Goal: Check status: Check status

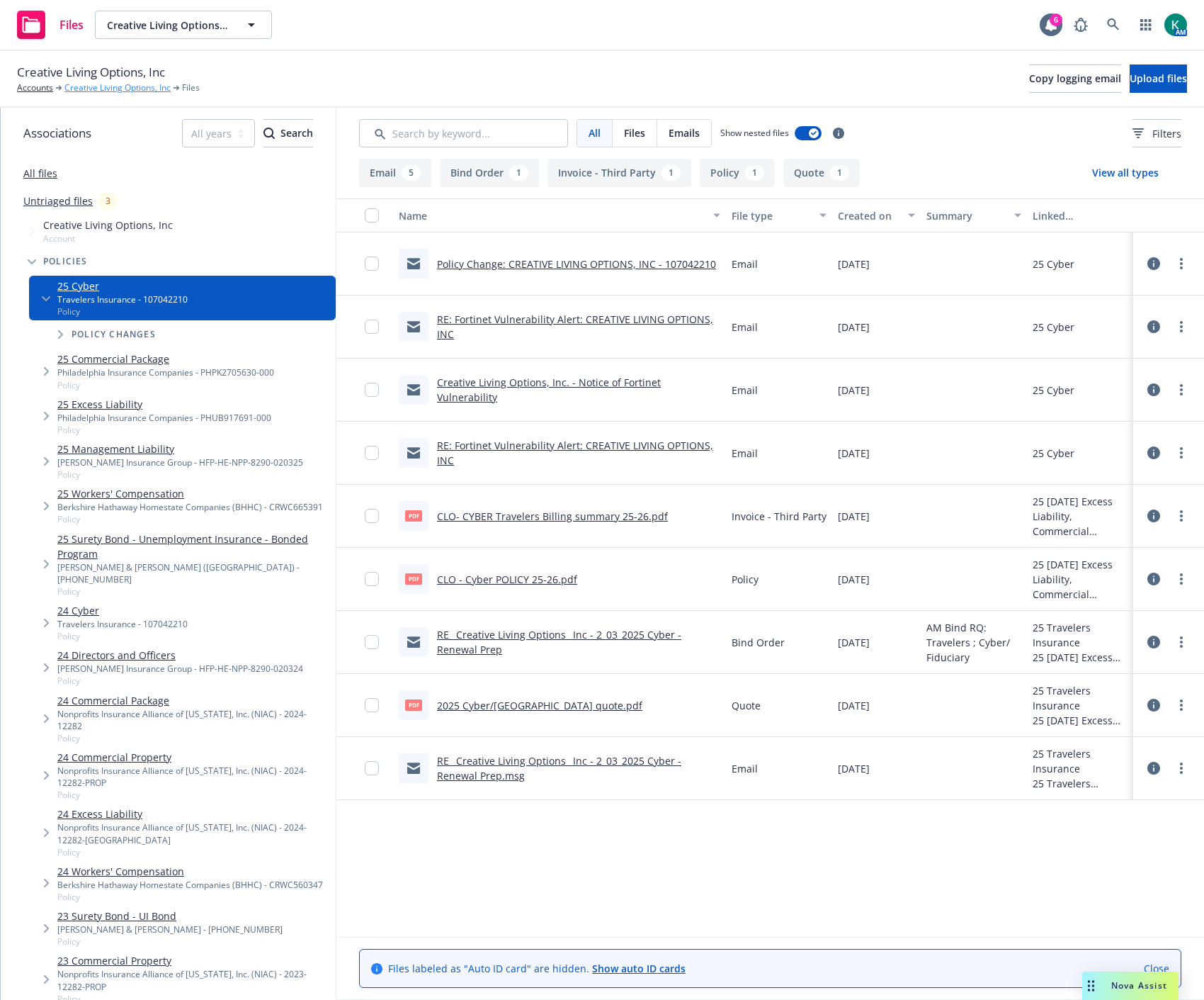
click at [154, 86] on link "Creative Living Options, Inc" at bounding box center [117, 87] width 106 height 13
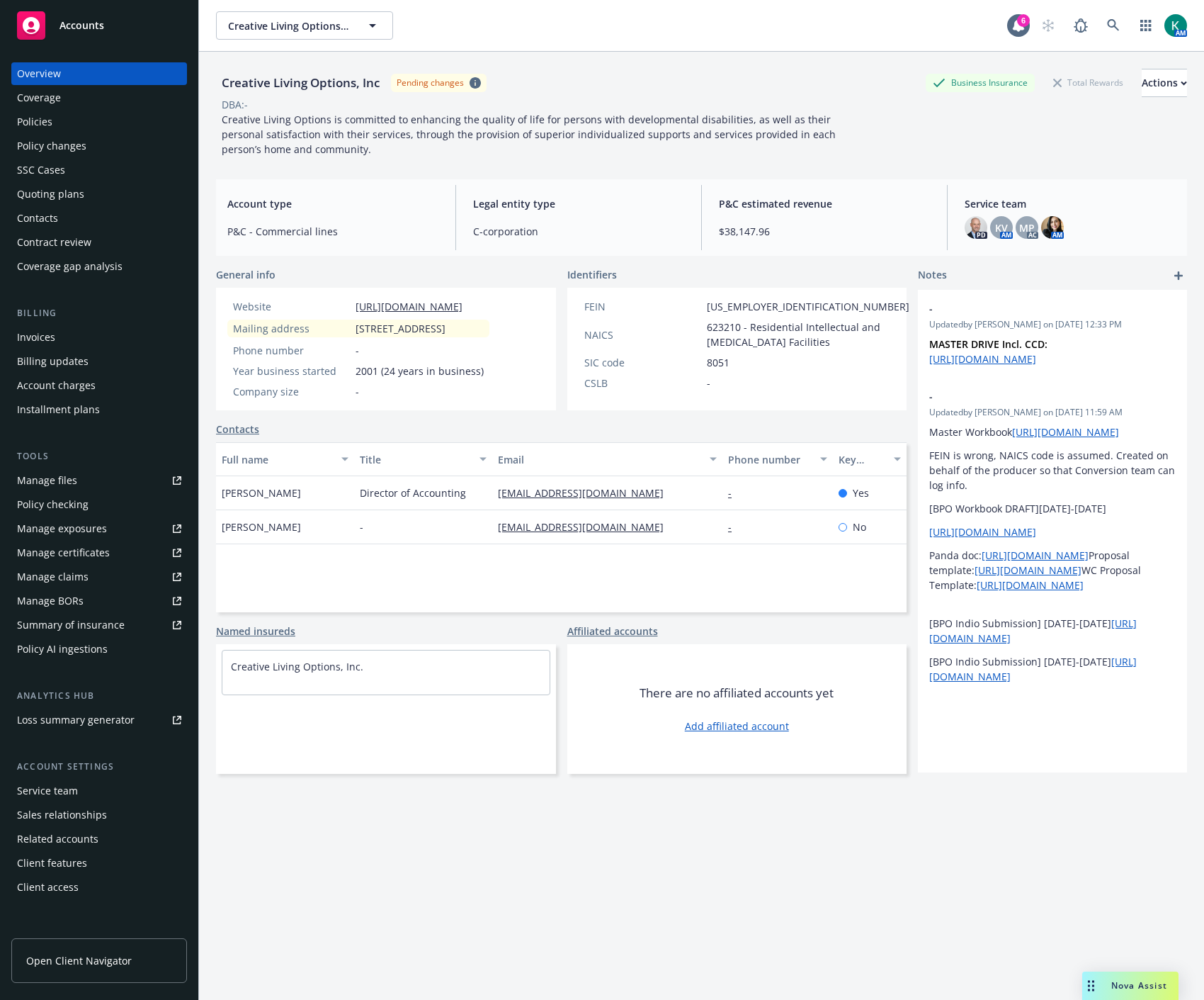
click at [94, 140] on div "Policy changes" at bounding box center [99, 145] width 165 height 23
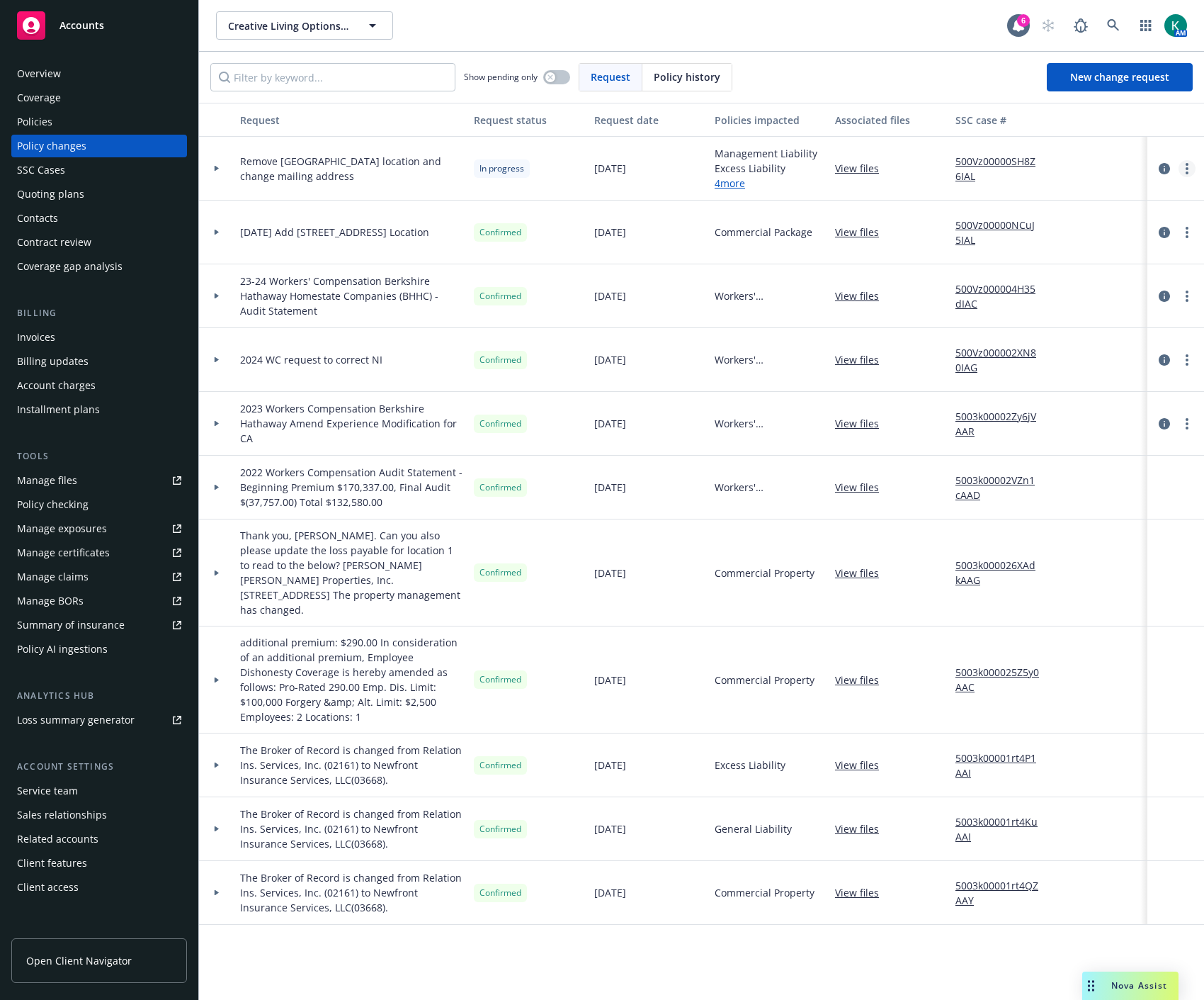
click at [1186, 168] on circle "more" at bounding box center [1187, 168] width 3 height 3
click at [1064, 274] on link "Resume workflow" at bounding box center [1073, 283] width 243 height 28
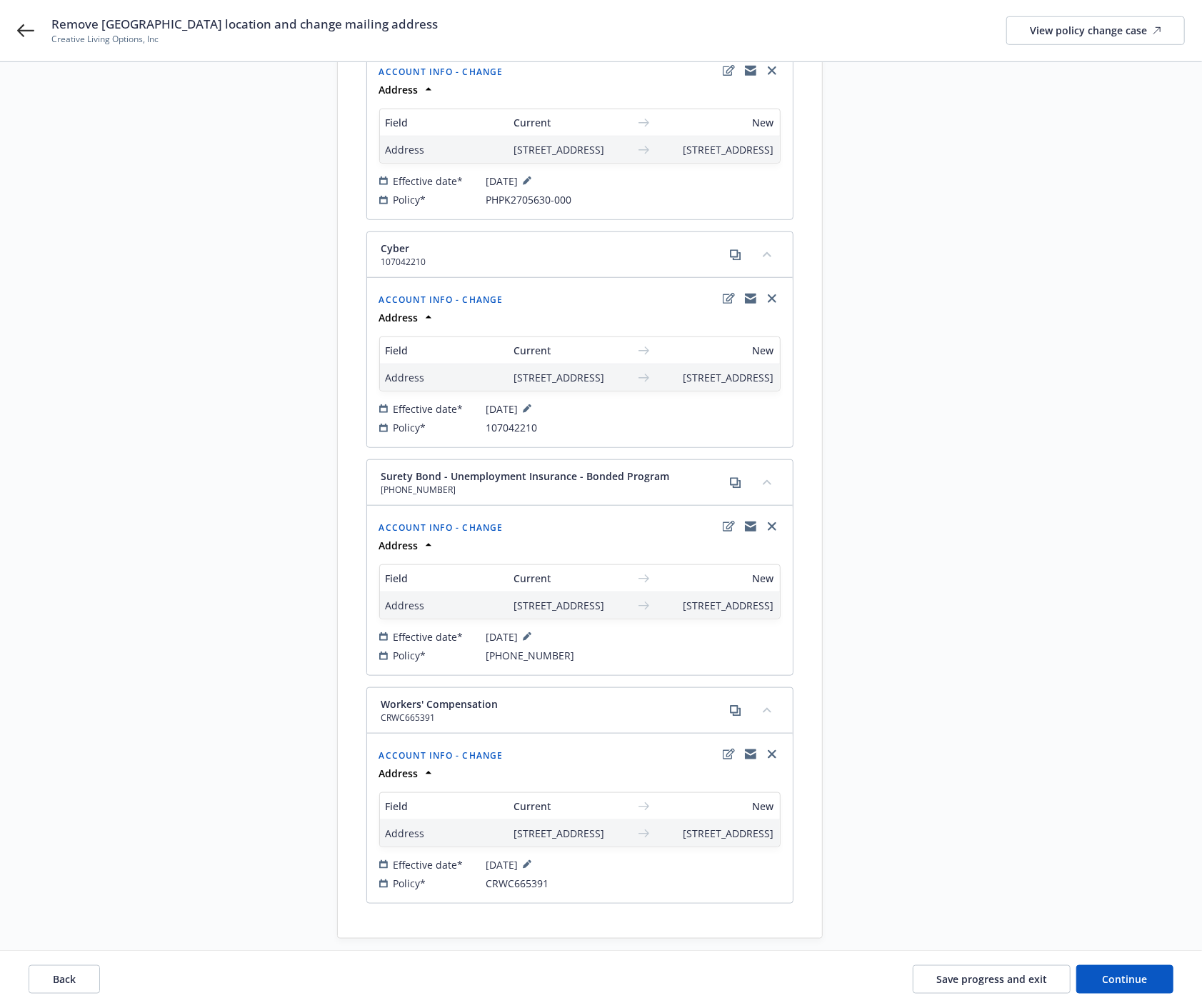
scroll to position [715, 0]
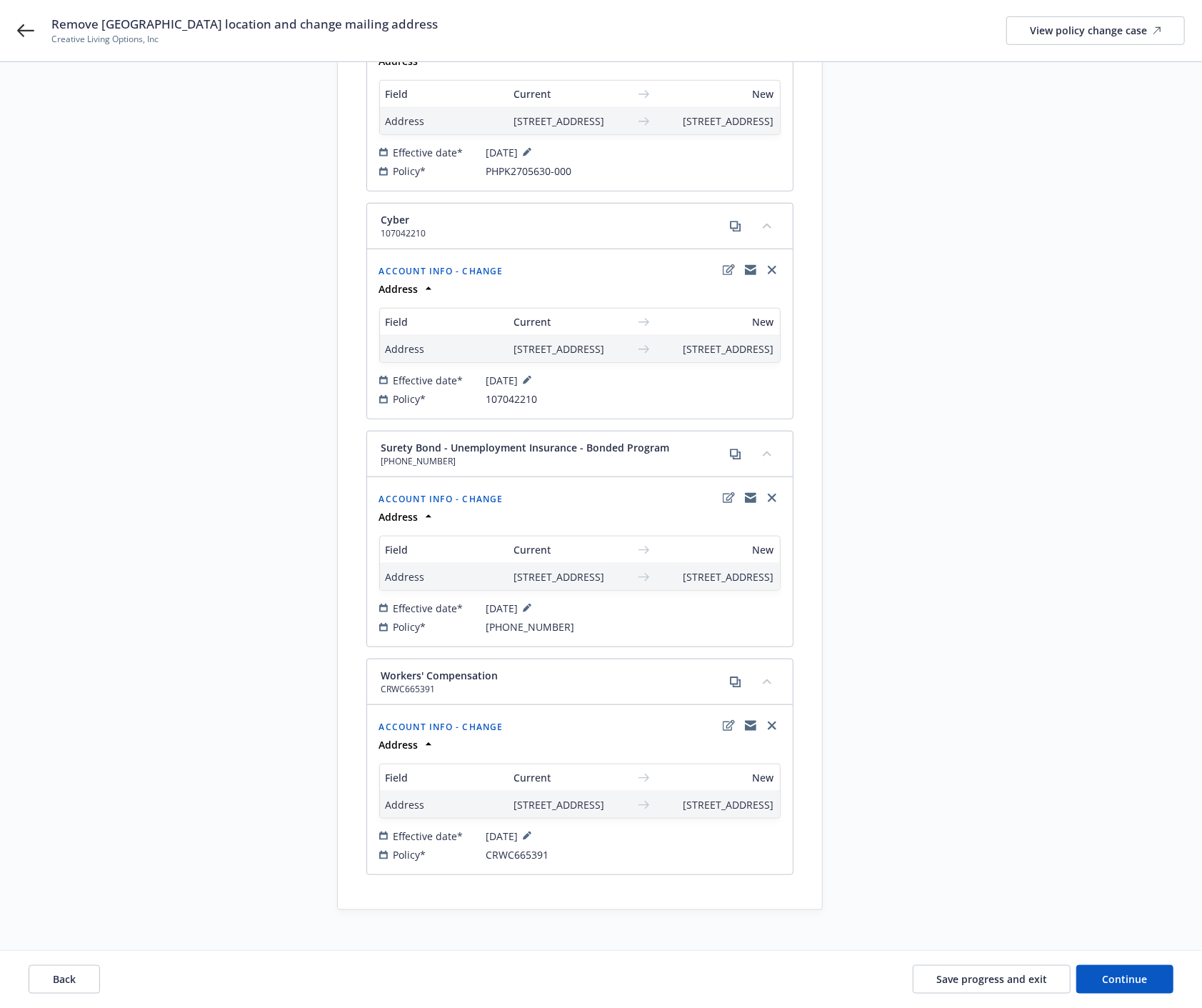
click at [767, 406] on div "Policy* 107042210" at bounding box center [580, 399] width 401 height 15
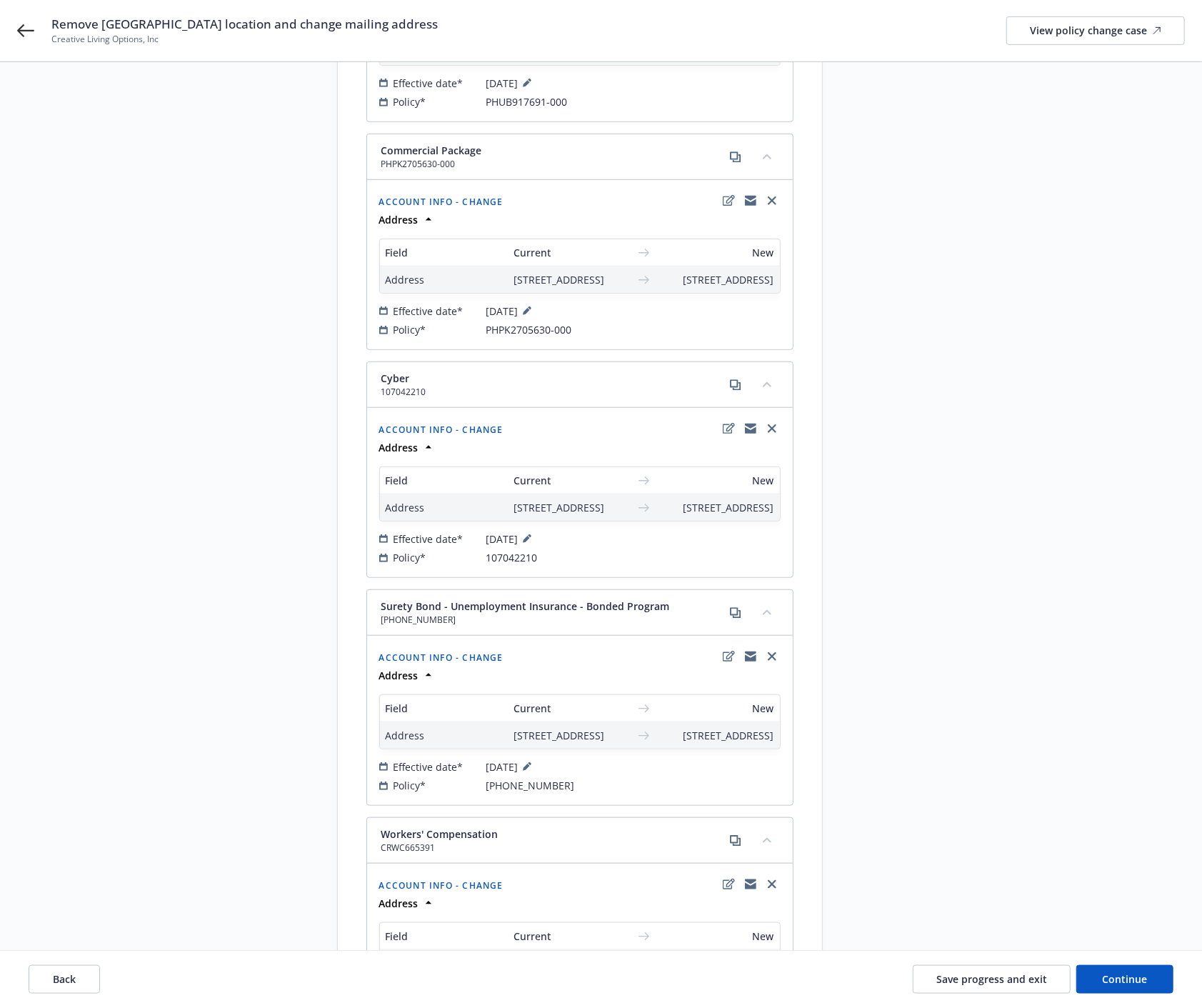
scroll to position [951, 0]
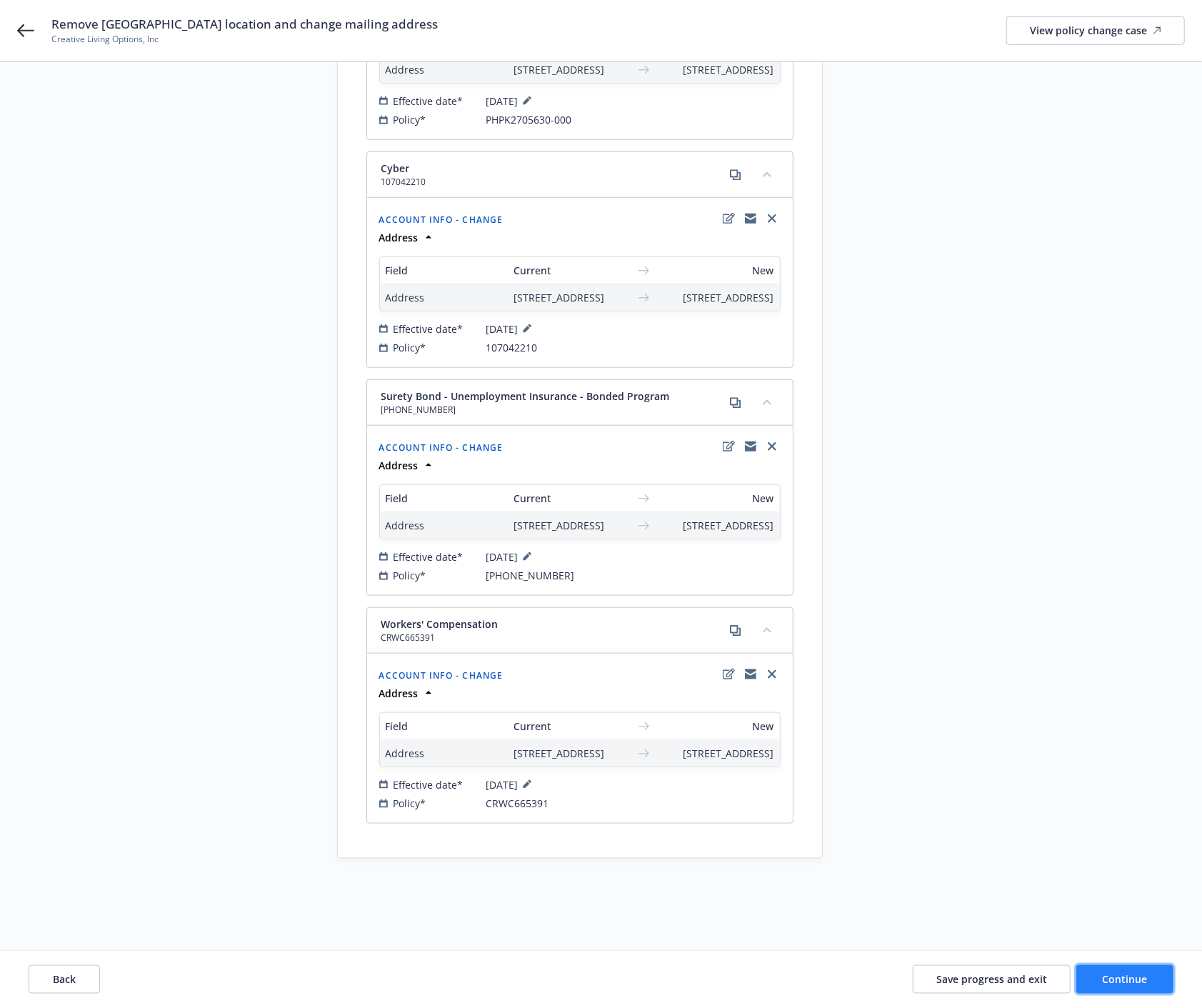
click at [1141, 986] on button "Continue" at bounding box center [1125, 979] width 97 height 28
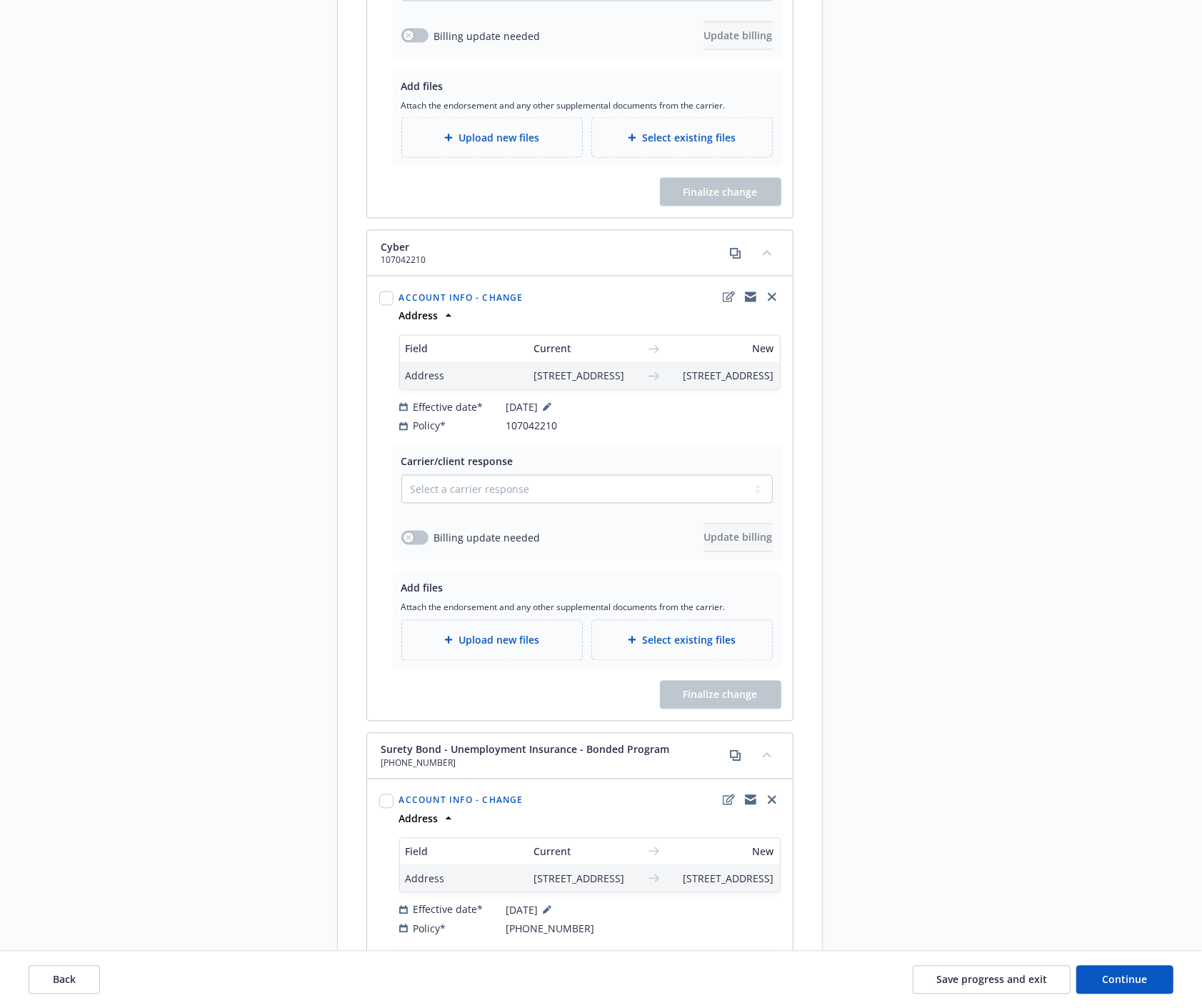
scroll to position [1587, 0]
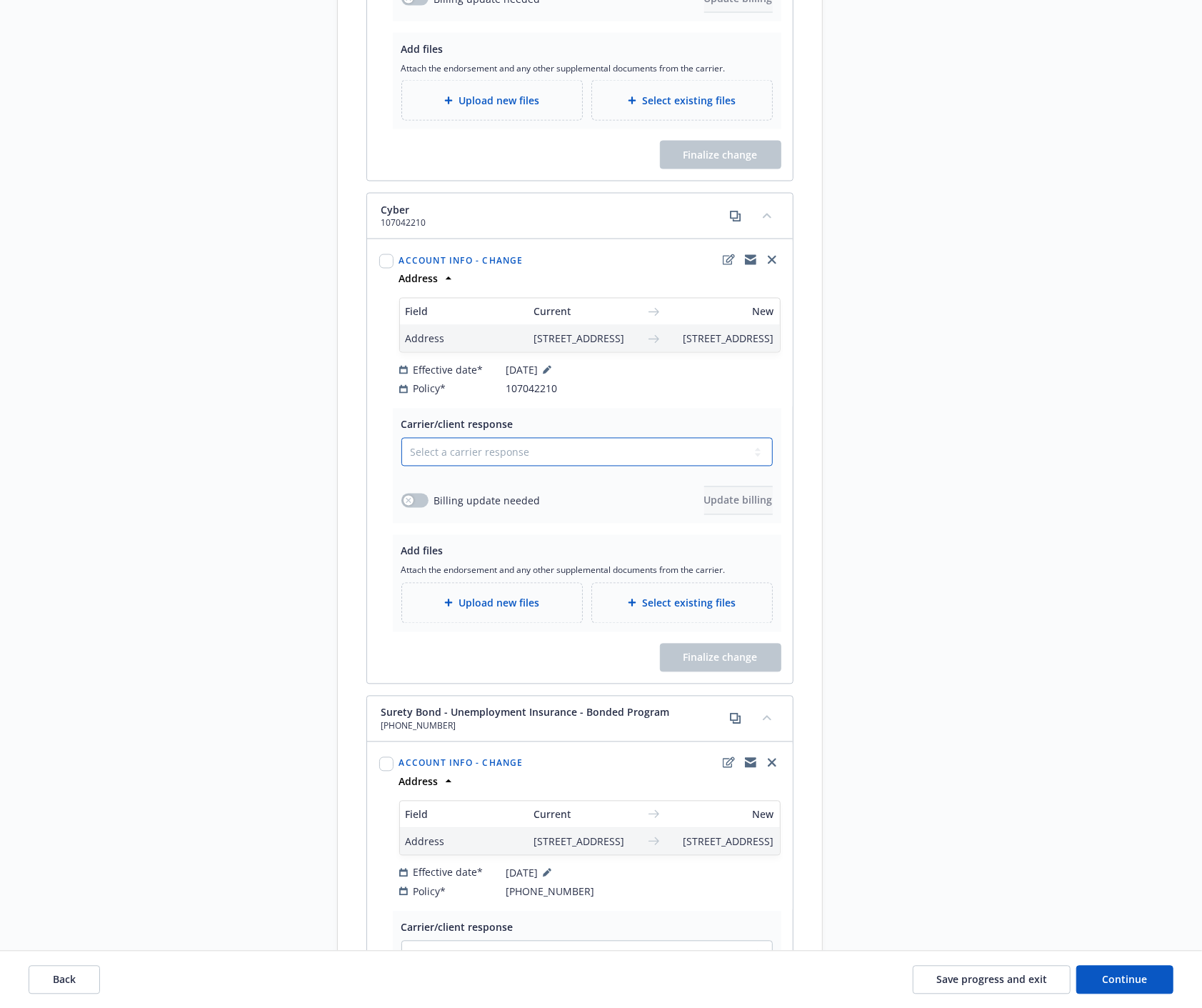
click at [721, 467] on select "Select a carrier response Accepted Accepted with revision No endorsement needed…" at bounding box center [586, 452] width 371 height 28
select select "ACCEPTED"
click at [401, 467] on select "Select a carrier response Accepted Accepted with revision No endorsement needed…" at bounding box center [586, 452] width 371 height 28
click at [387, 269] on input "checkbox" at bounding box center [386, 261] width 14 height 14
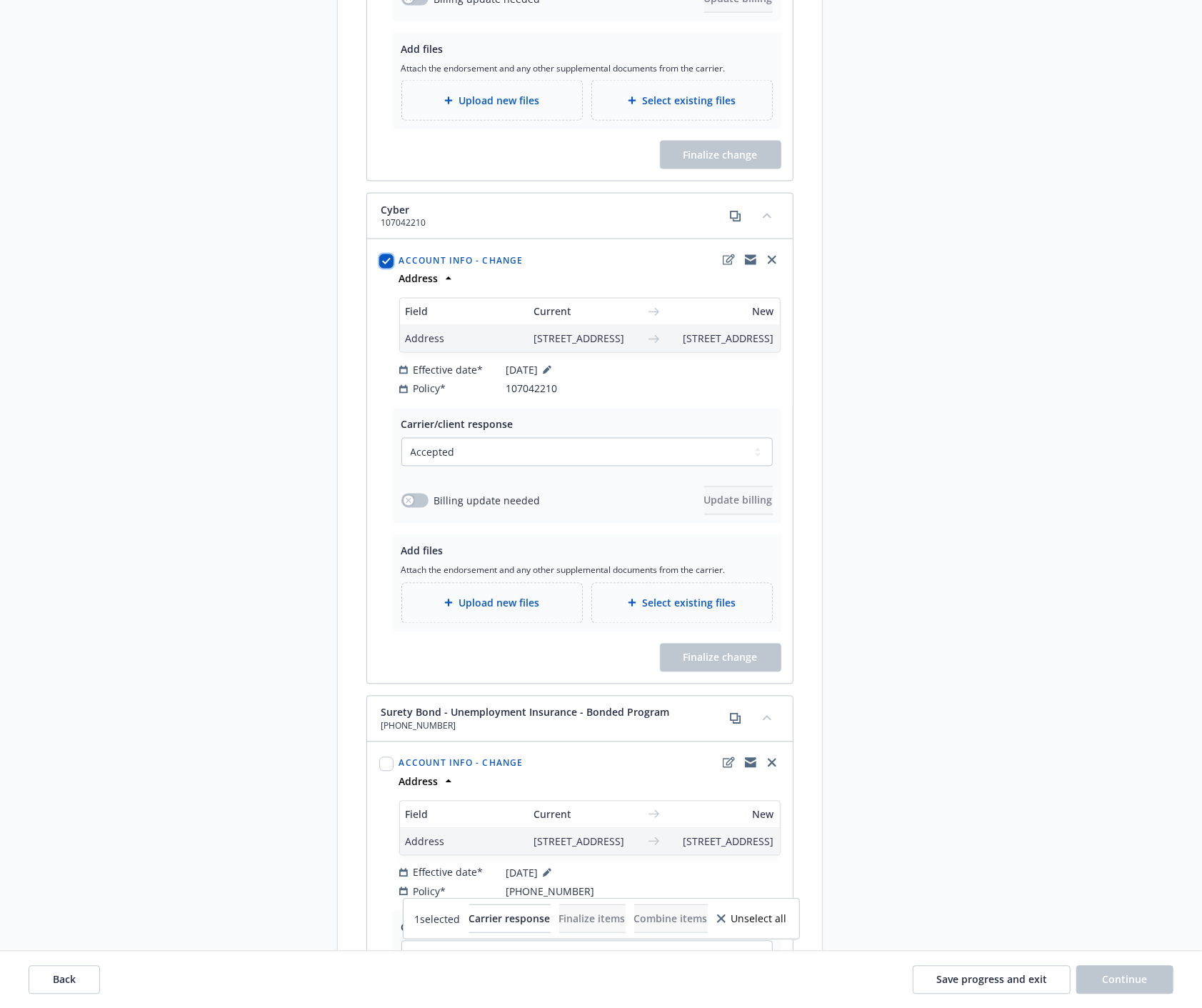
click at [387, 269] on input "checkbox" at bounding box center [386, 261] width 14 height 14
checkbox input "true"
click at [479, 610] on span "Upload new files" at bounding box center [499, 603] width 80 height 15
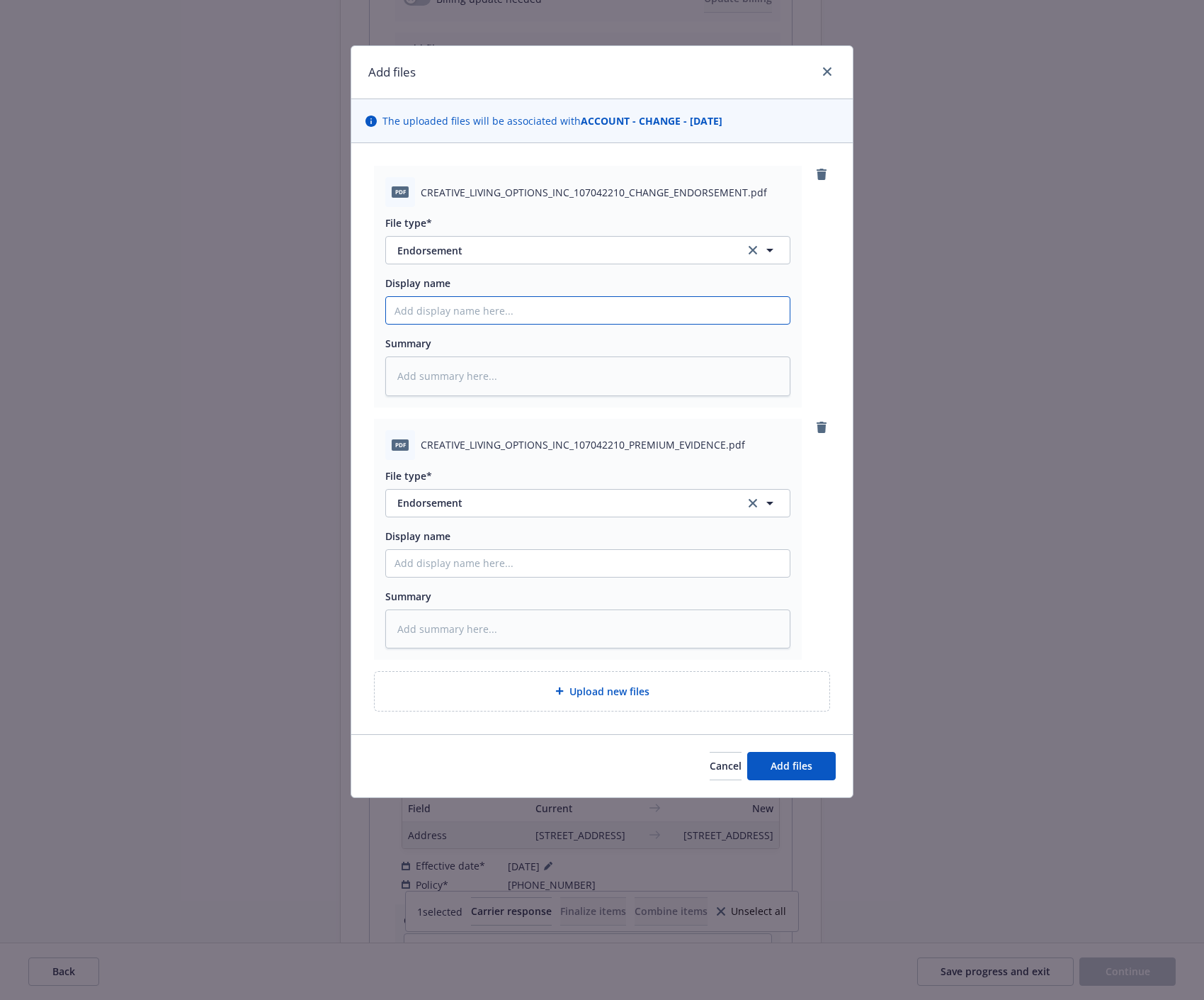
click at [428, 316] on input "Display name" at bounding box center [588, 310] width 404 height 27
type textarea "x"
type input "2"
type textarea "x"
type input "20"
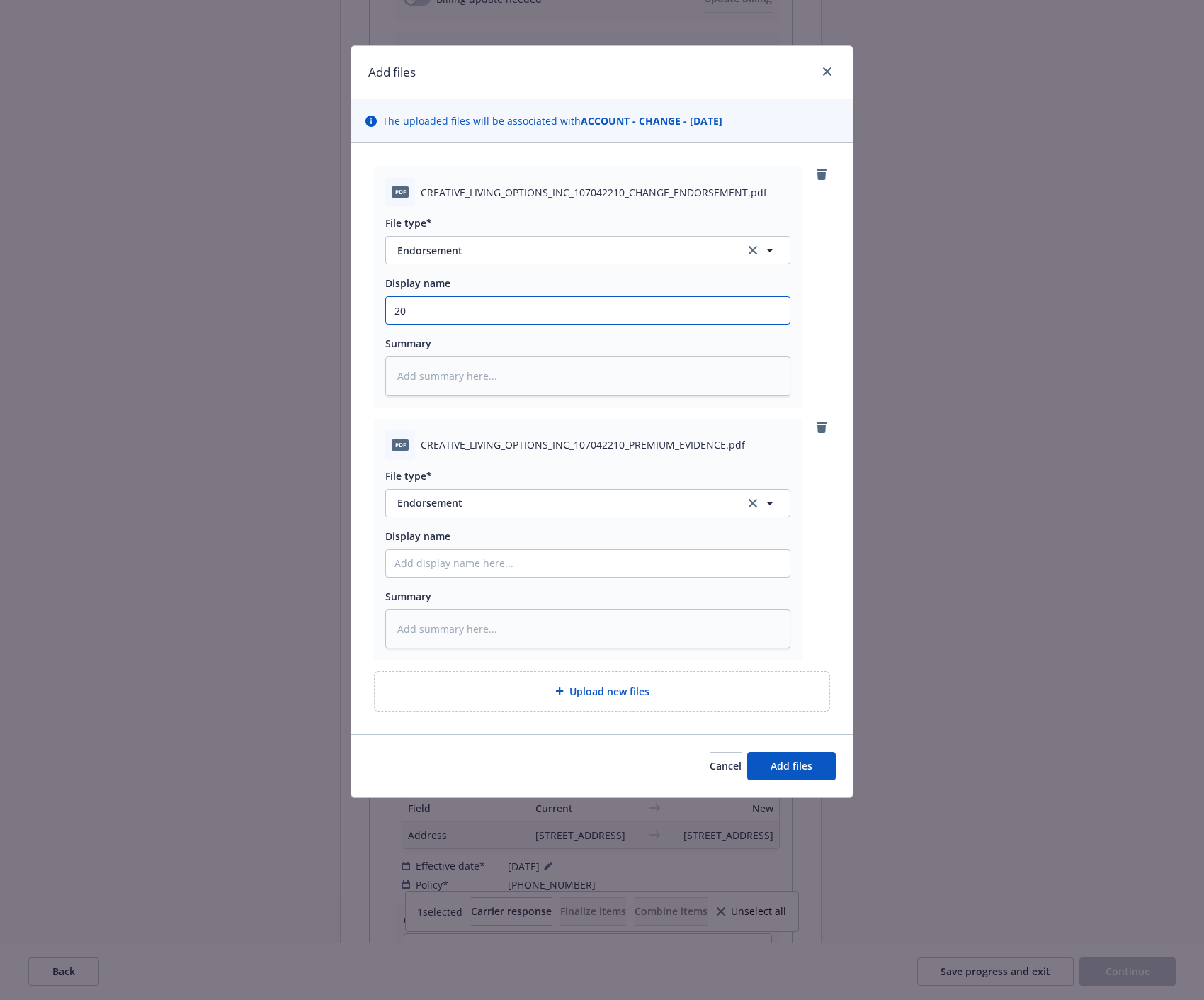
type textarea "x"
type input "202"
type textarea "x"
type input "2025"
type textarea "x"
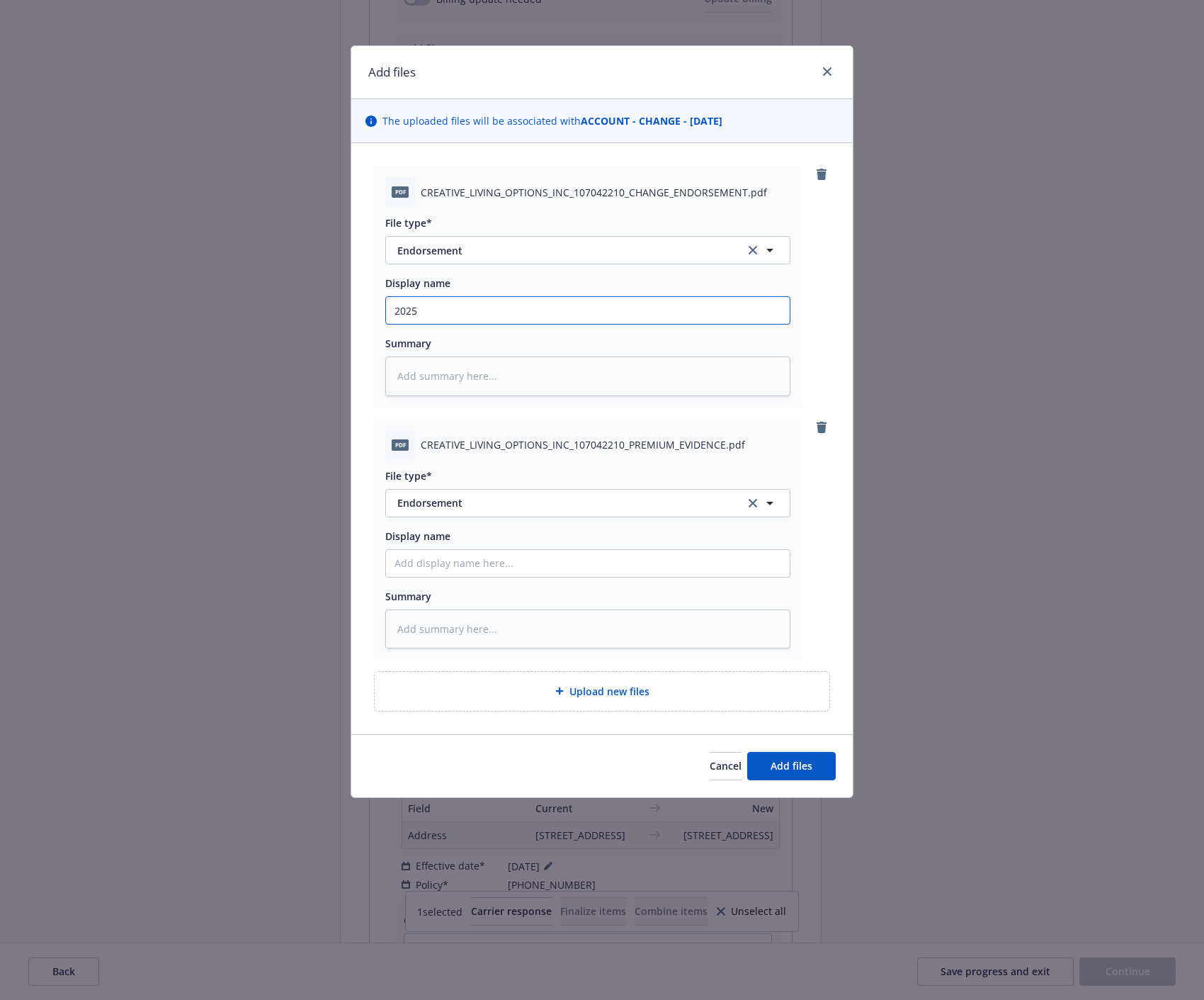
type input "2025"
type textarea "x"
type input "2025 C"
type textarea "x"
type input "2025 Cy"
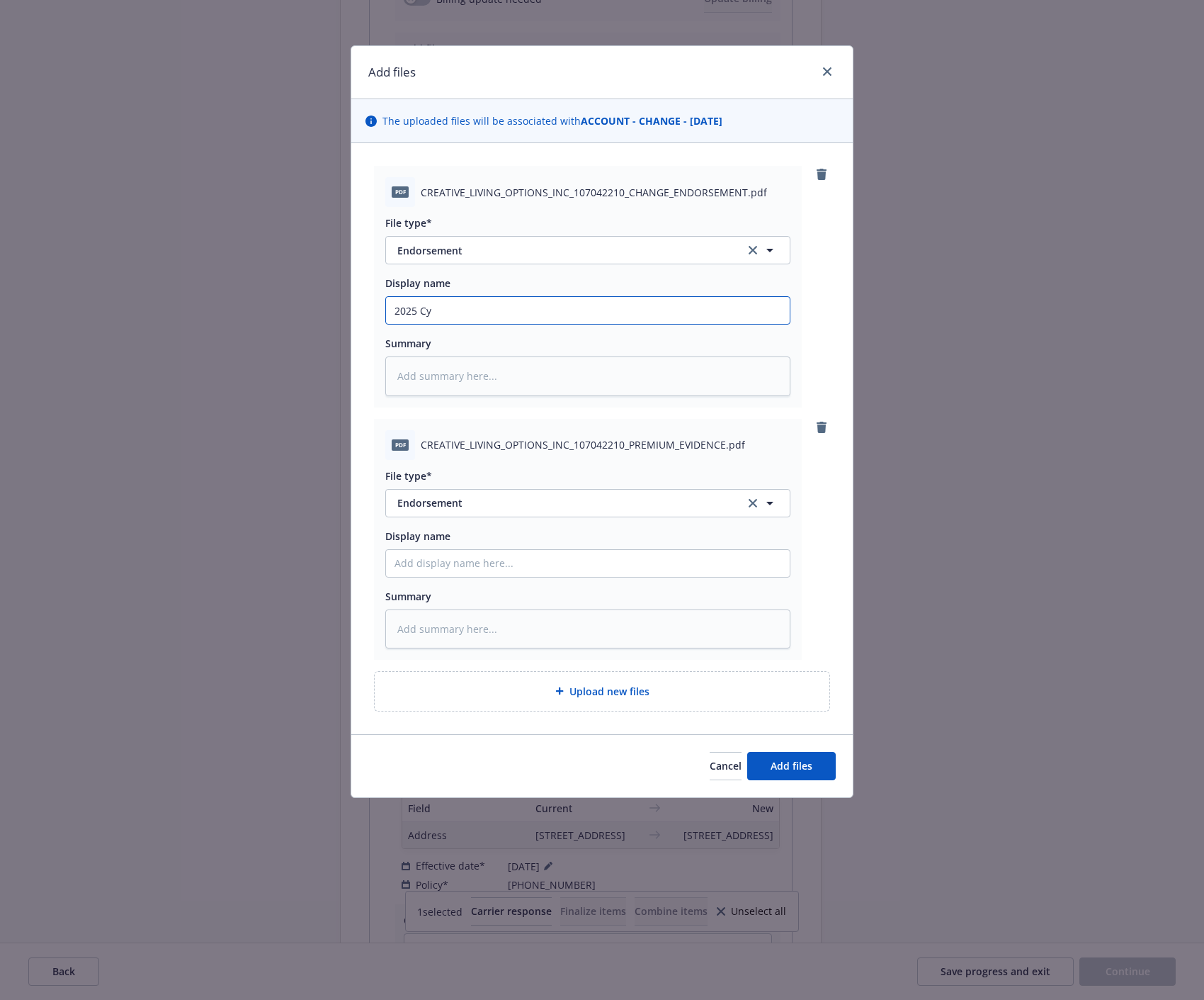
type textarea "x"
type input "2025 Cyb"
type textarea "x"
type input "2025 Cybe"
type textarea "x"
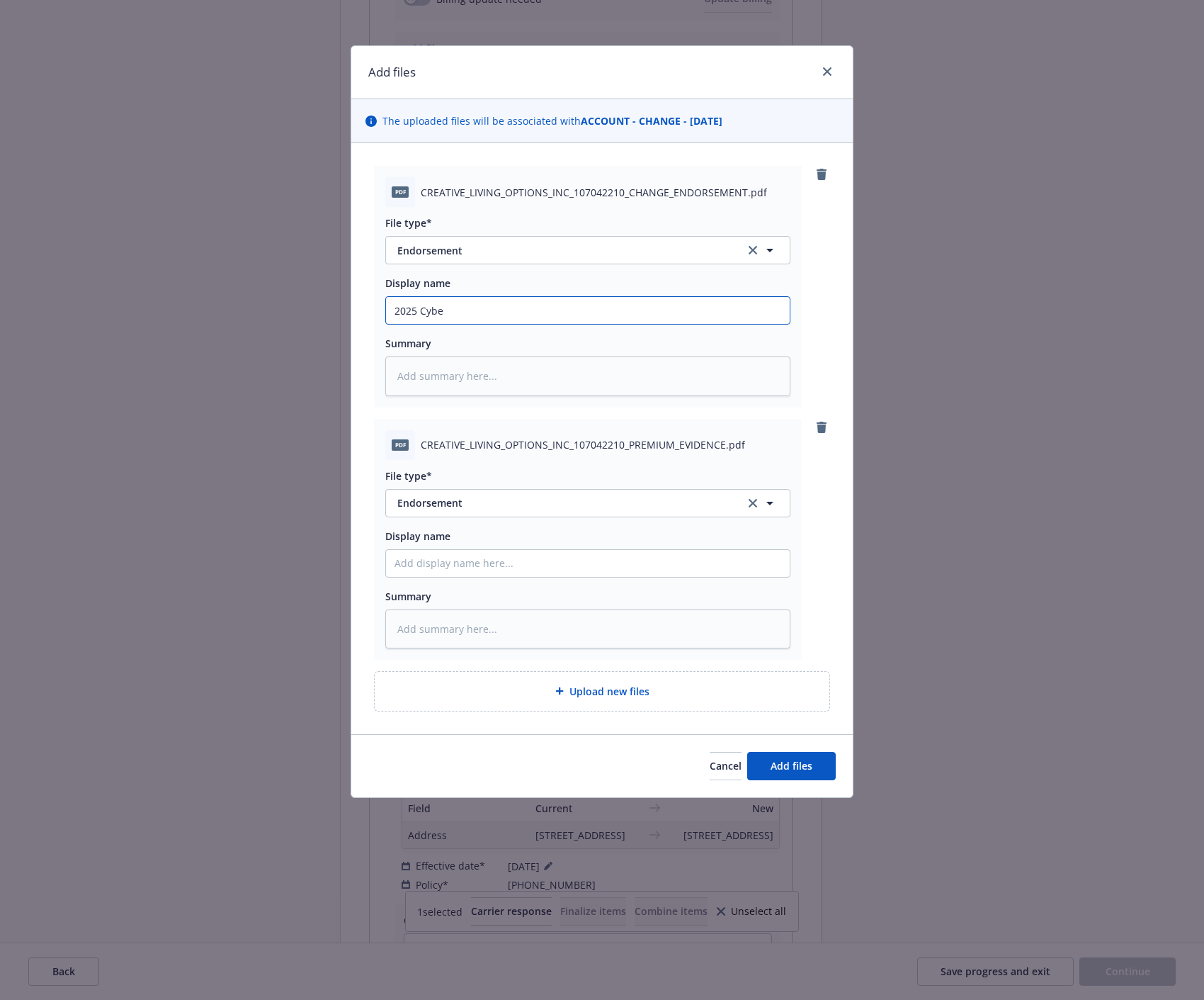
type input "2025 Cyber"
type textarea "x"
type input "2025 Cyber"
type textarea "x"
type input "2025 Cyber -"
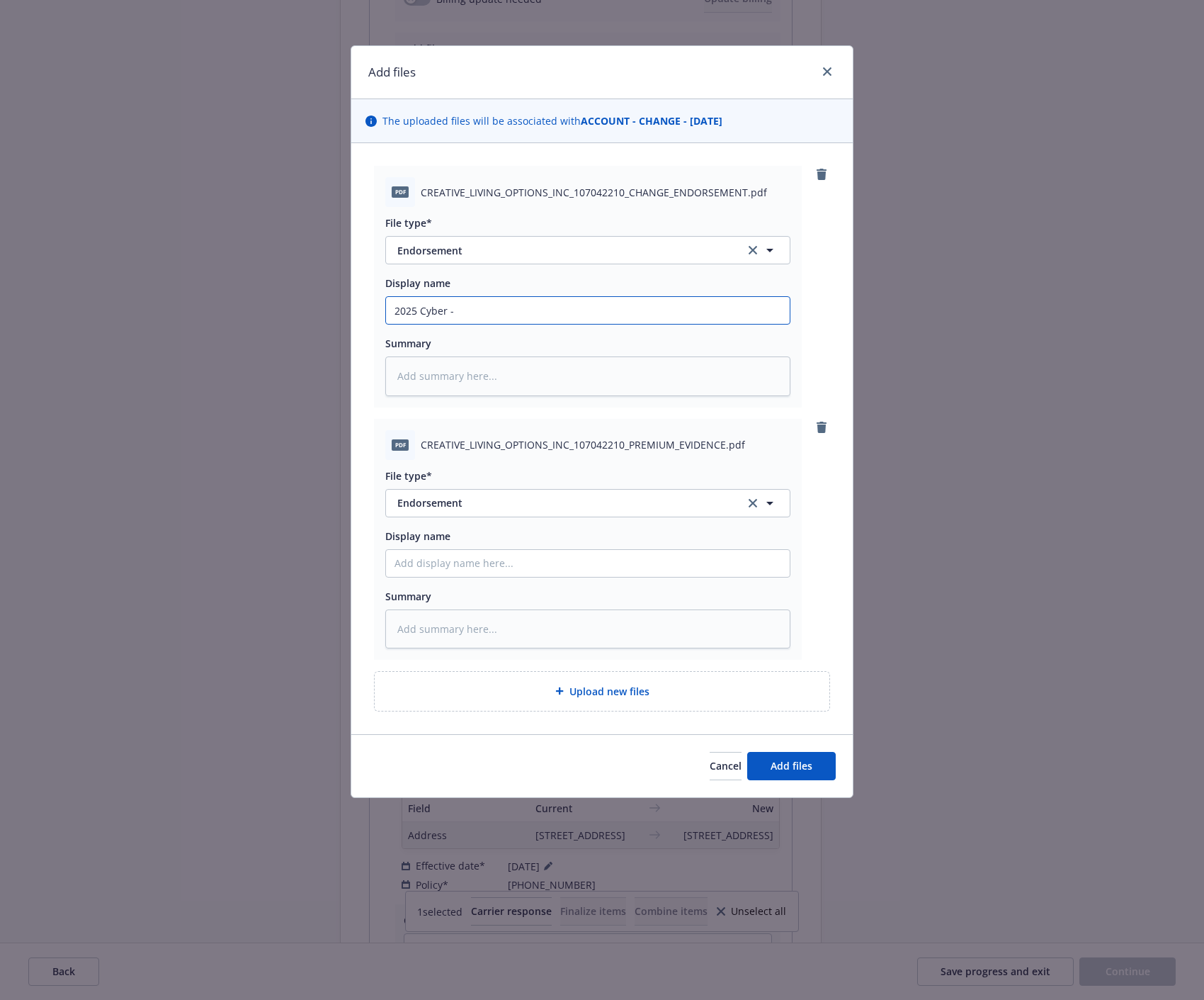
type textarea "x"
type input "2025 Cyber -"
type textarea "x"
type input "2025 Cyber - u"
type textarea "x"
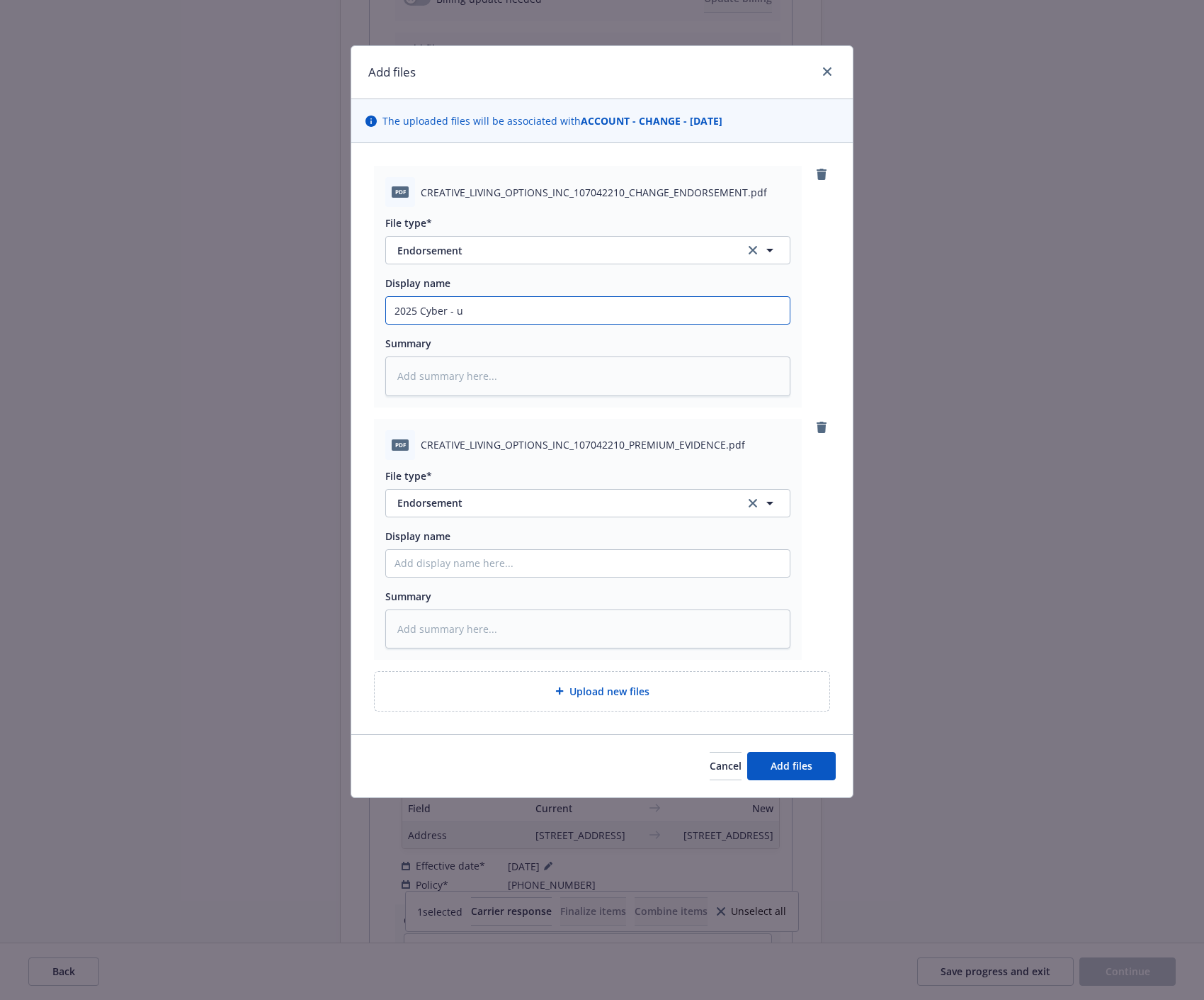
type input "2025 Cyber - up"
type textarea "x"
type input "2025 Cyber - upa"
type textarea "x"
type input "2025 Cyber - up"
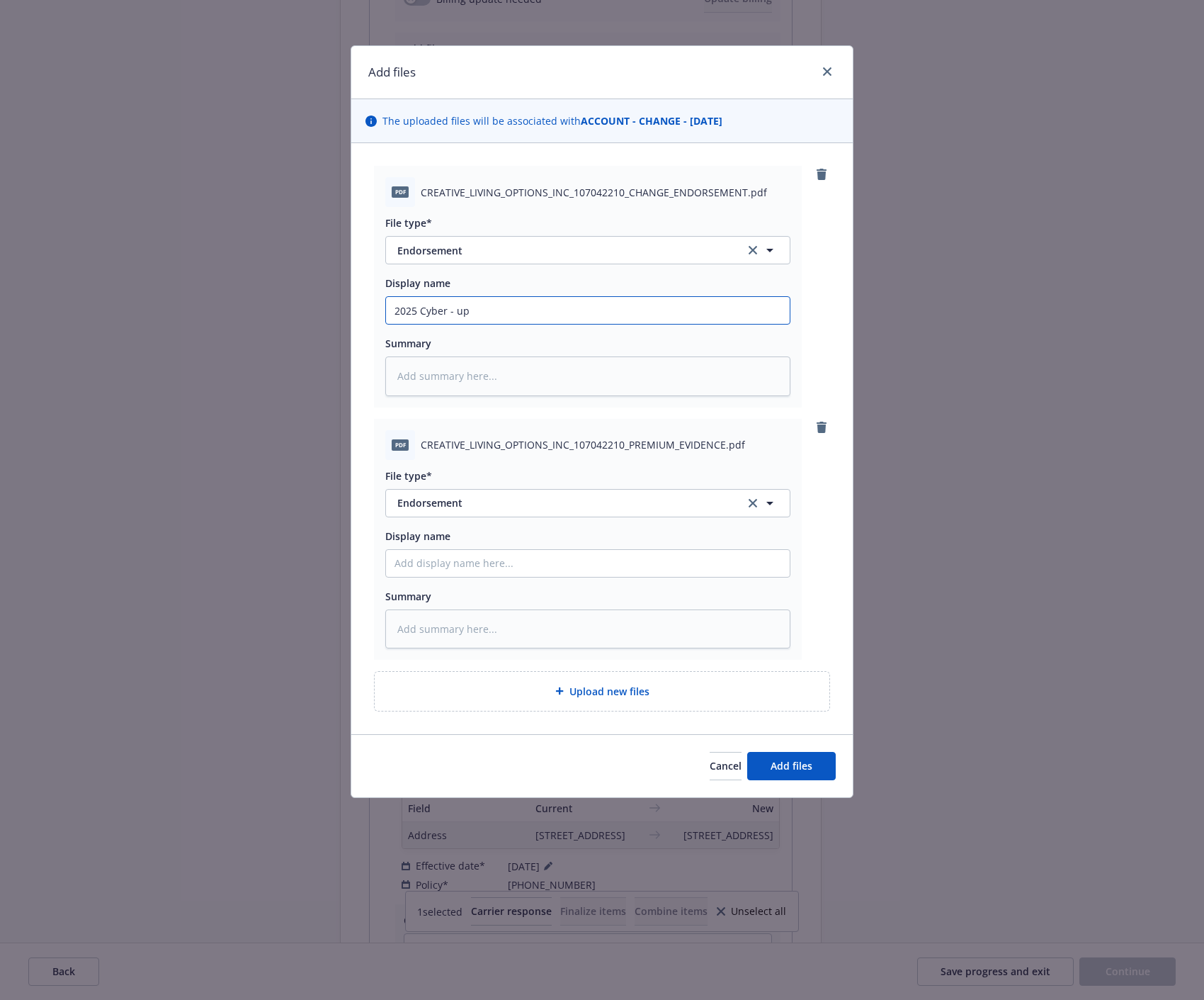
type textarea "x"
type input "2025 Cyber - upd"
type textarea "x"
type input "2025 Cyber - upda"
type textarea "x"
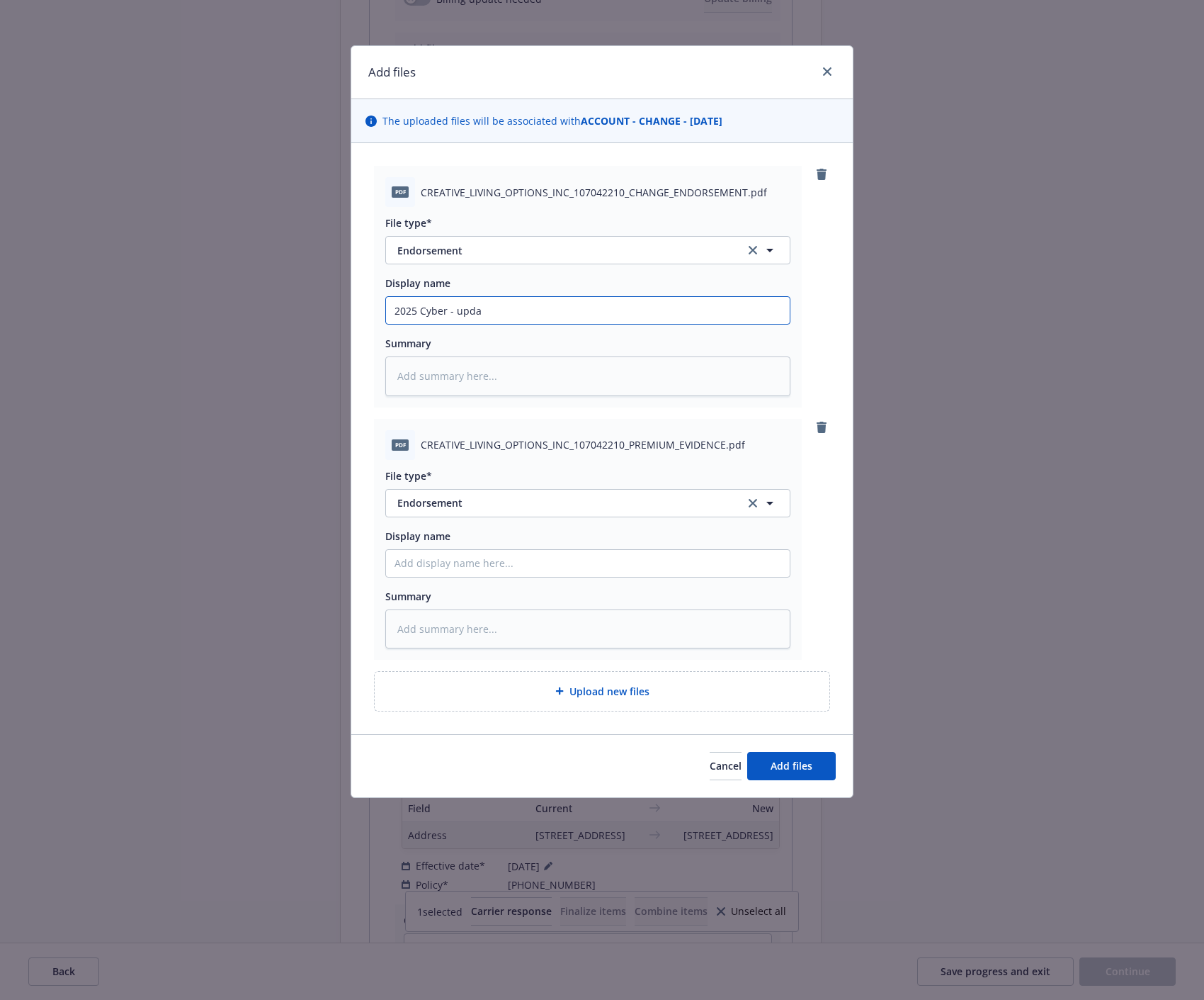
type input "2025 Cyber - updat"
type textarea "x"
type input "2025 Cyber - update"
type textarea "x"
type input "2025 Cyber - update m"
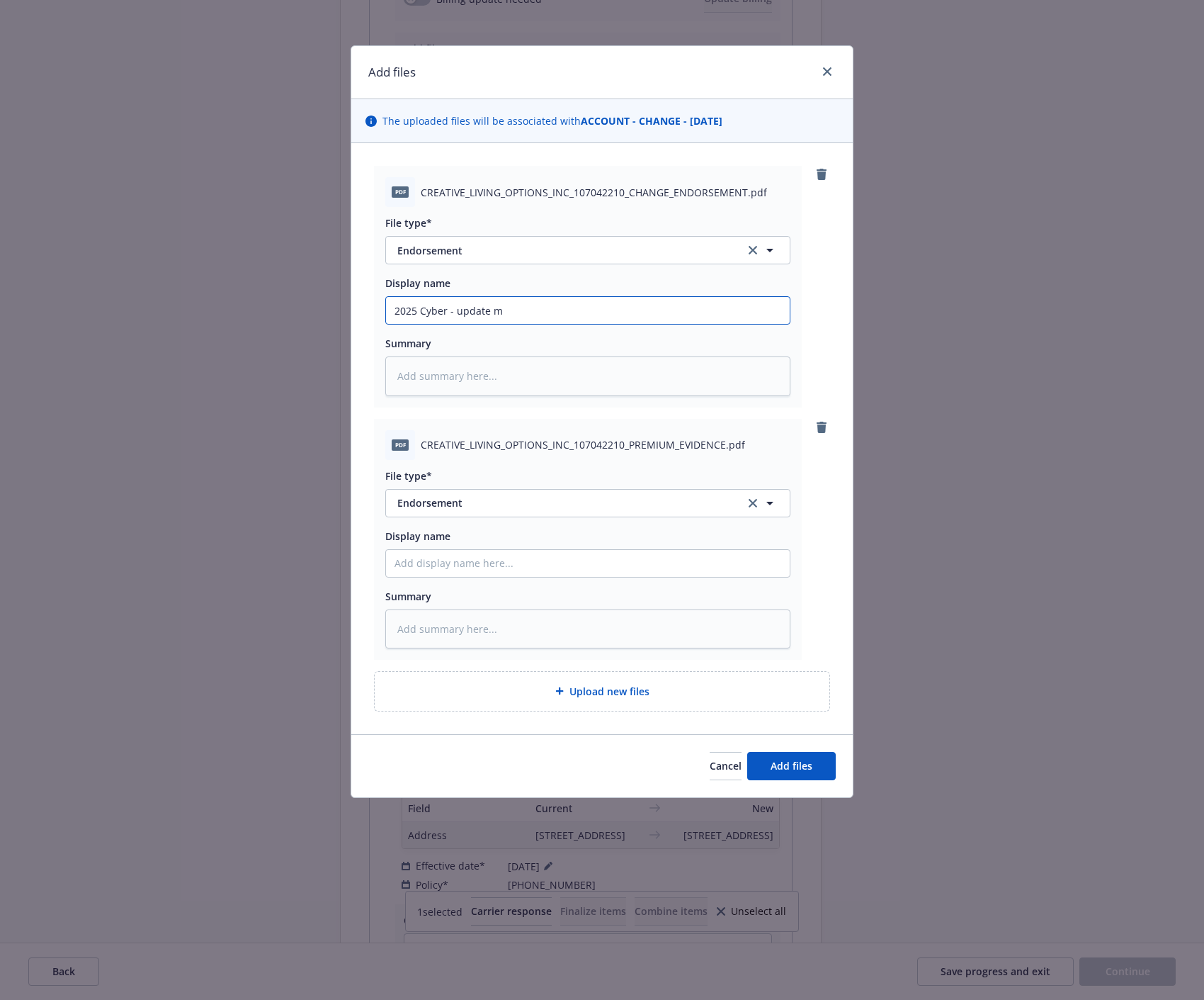
type textarea "x"
type input "2025 Cyber - update ma"
type textarea "x"
type input "2025 Cyber - update mai"
type textarea "x"
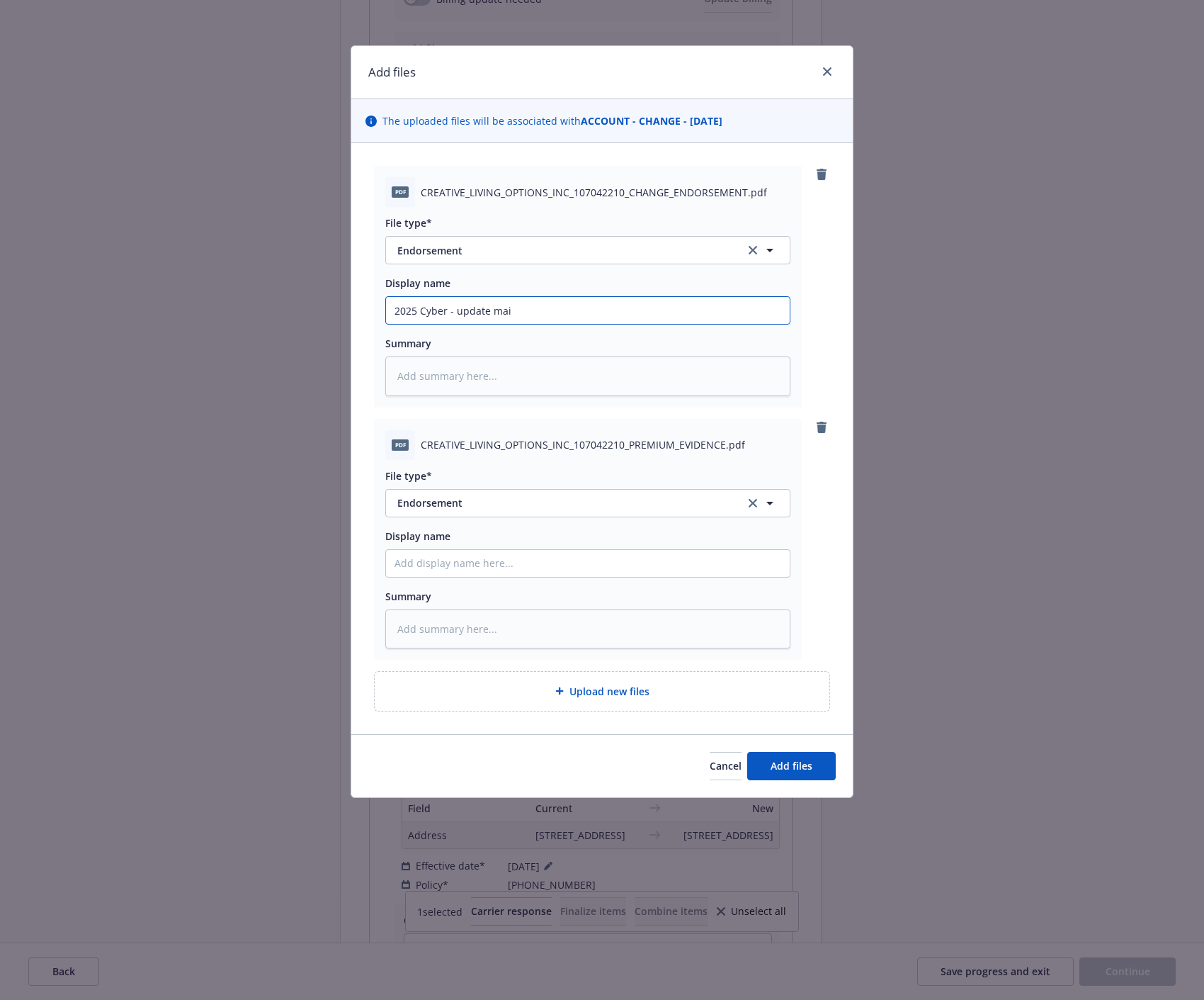
type input "2025 Cyber - update mail"
type textarea "x"
type input "2025 Cyber - update mailn"
type textarea "x"
type input "2025 Cyber - update mailng"
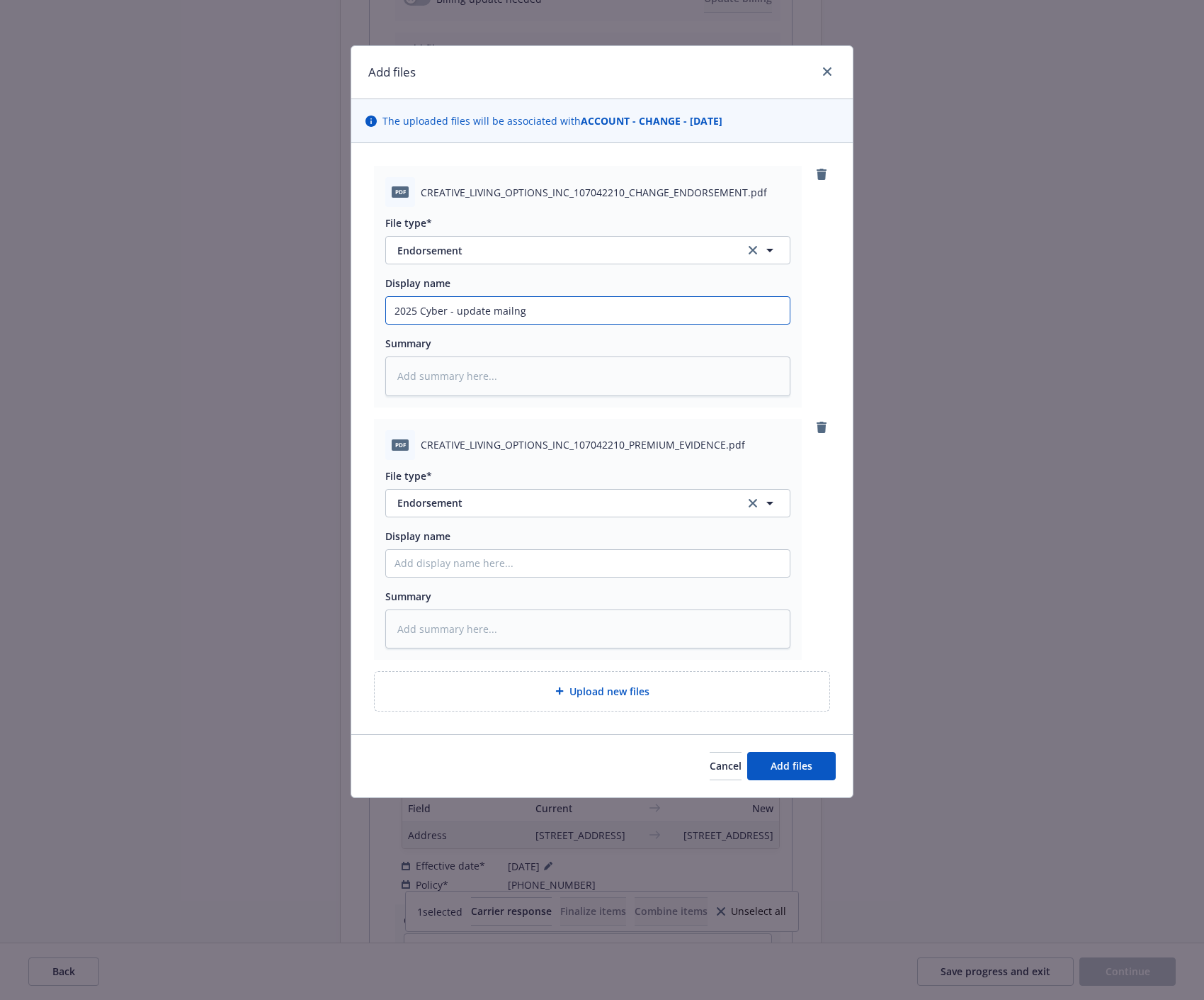
type textarea "x"
type input "2025 Cyber - update mailng"
type textarea "x"
type input "2025 Cyber - update mailng a"
type textarea "x"
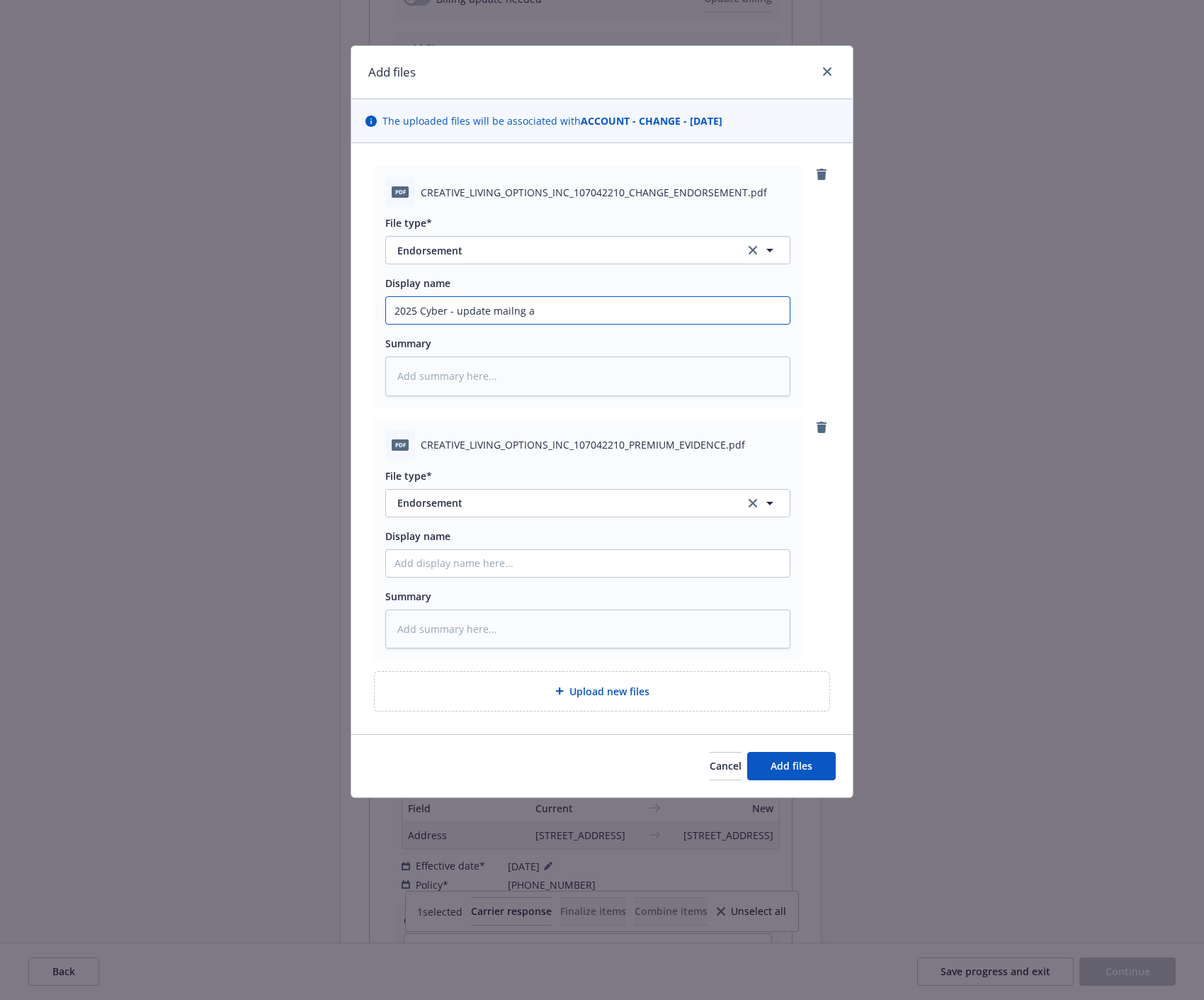
type input "2025 Cyber - update mailng ad"
type textarea "x"
type input "2025 Cyber - update mailng add"
type textarea "x"
type input "2025 Cyber - update mailng ad"
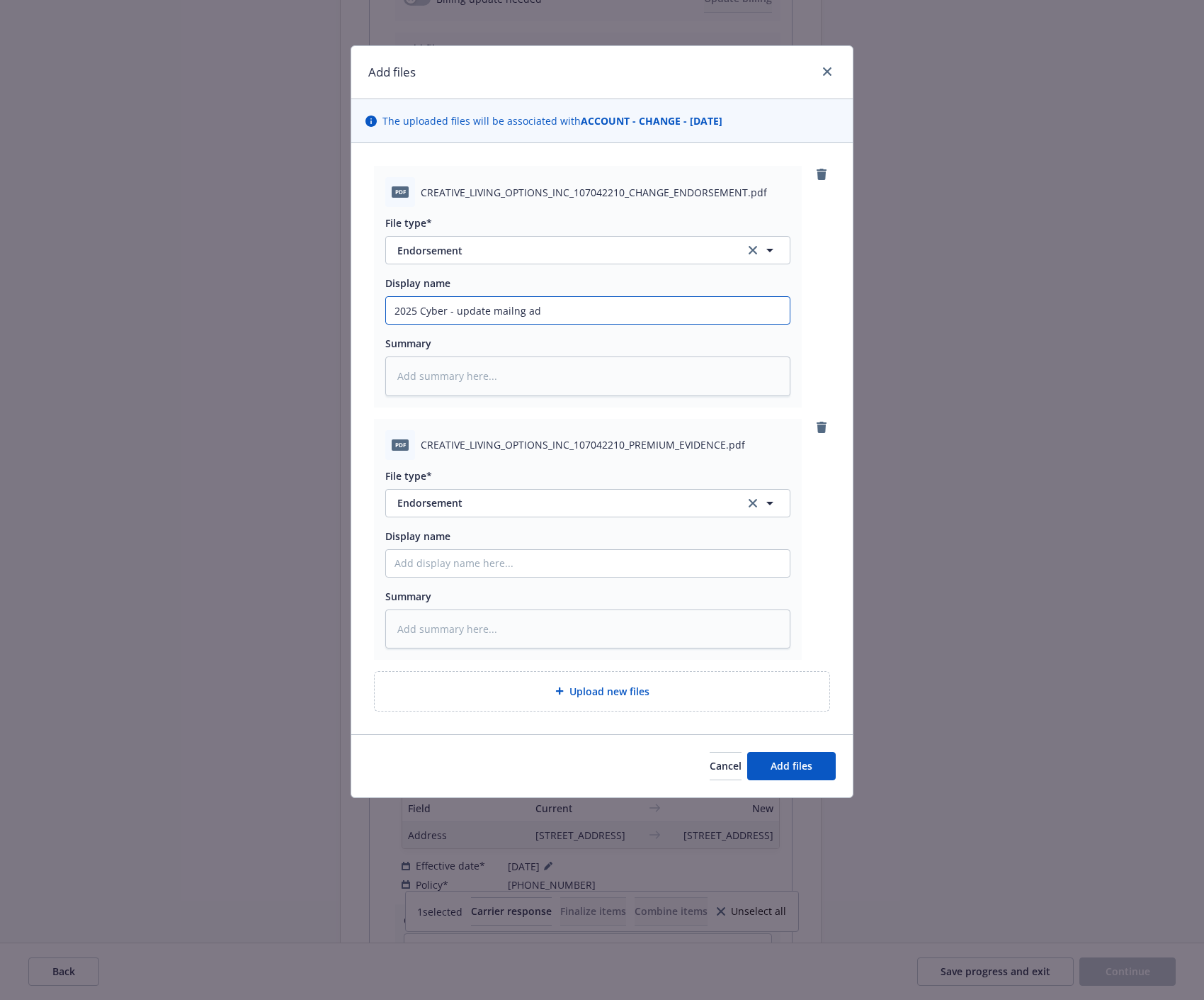
type textarea "x"
type input "2025 Cyber - update mailng a"
type textarea "x"
type input "2025 Cyber - update mailng"
type textarea "x"
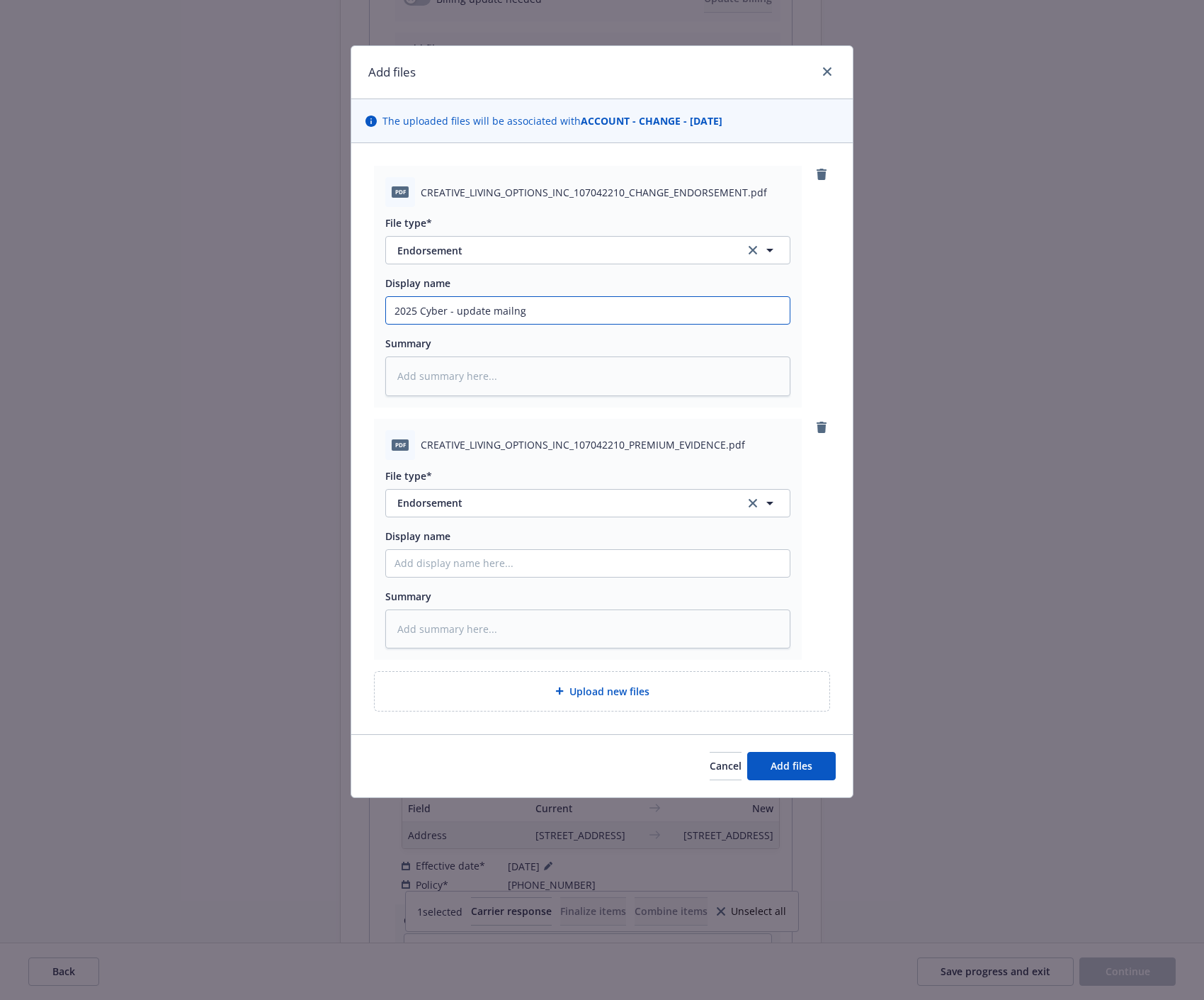
type input "2025 Cyber - update mailng"
type textarea "x"
type input "2025 Cyber - update mailn"
type textarea "x"
type input "2025 Cyber - update mail"
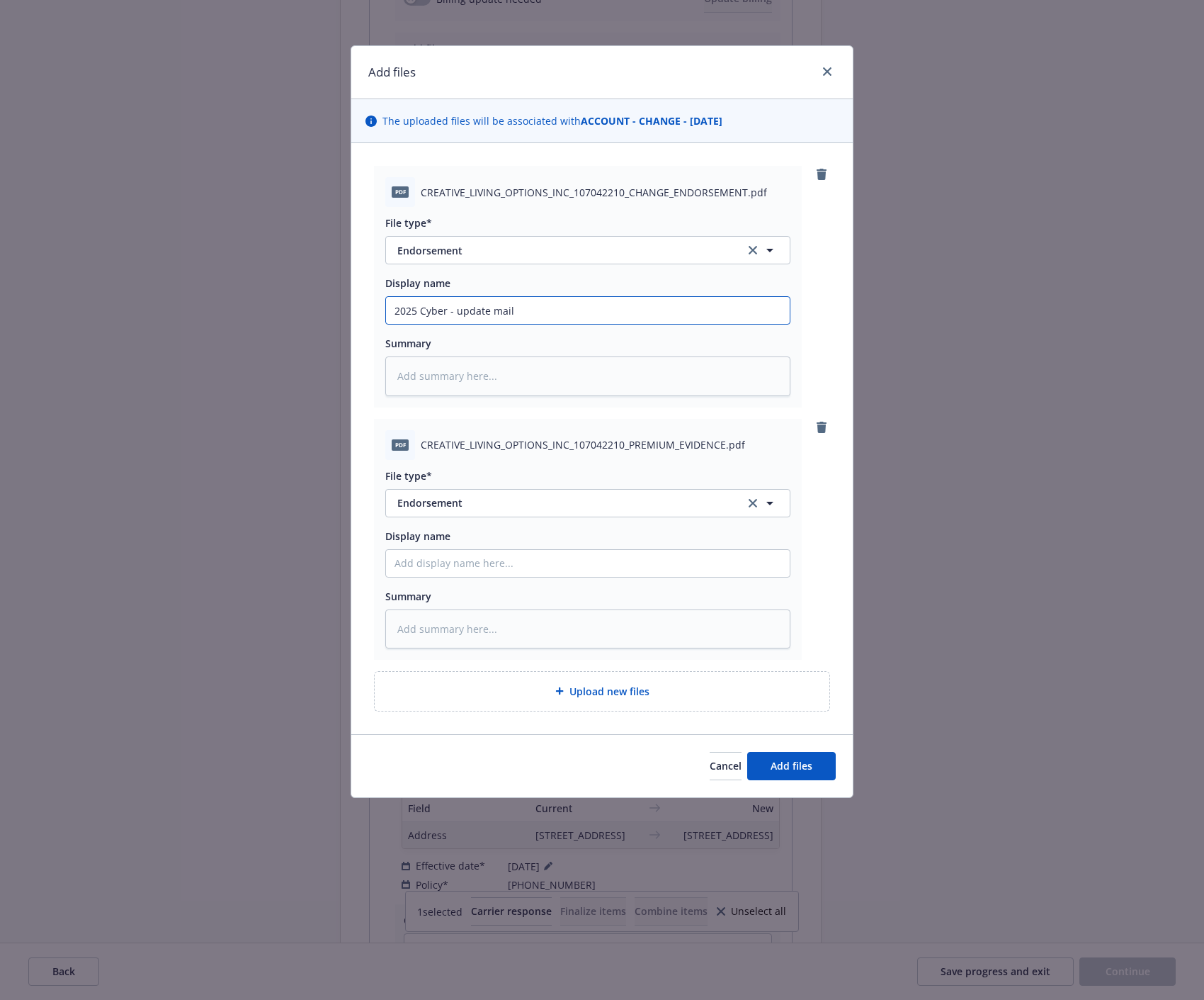
type textarea "x"
type input "2025 Cyber - update maili"
type textarea "x"
type input "2025 Cyber - update mailin"
type textarea "x"
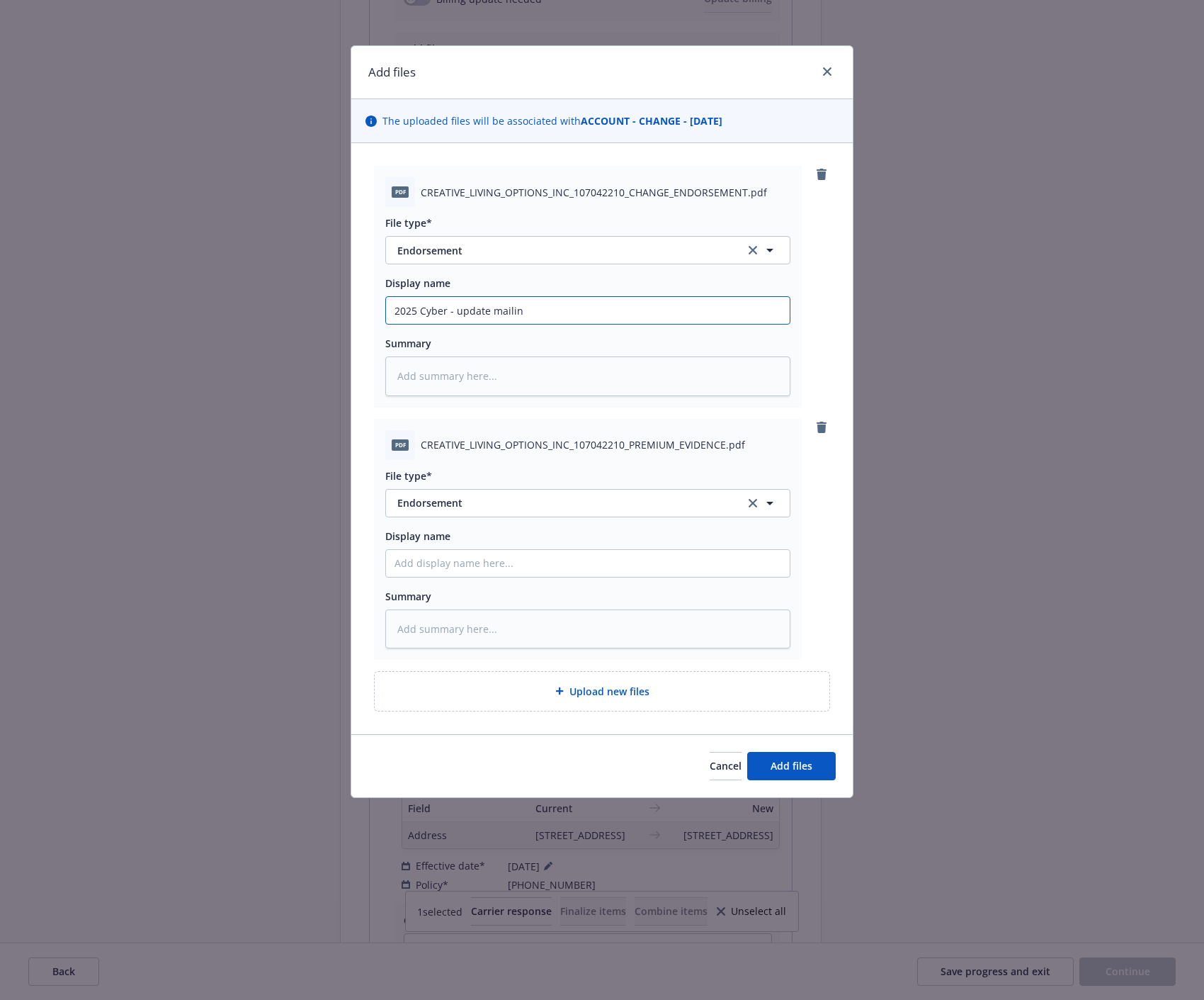
type input "2025 Cyber - update mailing"
type textarea "x"
type input "2025 Cyber - update mailing"
type textarea "x"
type input "2025 Cyber - update mailing a"
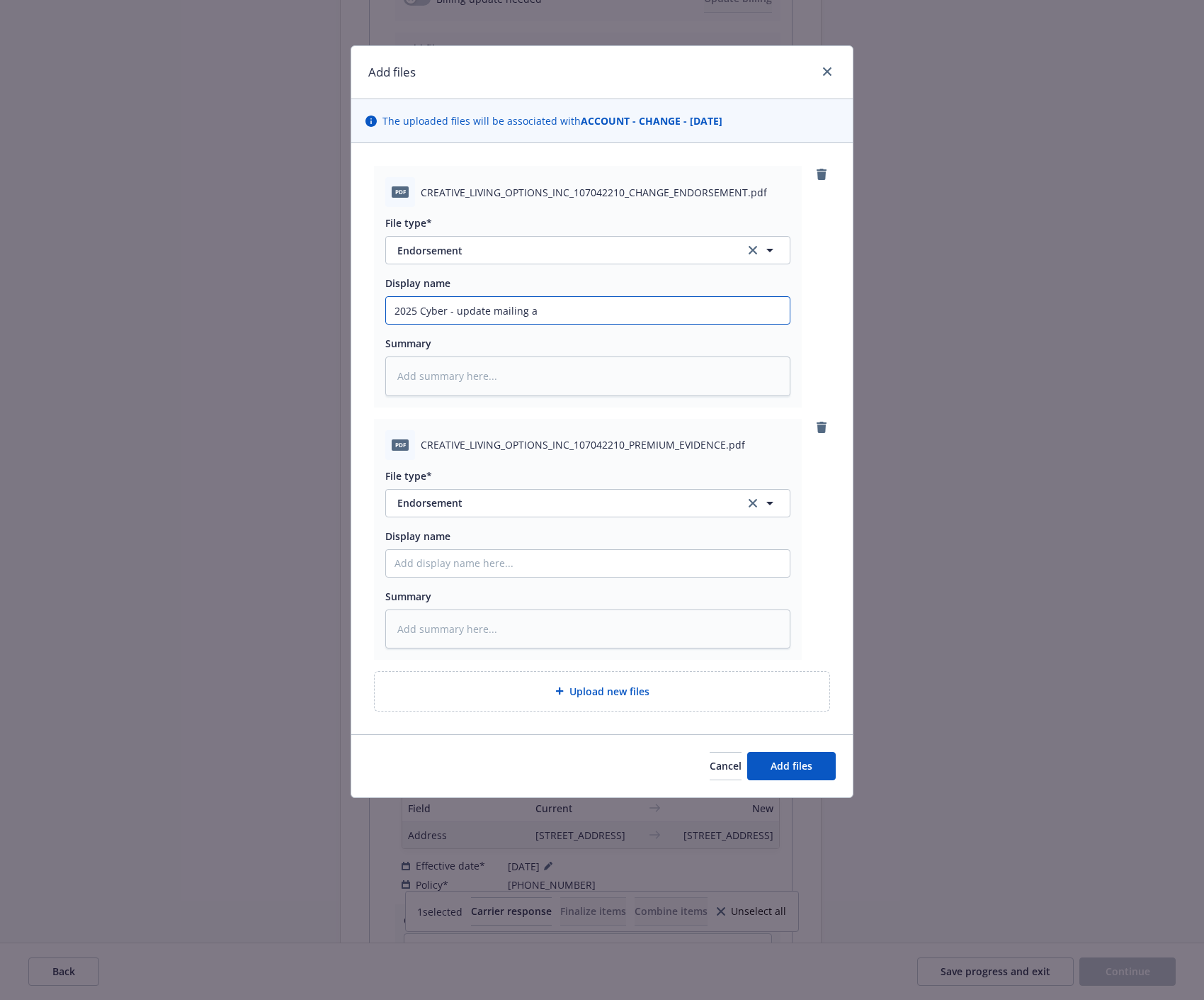
type textarea "x"
type input "2025 Cyber - update mailing ad"
type textarea "x"
type input "2025 Cyber - update mailing add"
type textarea "x"
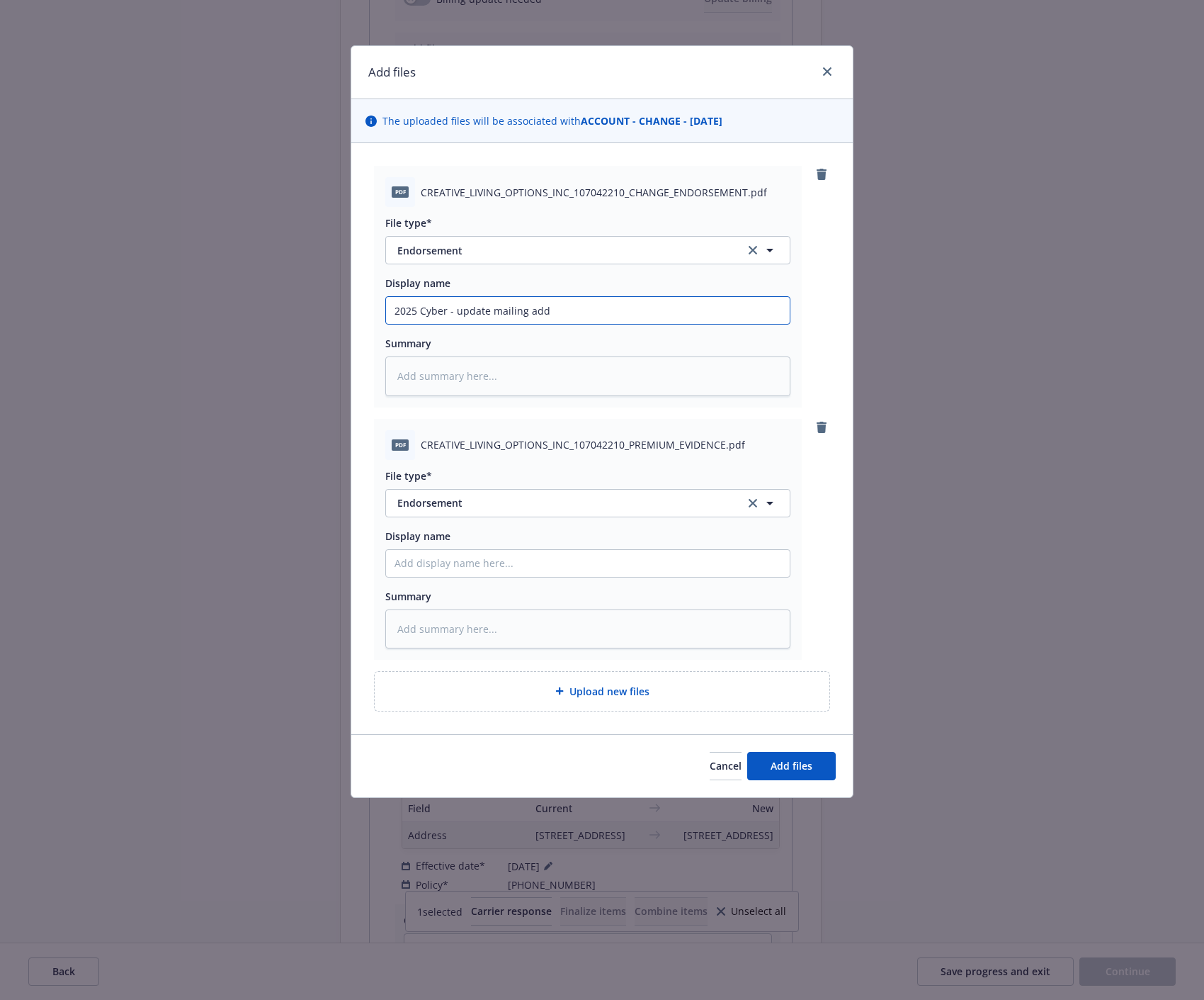
type input "2025 Cyber - update mailing addr"
type textarea "x"
type input "2025 Cyber - update mailing addre"
type textarea "x"
type input "2025 Cyber - update mailing addres"
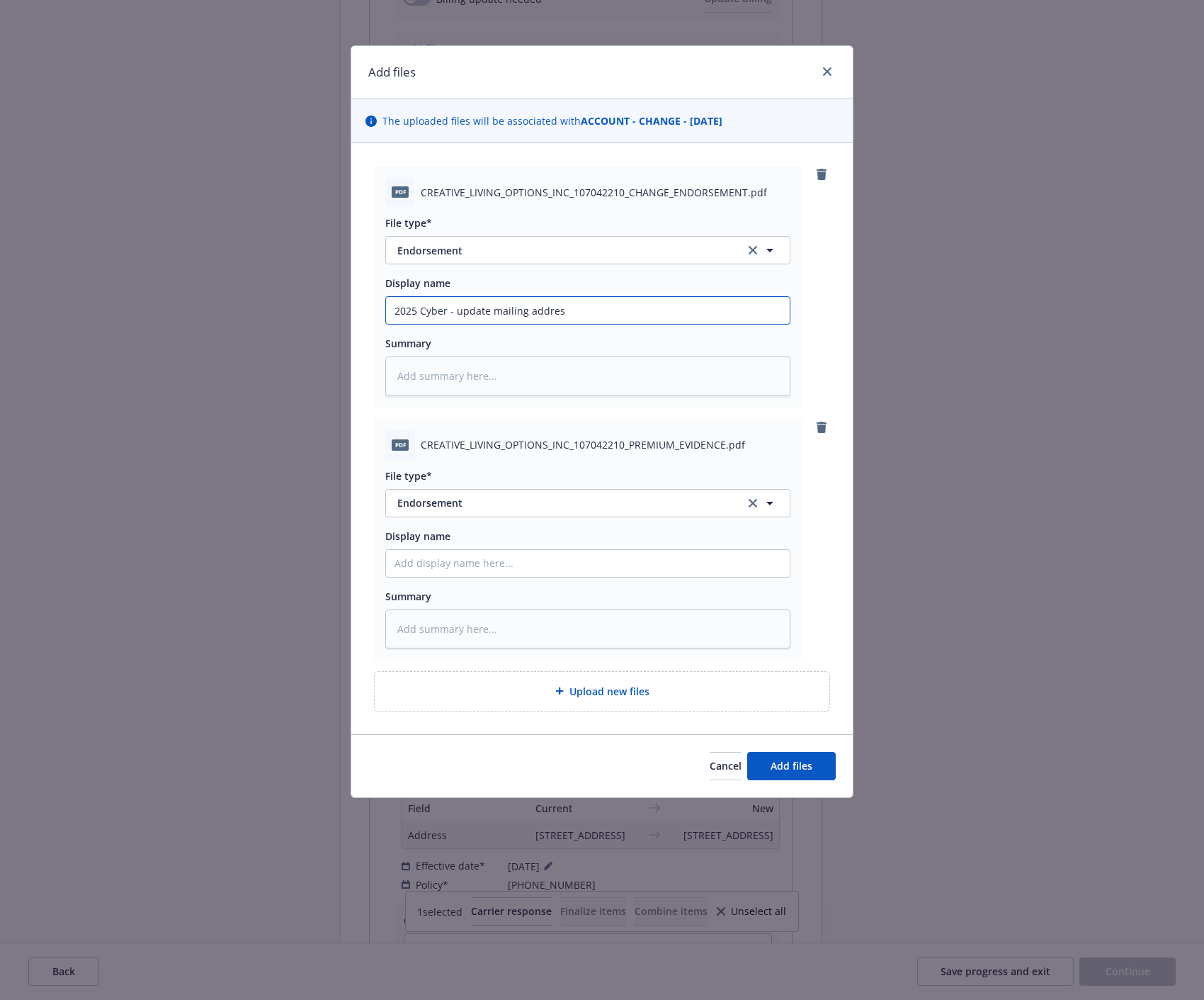
type textarea "x"
type input "2025 Cyber - update mailing address"
click at [462, 498] on span "Endorsement" at bounding box center [561, 503] width 328 height 15
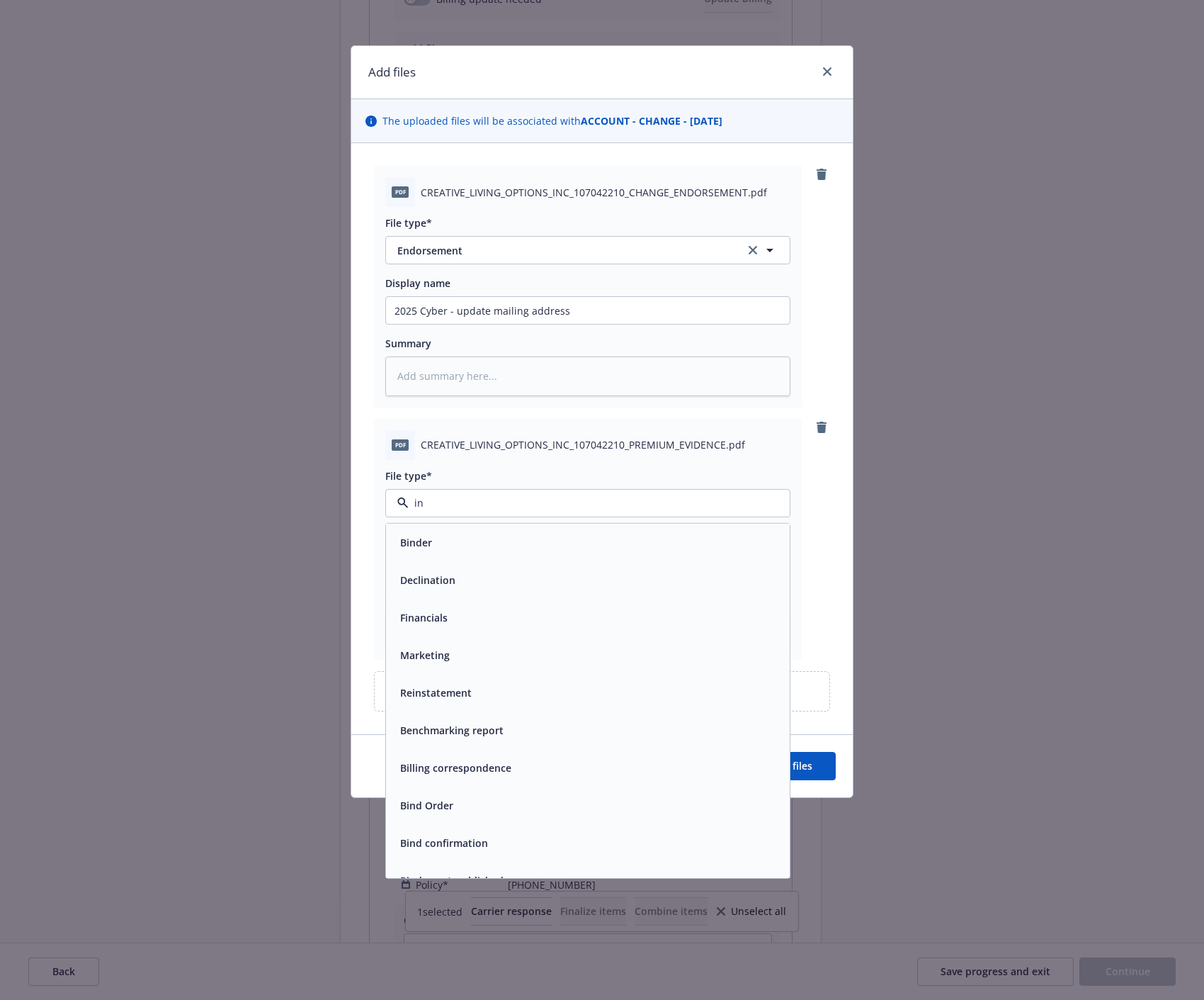
type input "inv"
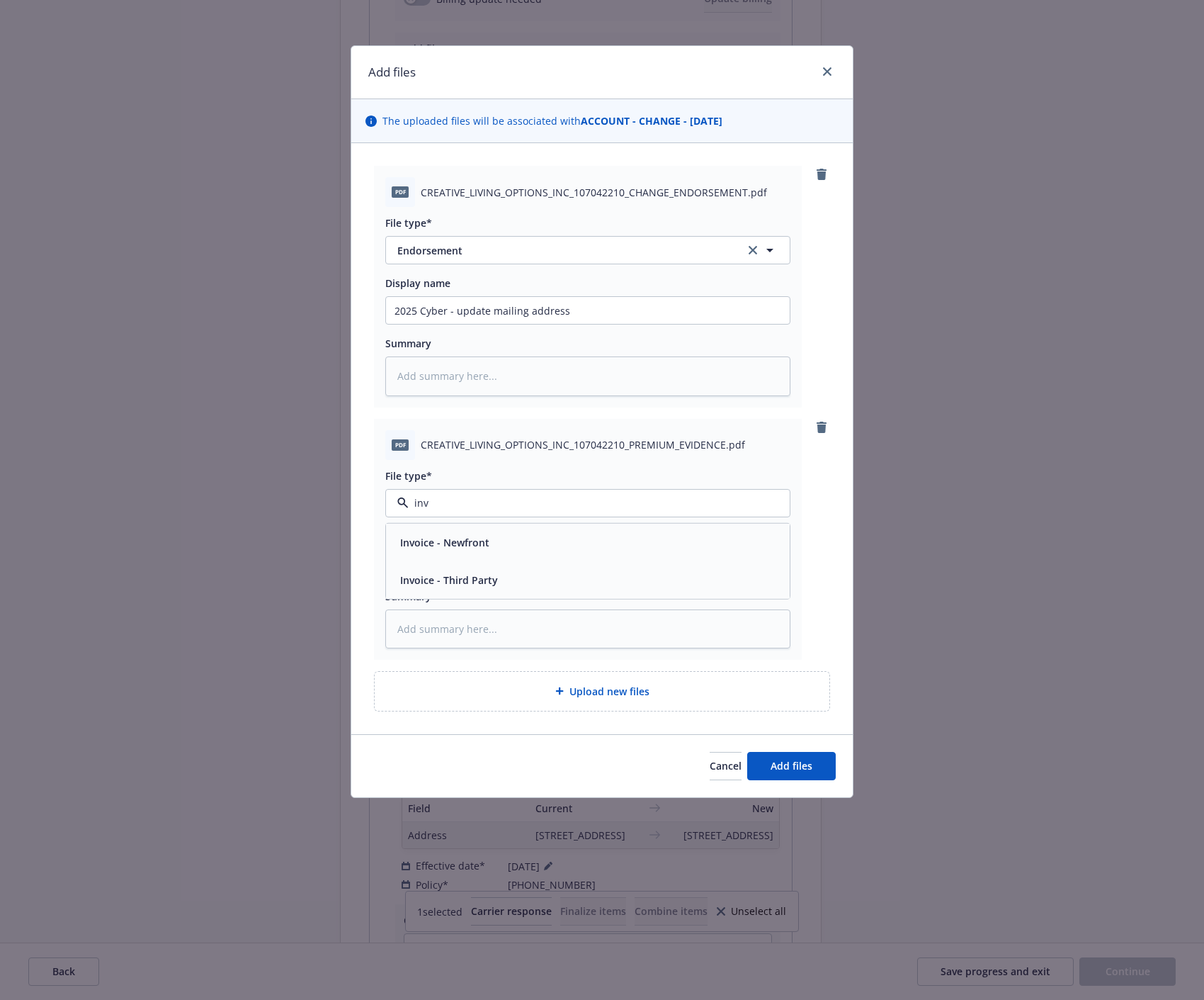
click at [500, 578] on div "Invoice - Third Party" at bounding box center [588, 580] width 387 height 21
click at [512, 563] on input "Display name" at bounding box center [588, 564] width 404 height 27
type textarea "x"
type input "2"
type textarea "x"
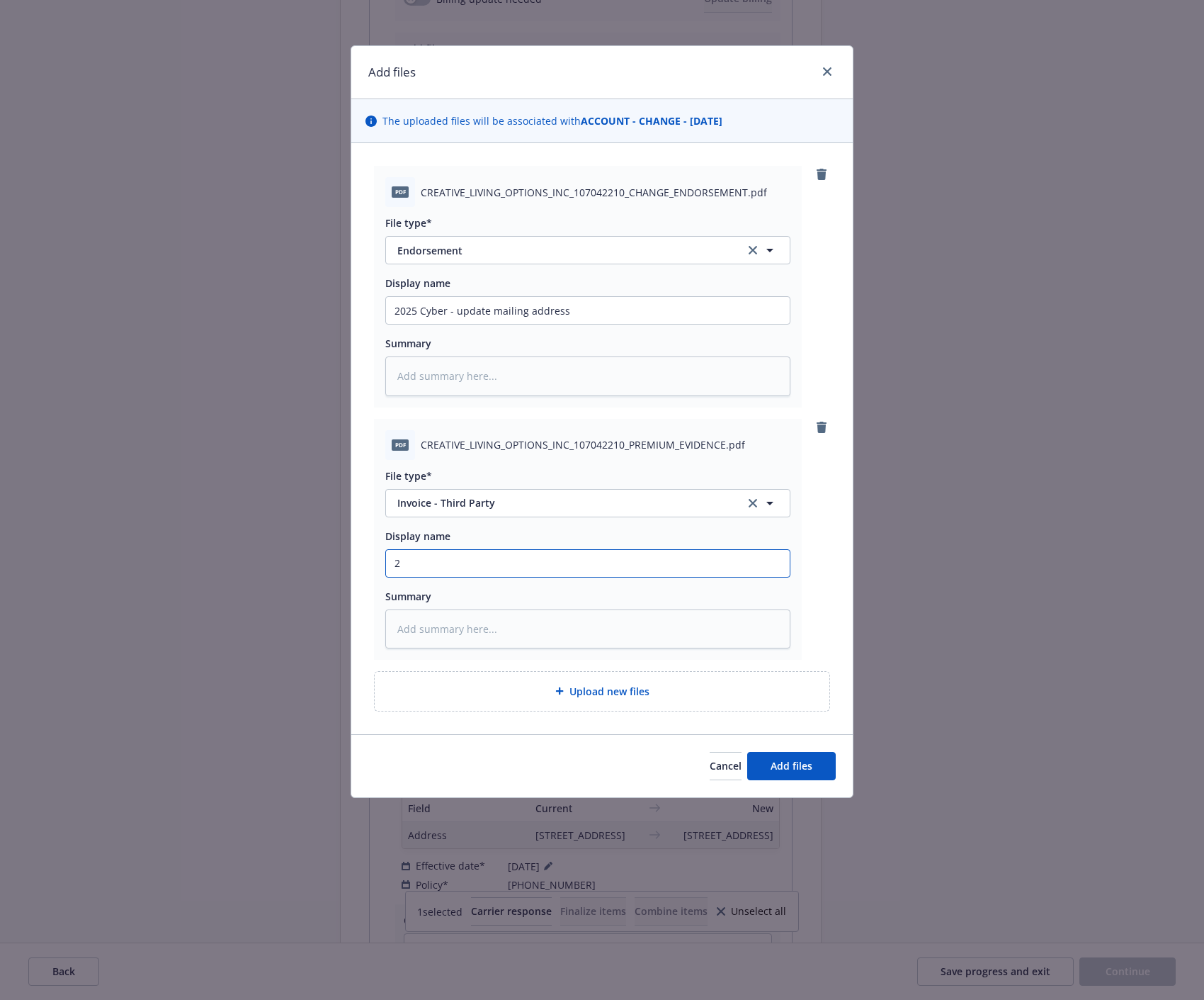
type input "20"
type textarea "x"
type input "202"
type textarea "x"
type input "2025"
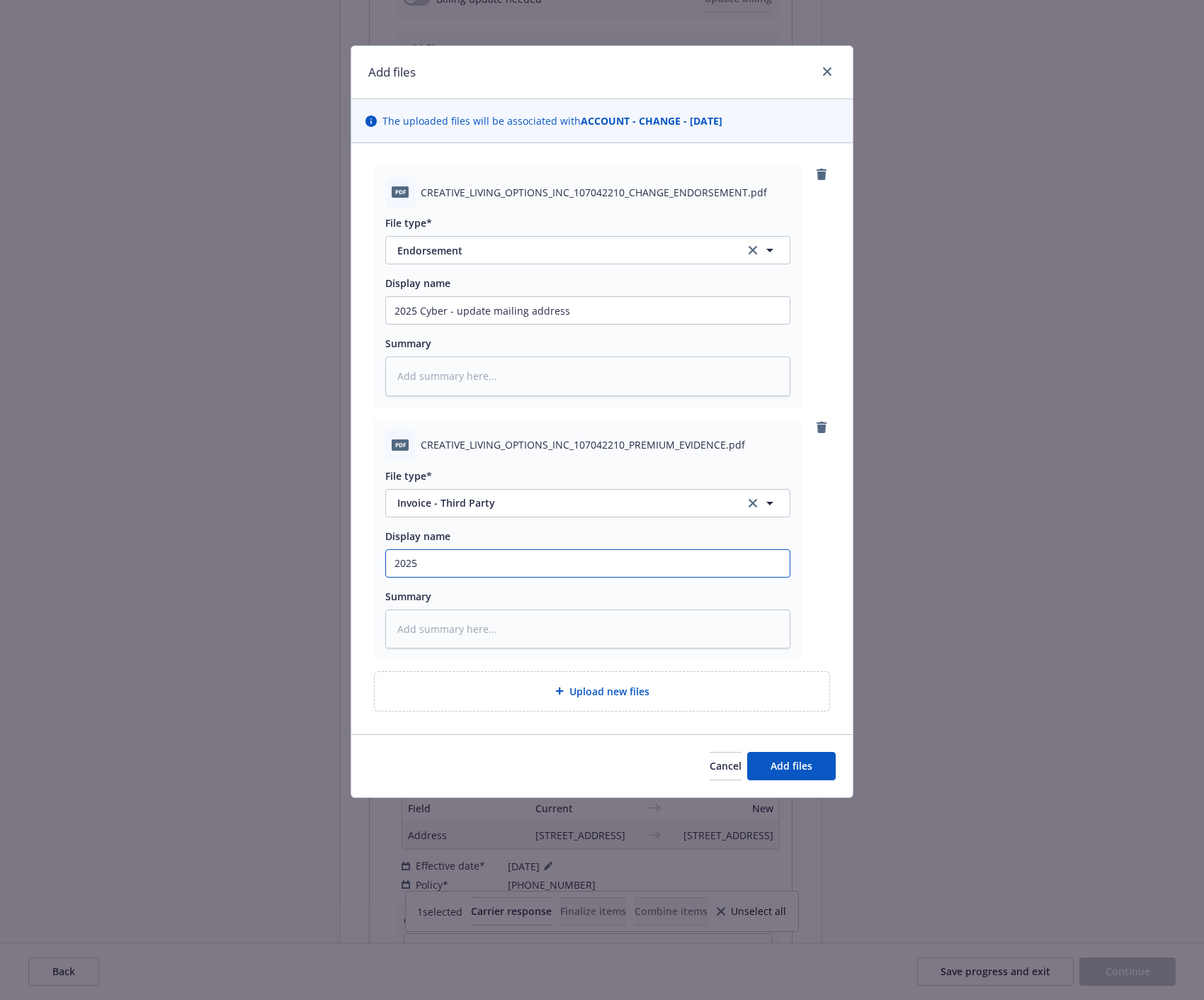
type textarea "x"
type input "2025"
type textarea "x"
type input "2025 C"
type textarea "x"
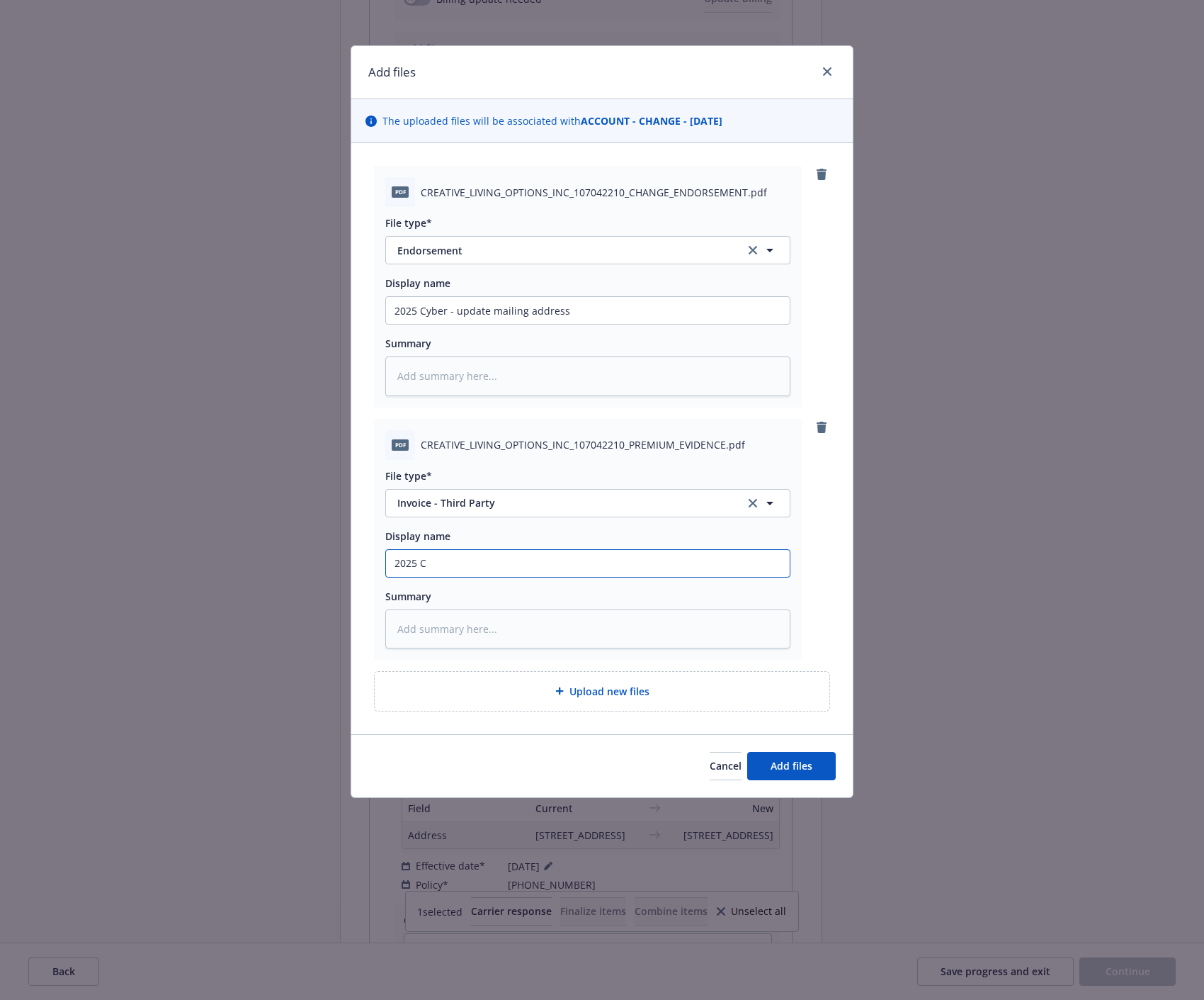
type input "2025 Cy"
type textarea "x"
type input "2025 Cyb"
type textarea "x"
type input "2025 Cybe"
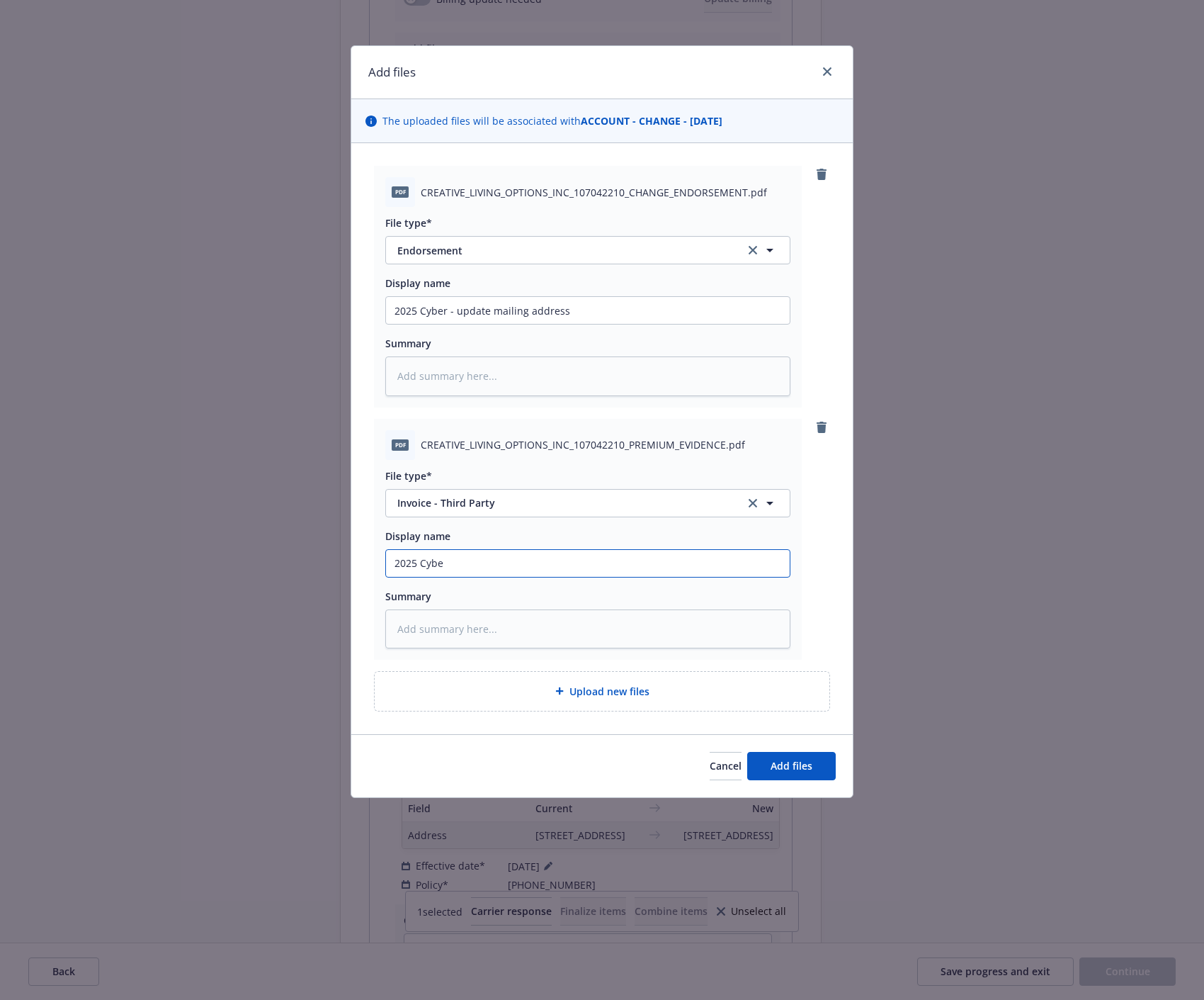
type textarea "x"
type input "2025 Cyber"
type textarea "x"
type input "2025 Cyber"
type textarea "x"
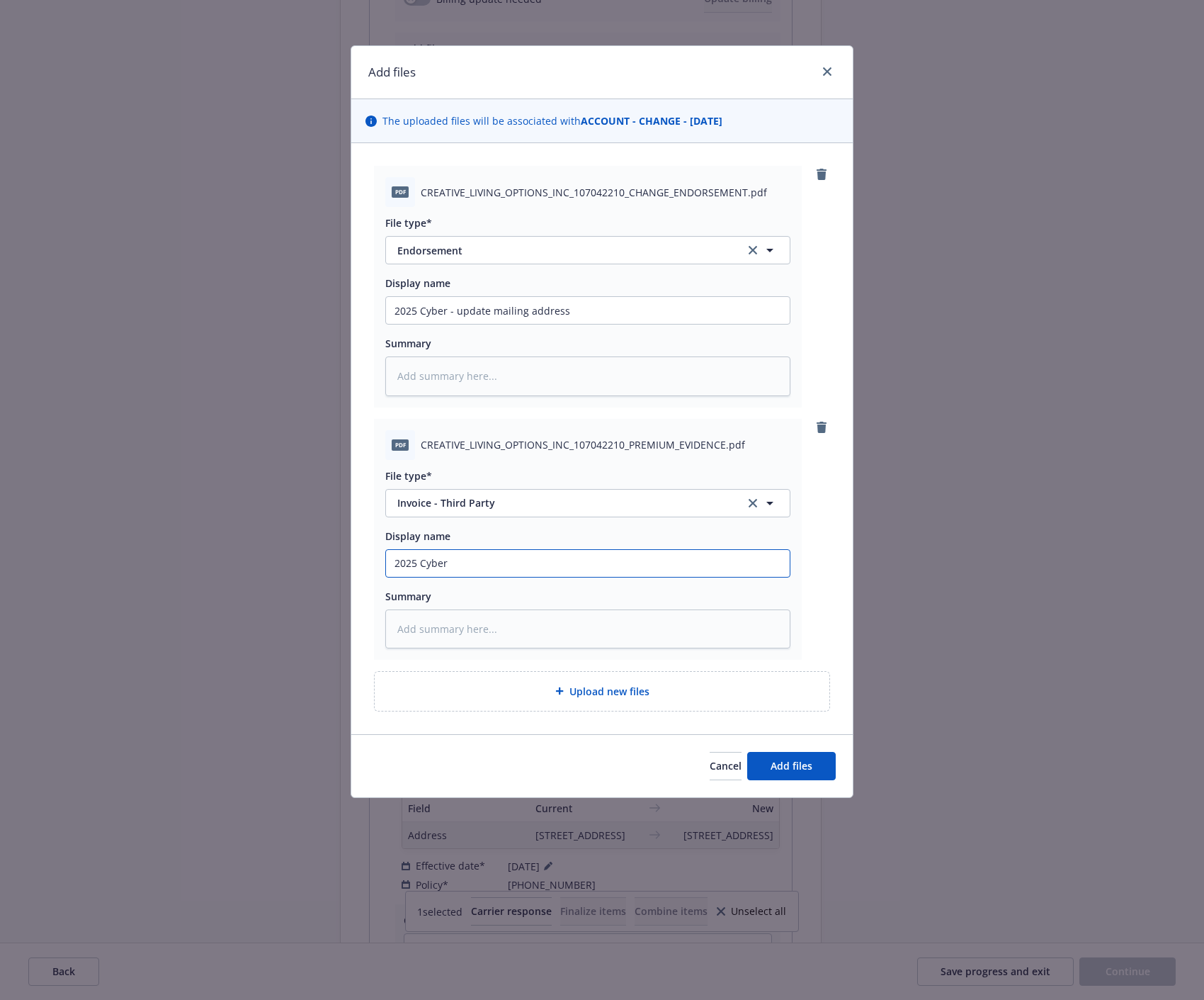
type input "2025 Cyber 0"
type textarea "x"
type input "2025 Cyber 0"
type textarea "x"
type input "2025 Cyber 0"
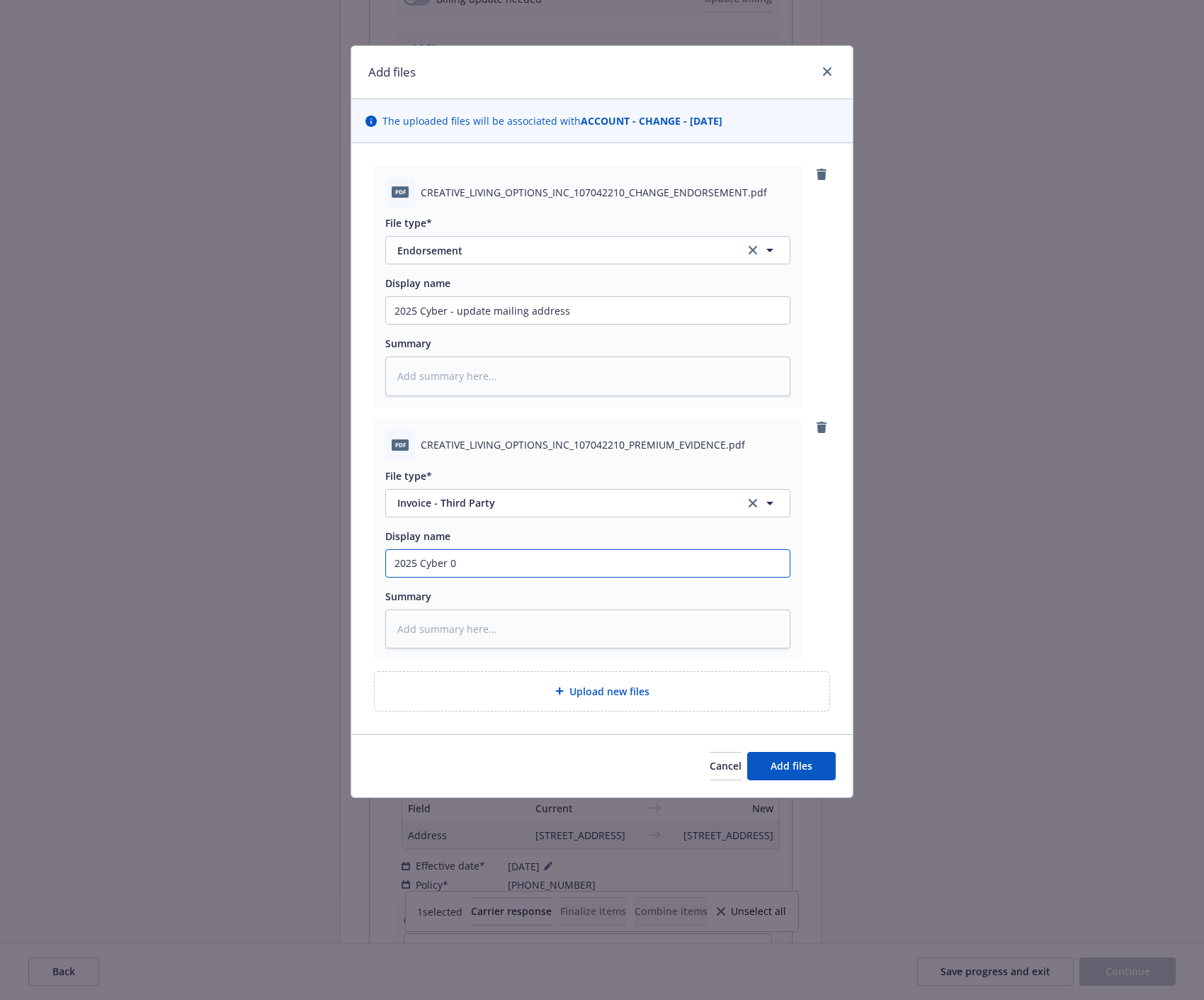
type textarea "x"
type input "2025 Cyber"
type textarea "x"
type input "2025 Cyber -"
type textarea "x"
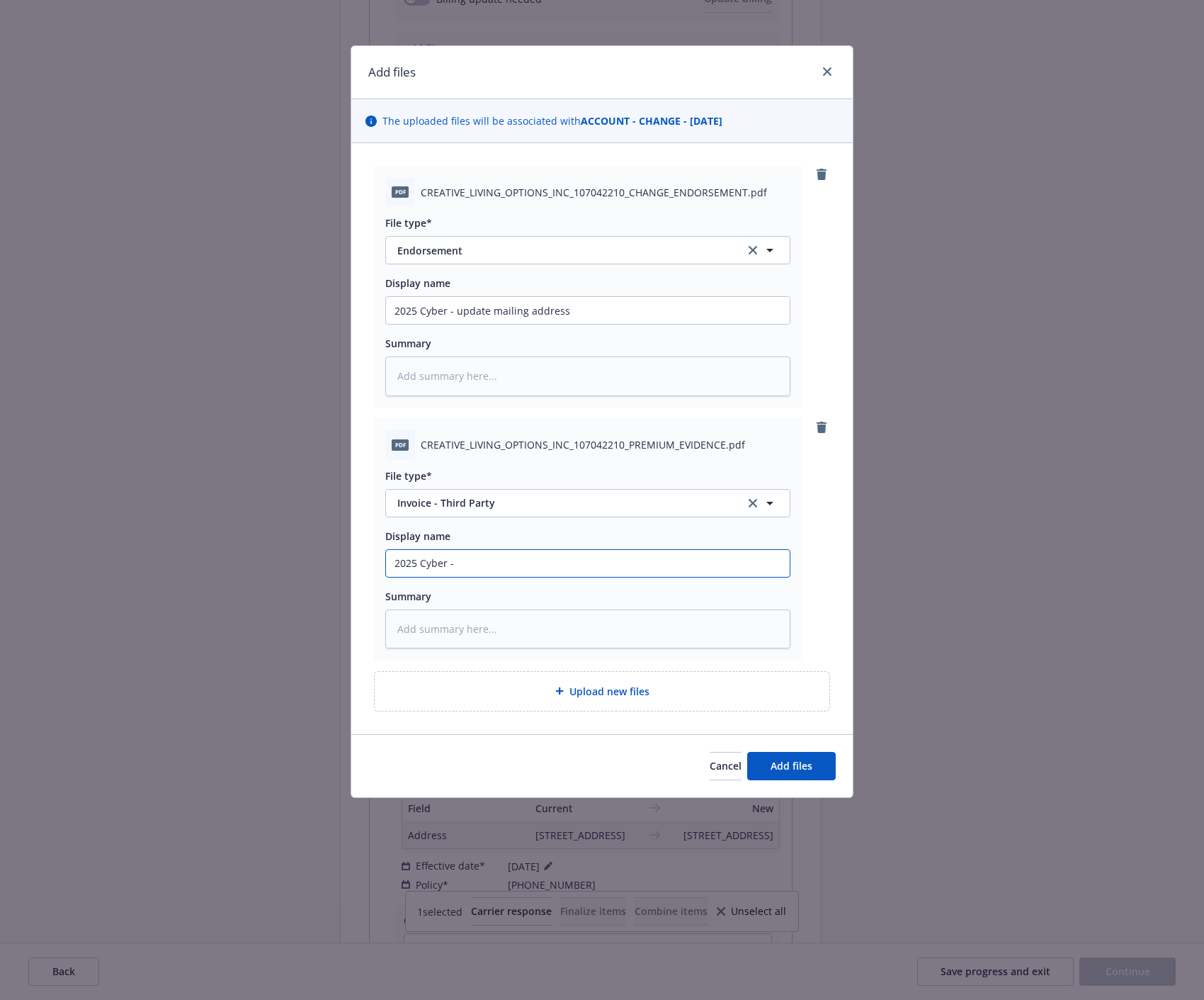
type input "2025 Cyber -"
type textarea "x"
type input "2025 Cyber - en"
type textarea "x"
type input "2025 Cyber - end"
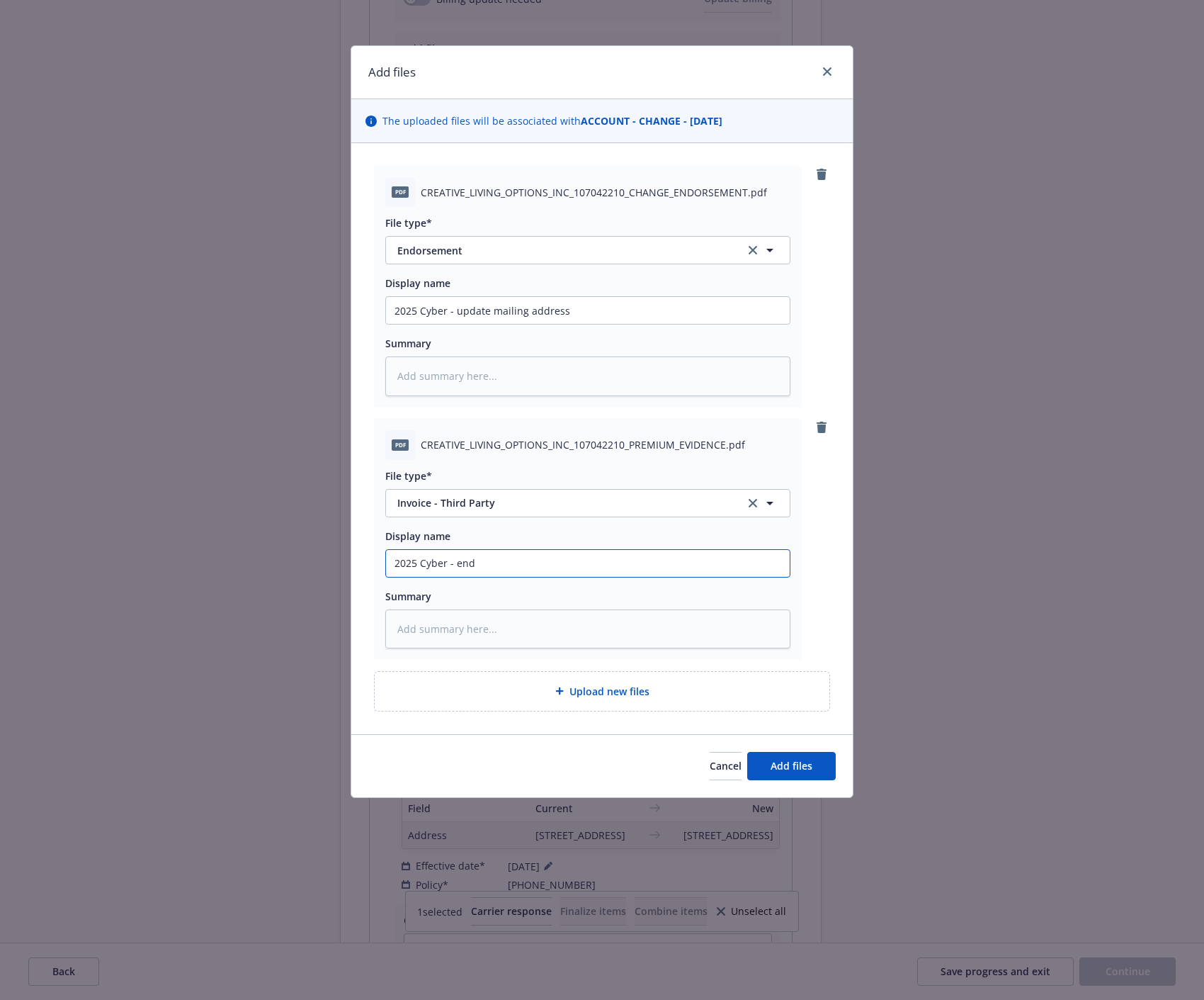
type textarea "x"
type input "2025 Cyber - endo"
type textarea "x"
type input "2025 Cyber - endor"
type textarea "x"
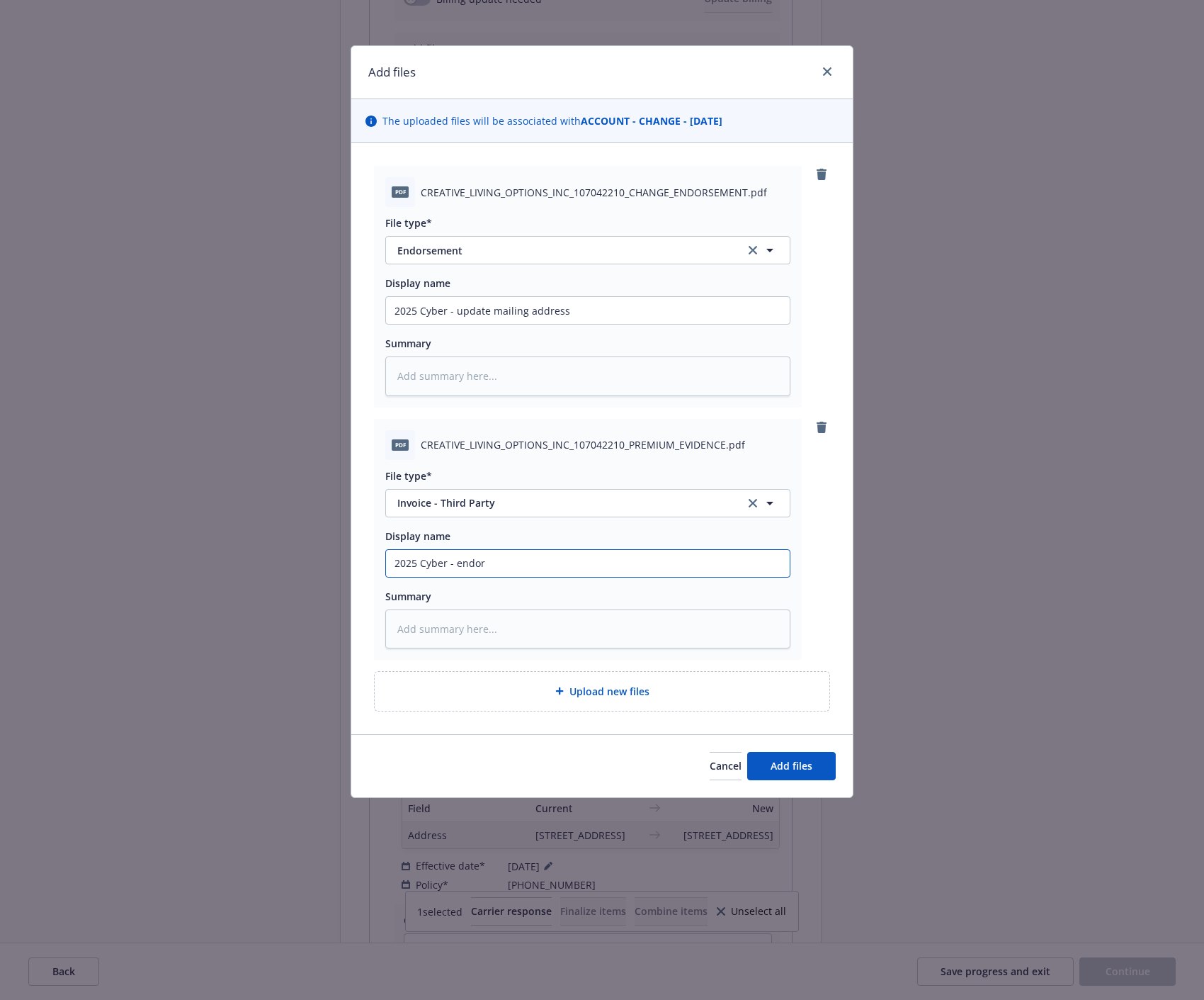
type input "2025 Cyber - endors"
type textarea "x"
type input "2025 Cyber - endorse"
type textarea "x"
type input "2025 Cyber - endorsem"
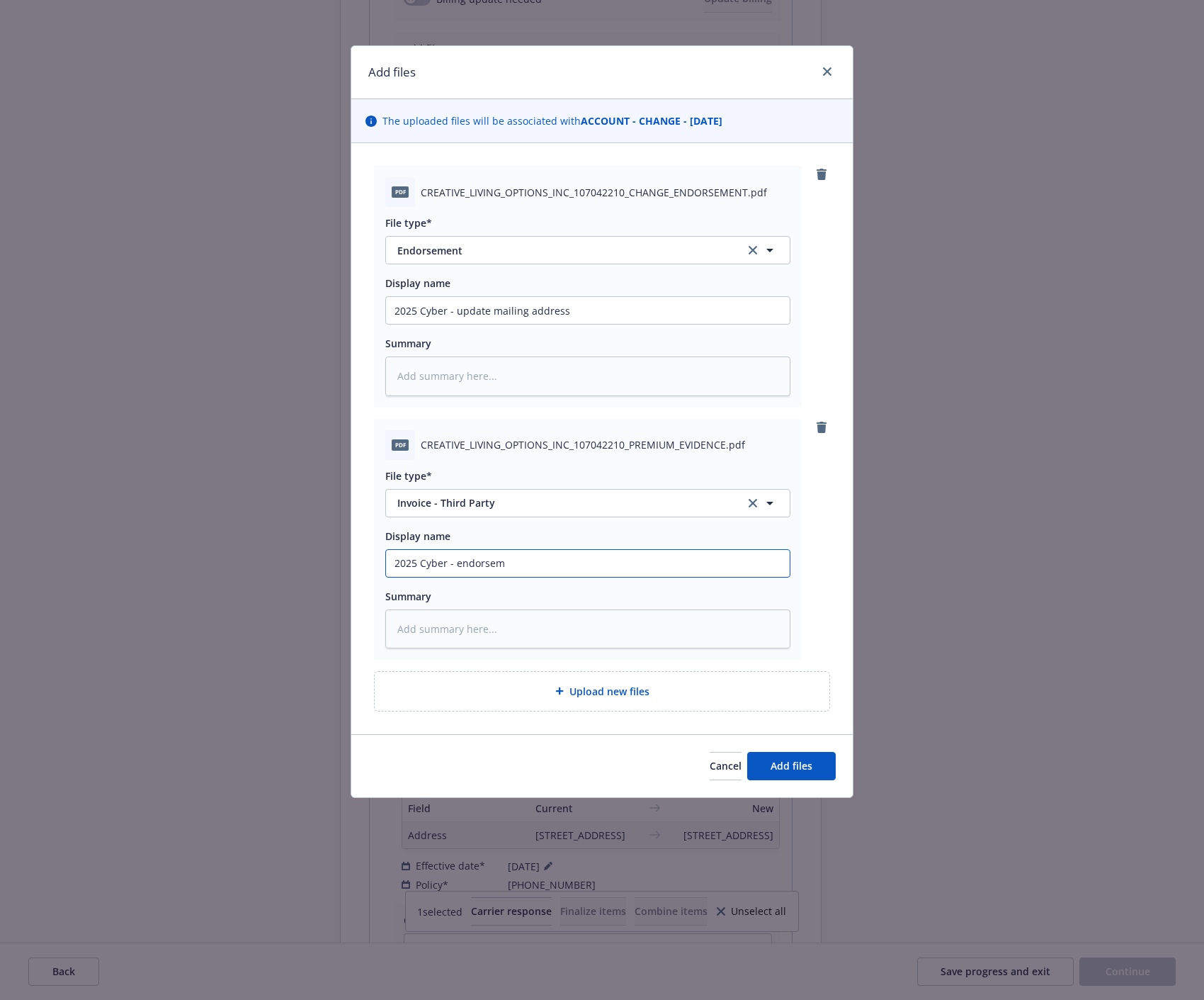
type textarea "x"
type input "2025 Cyber - endorseme"
type textarea "x"
type input "2025 Cyber - endorsement"
type textarea "x"
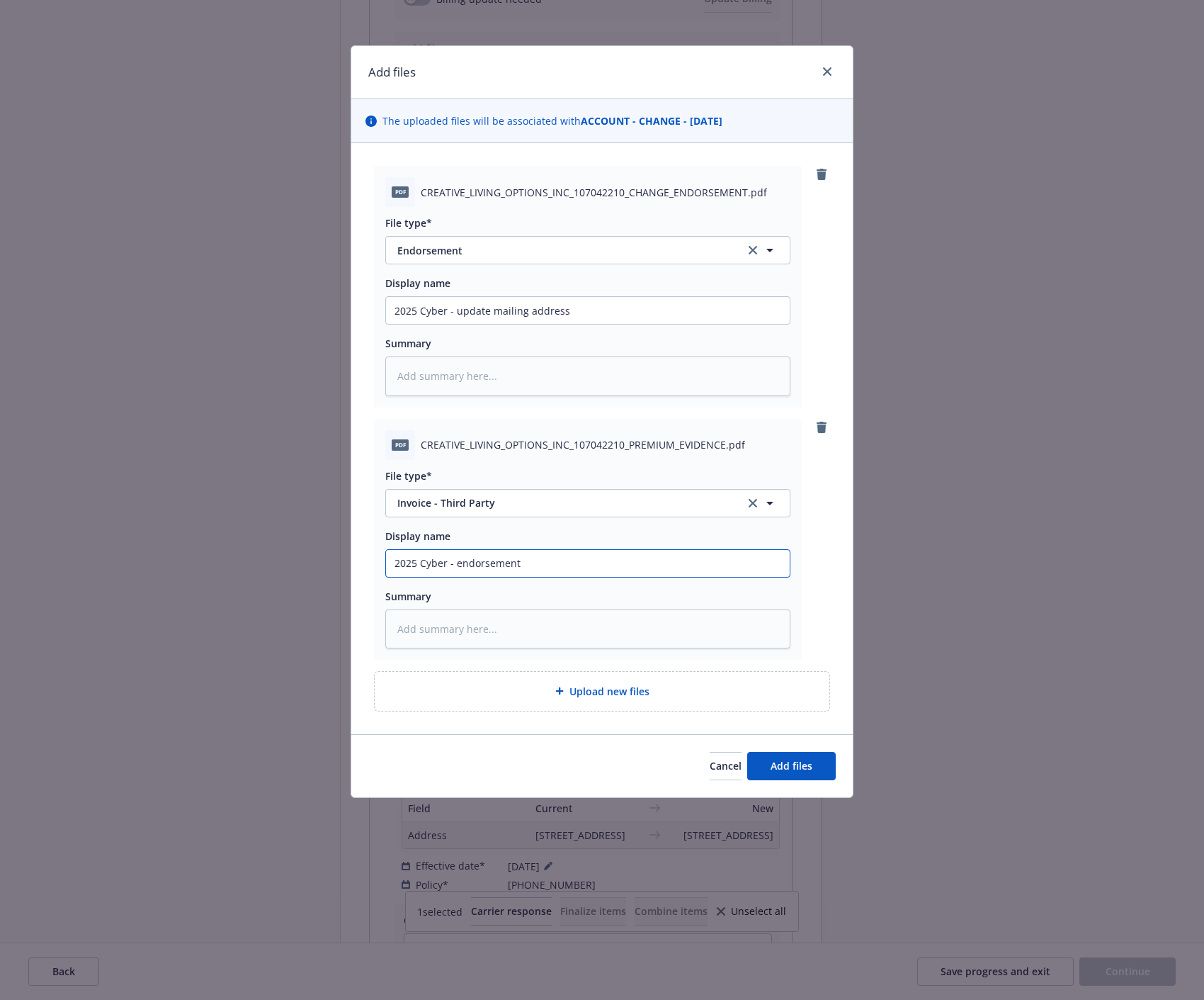
type input "2025 Cyber - endorsement"
type textarea "x"
type input "2025 Cyber - endorsement i"
type textarea "x"
type input "2025 Cyber - endorsement in"
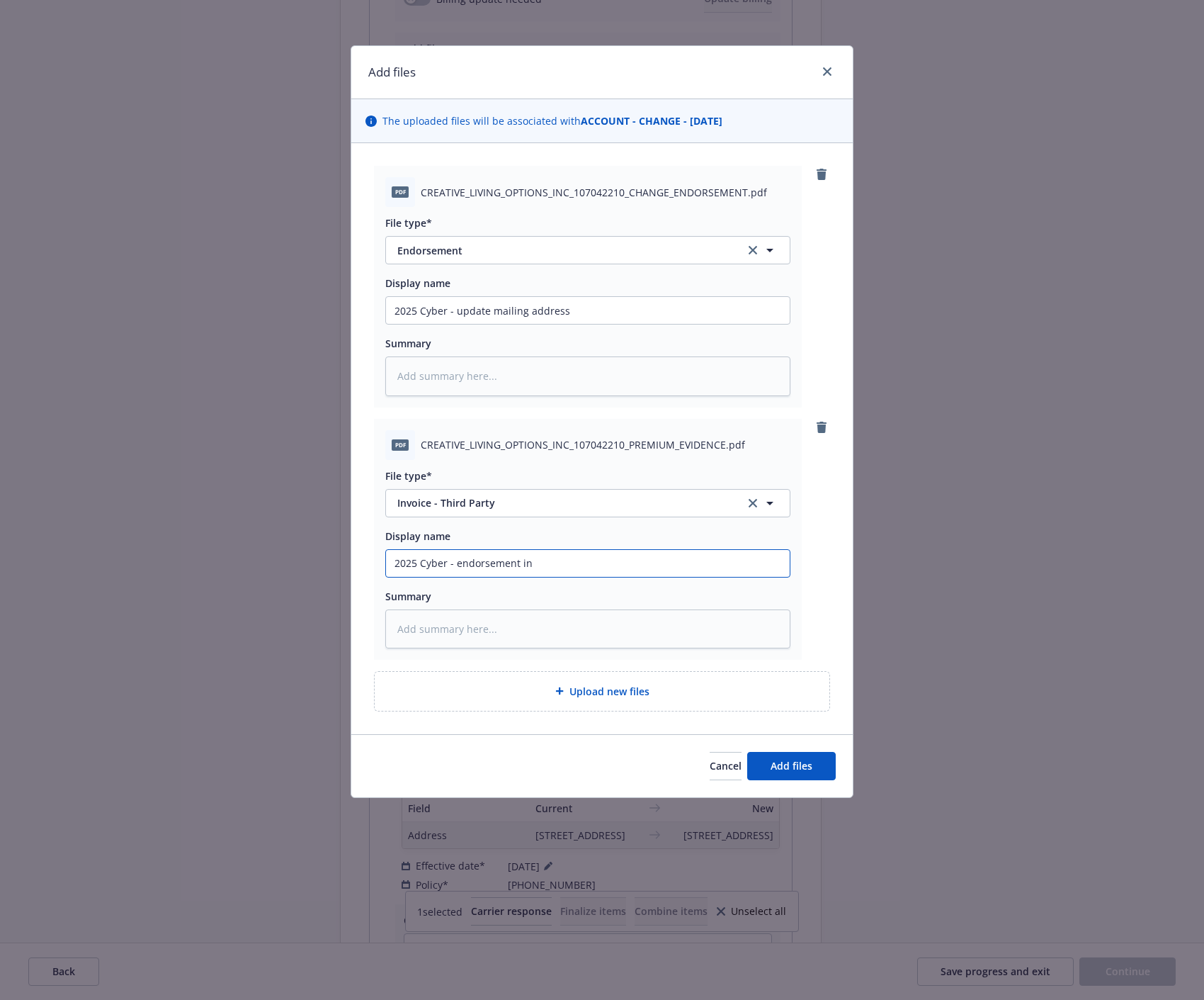
type textarea "x"
type input "2025 Cyber - endorsement inv"
type textarea "x"
type input "2025 Cyber - endorsement invo"
type textarea "x"
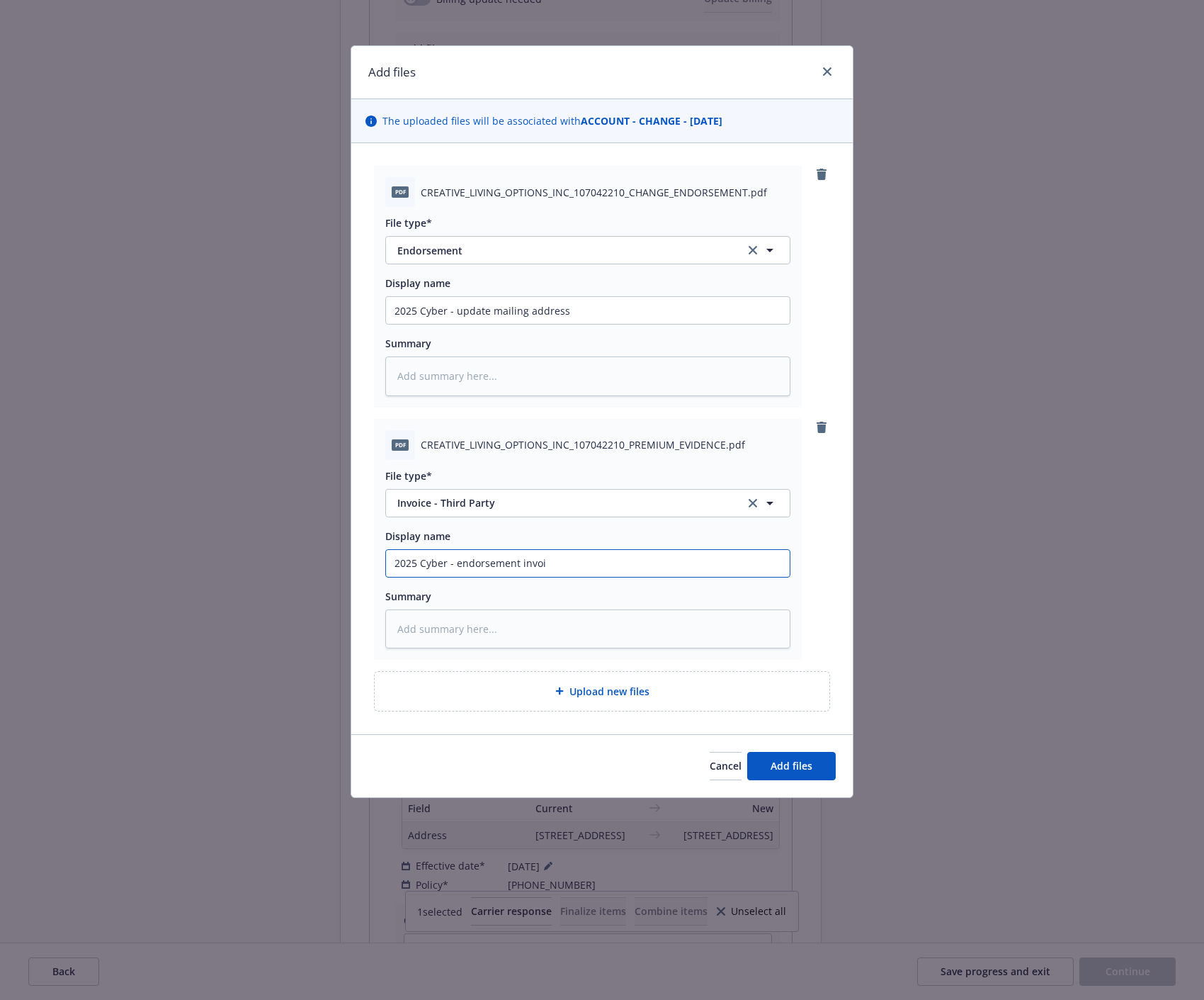
type input "2025 Cyber - endorsement invoic"
type textarea "x"
type input "2025 Cyber - endorsement invoice"
click at [777, 761] on span "Add files" at bounding box center [791, 766] width 42 height 13
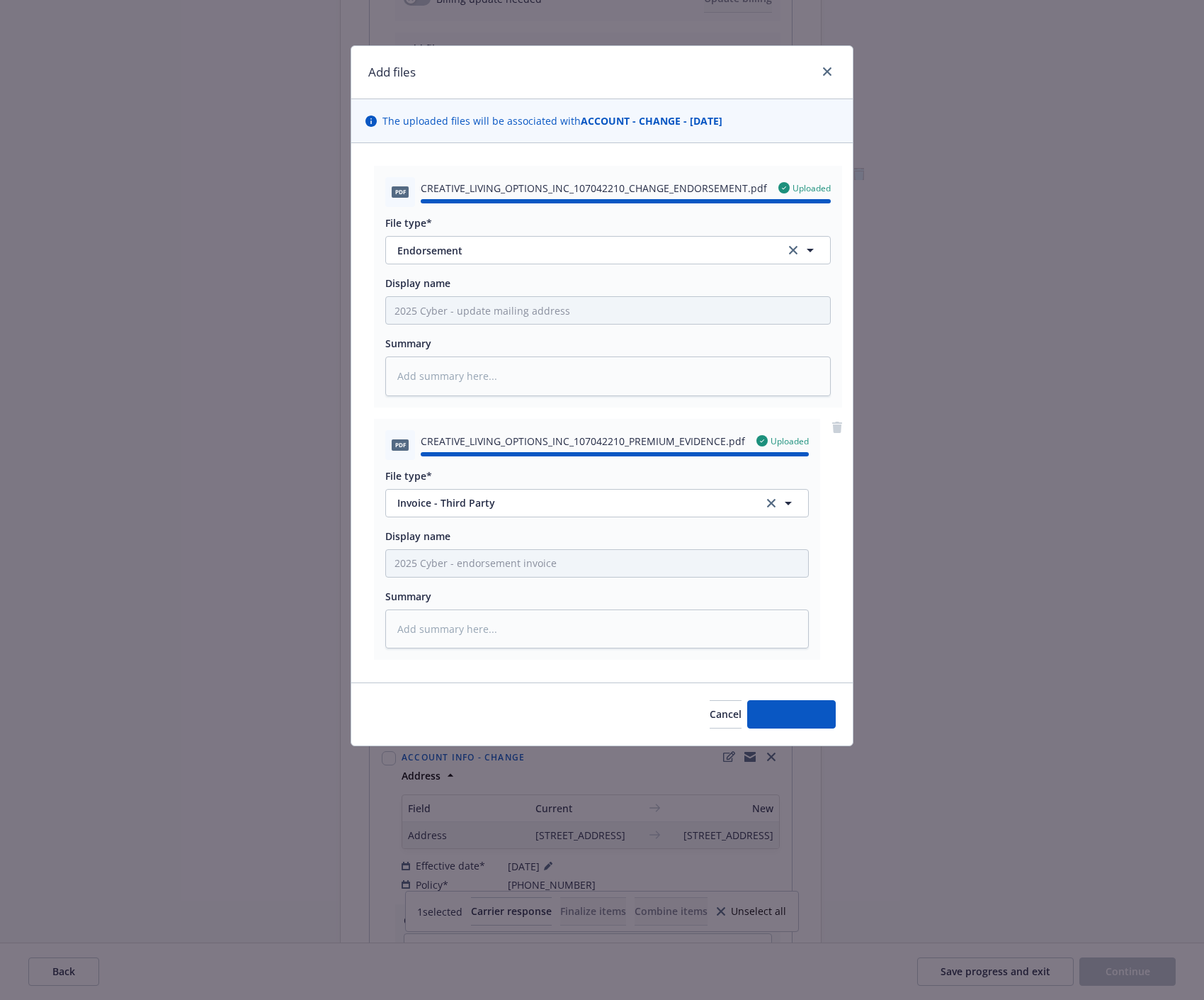
type textarea "x"
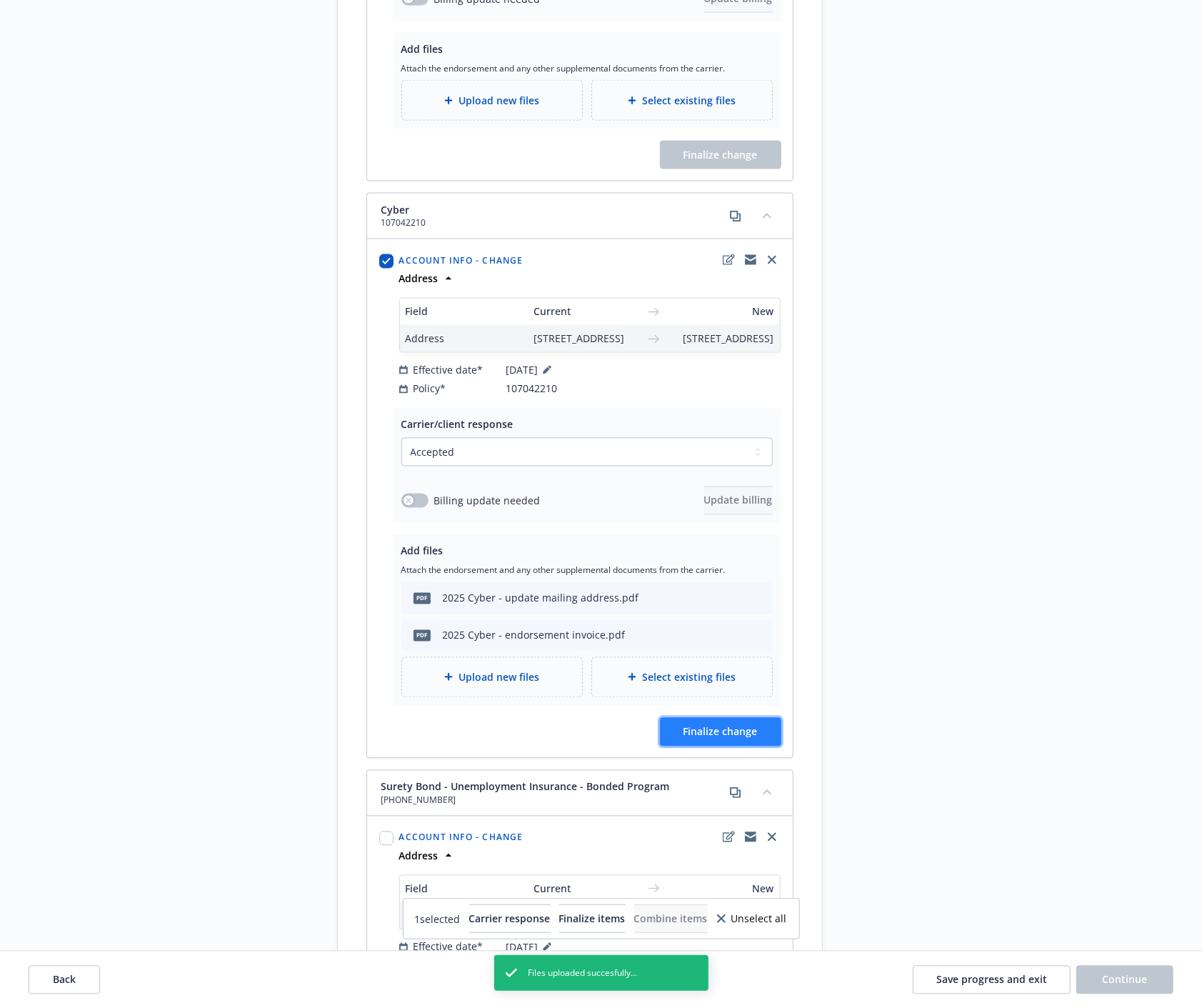
click at [744, 739] on span "Finalize change" at bounding box center [720, 732] width 74 height 13
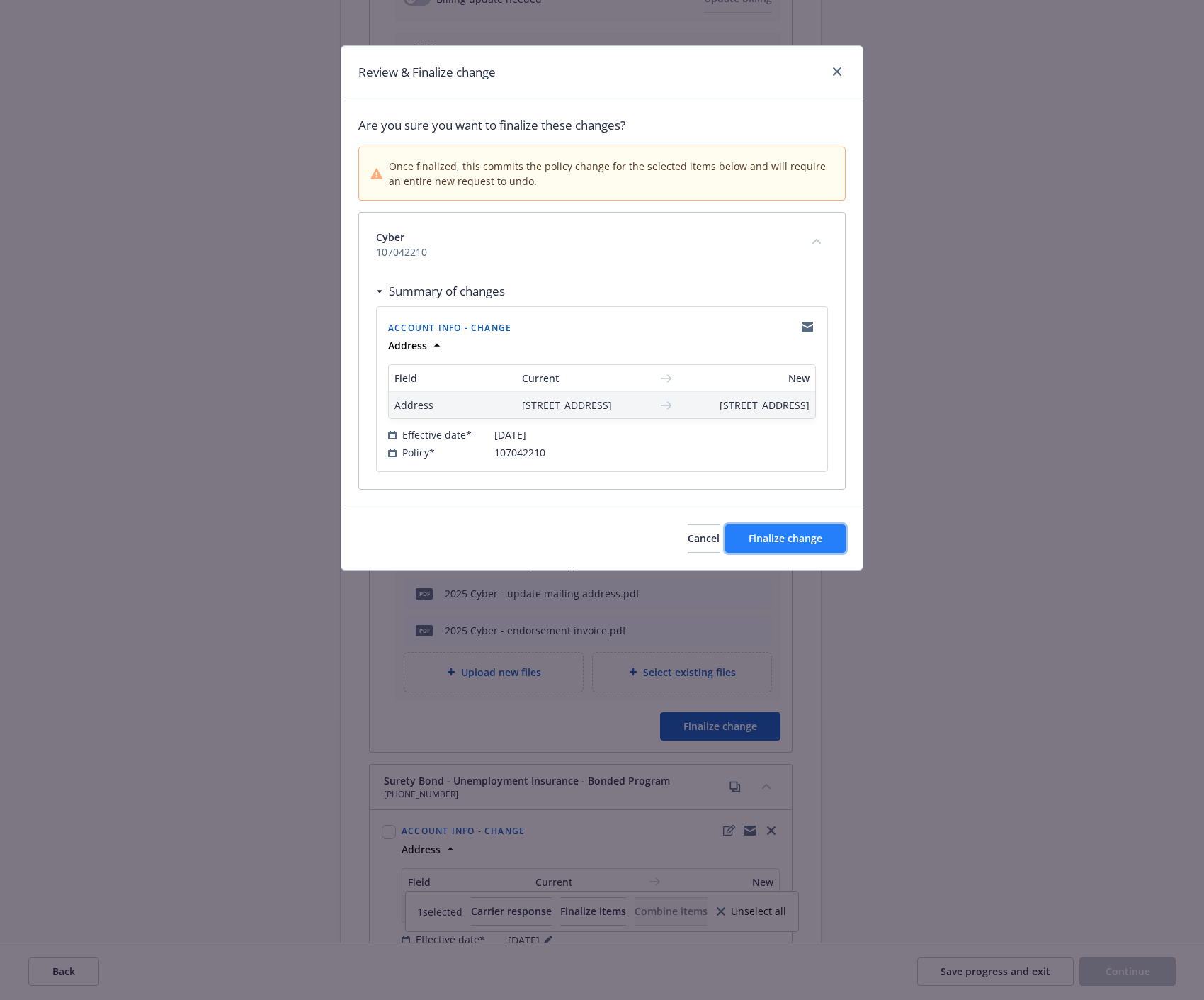
click at [816, 545] on span "Finalize change" at bounding box center [785, 538] width 74 height 13
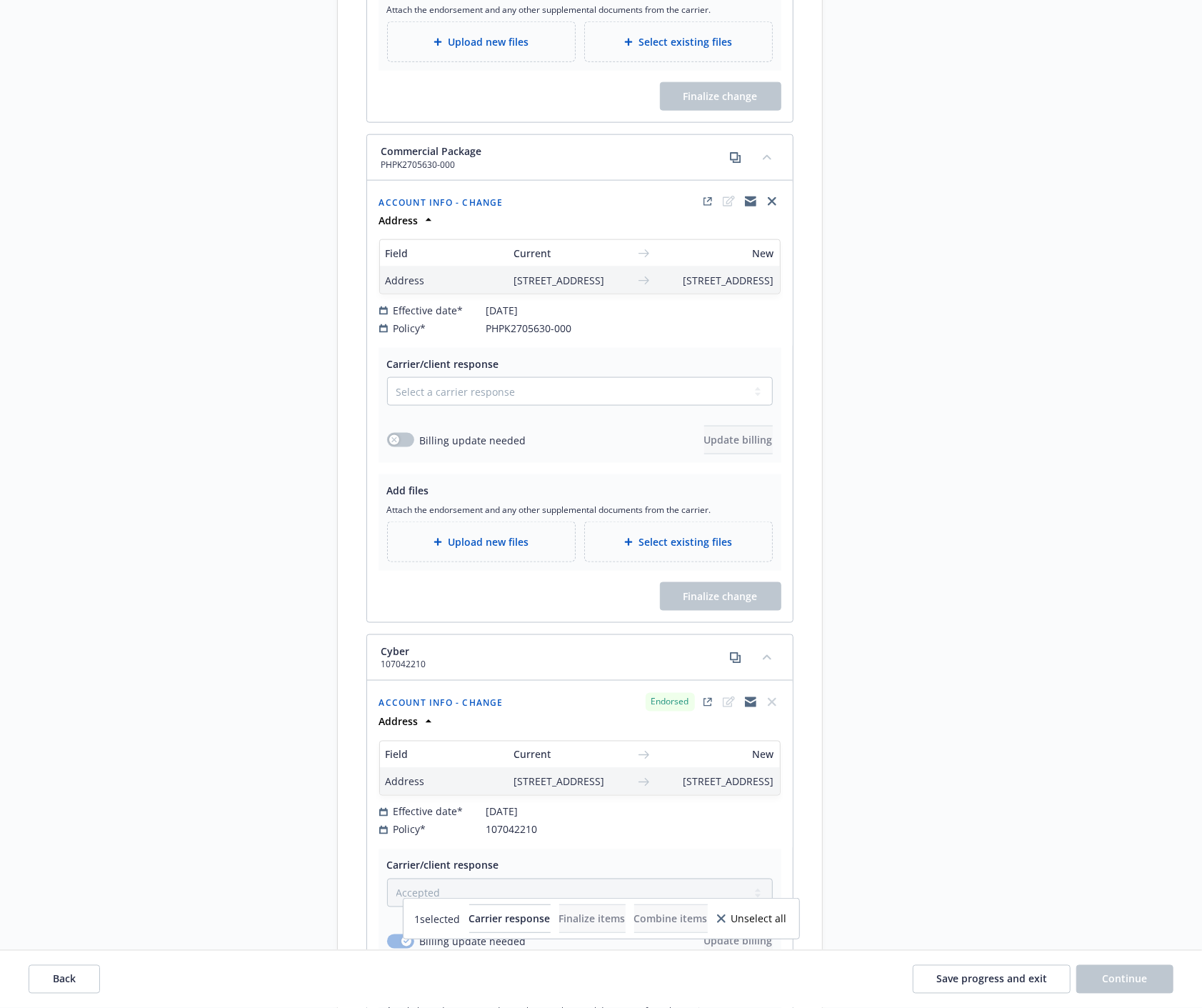
scroll to position [1032, 0]
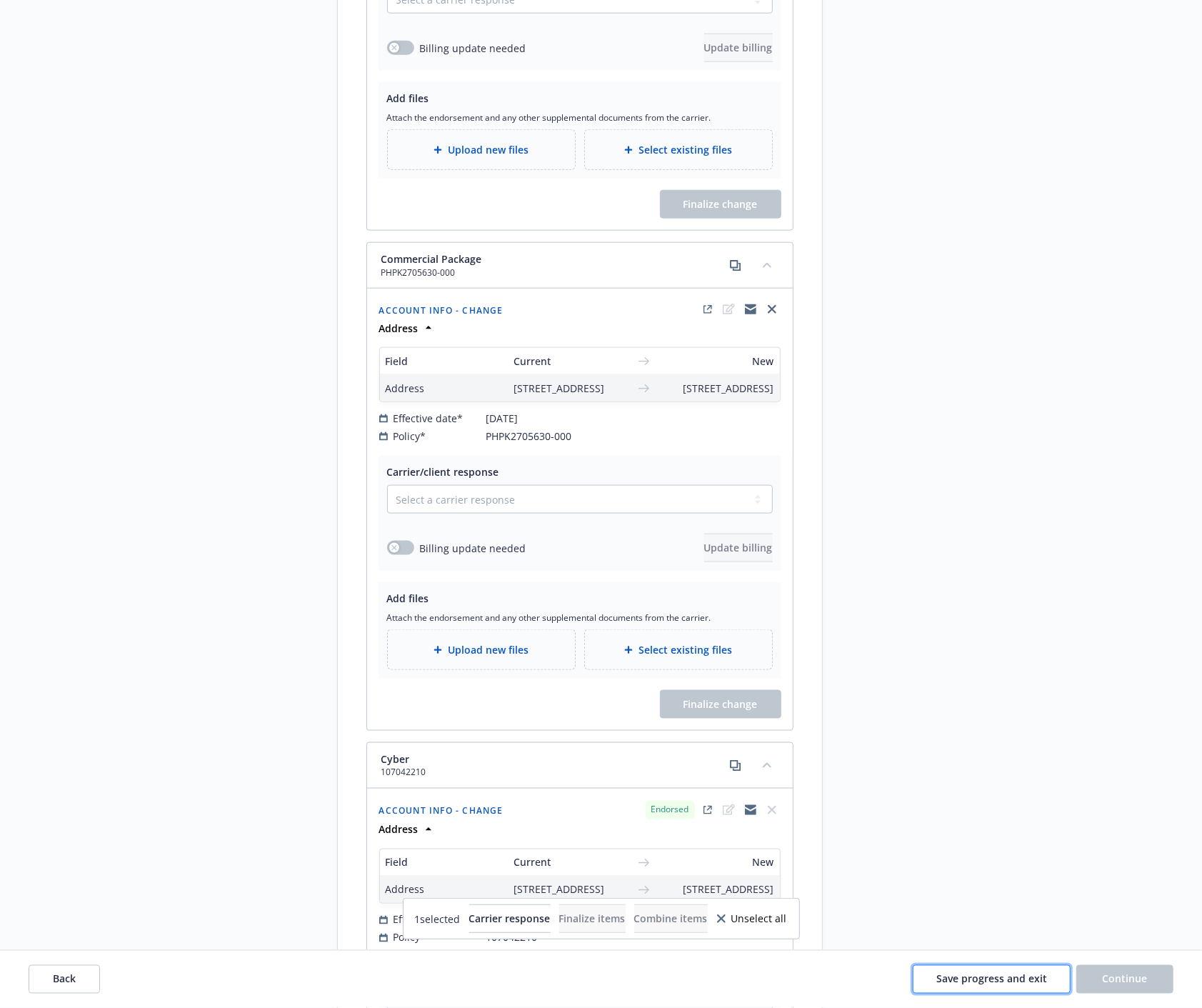
click at [982, 980] on span "Save progress and exit" at bounding box center [991, 979] width 111 height 13
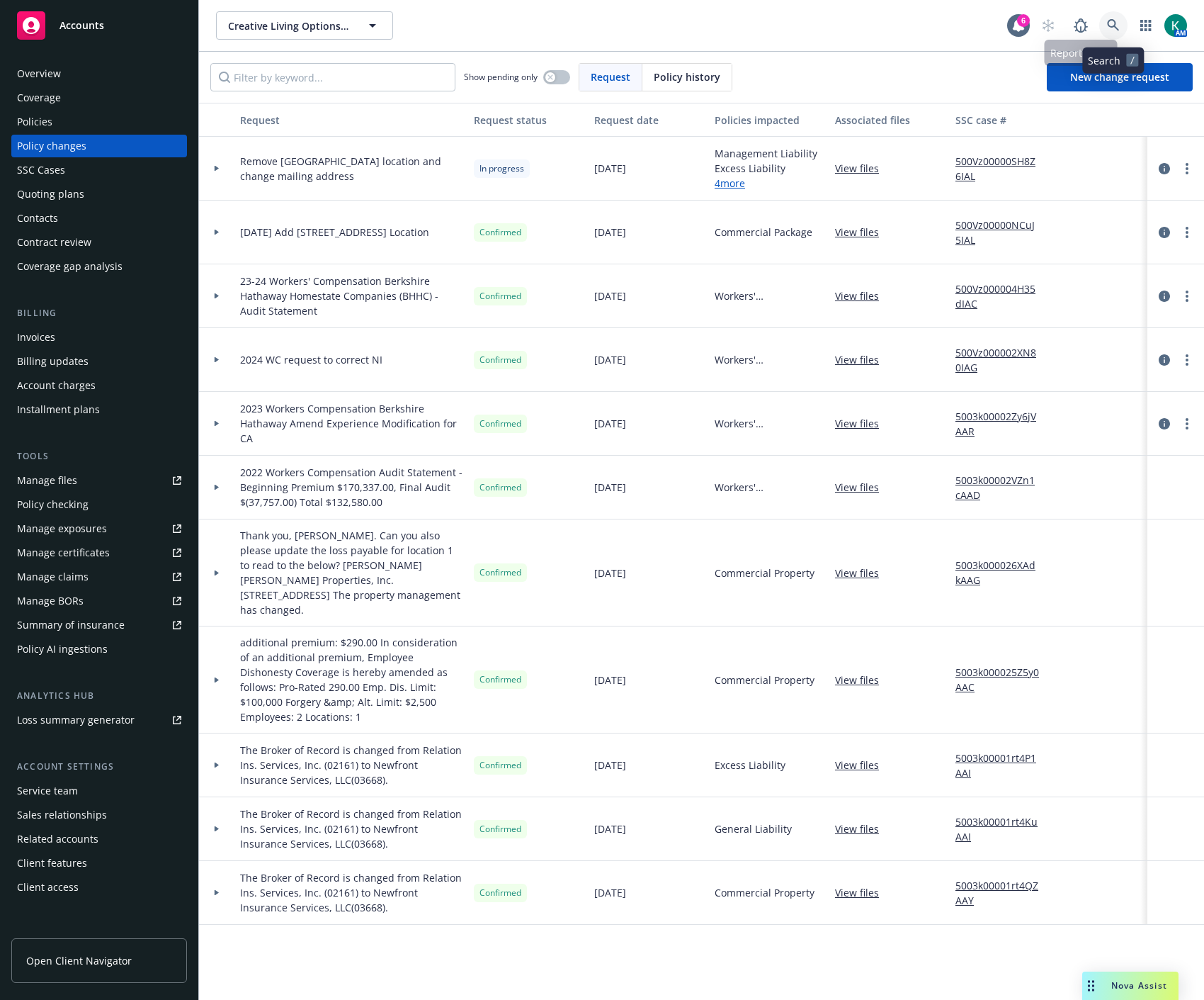
click at [1108, 25] on icon at bounding box center [1113, 25] width 13 height 13
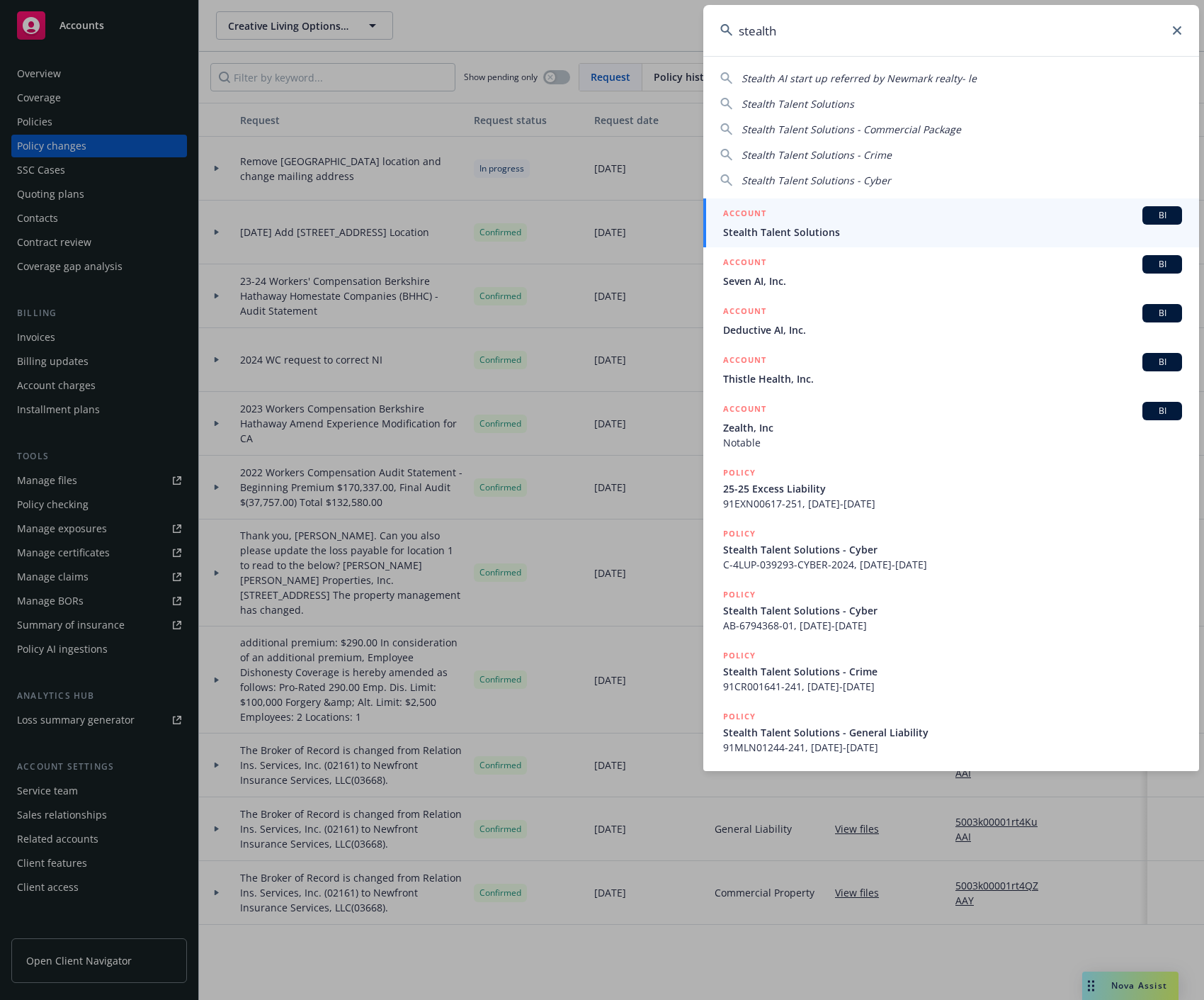
type input "stealth"
click at [1075, 205] on link "ACCOUNT BI Stealth Talent Solutions" at bounding box center [952, 223] width 496 height 49
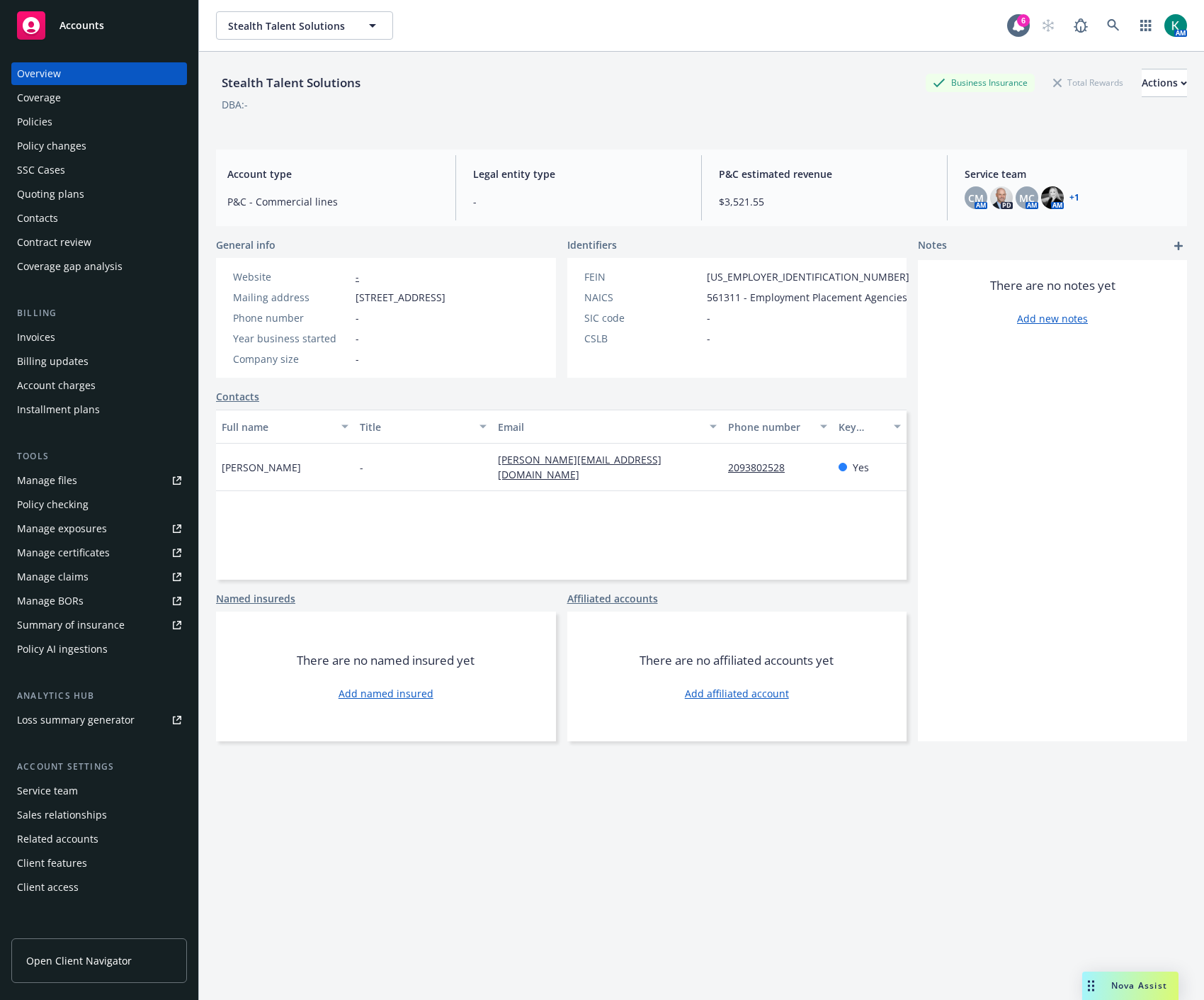
click at [101, 119] on div "Policies" at bounding box center [99, 122] width 165 height 23
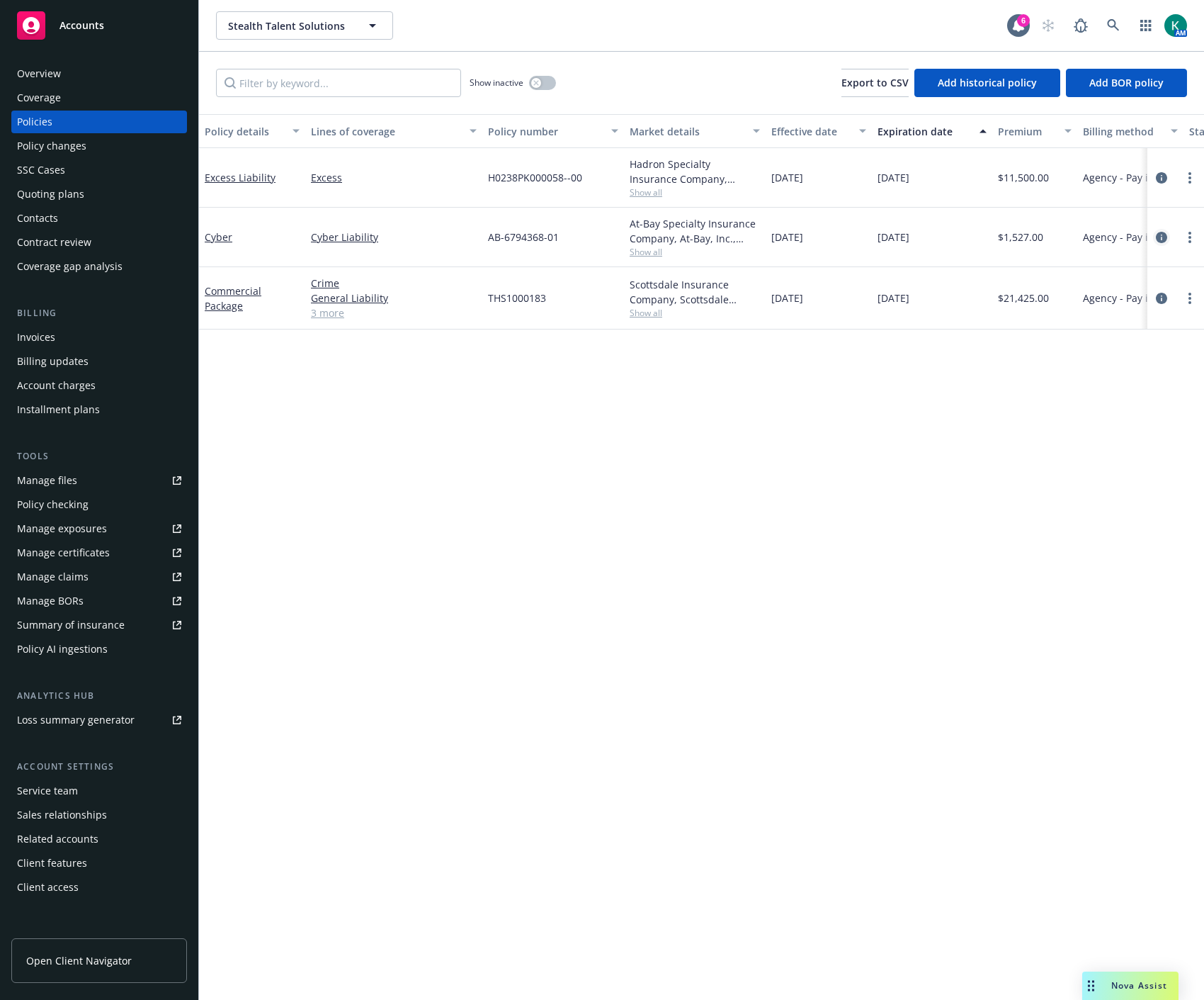
click at [1157, 236] on icon "circleInformation" at bounding box center [1161, 237] width 11 height 11
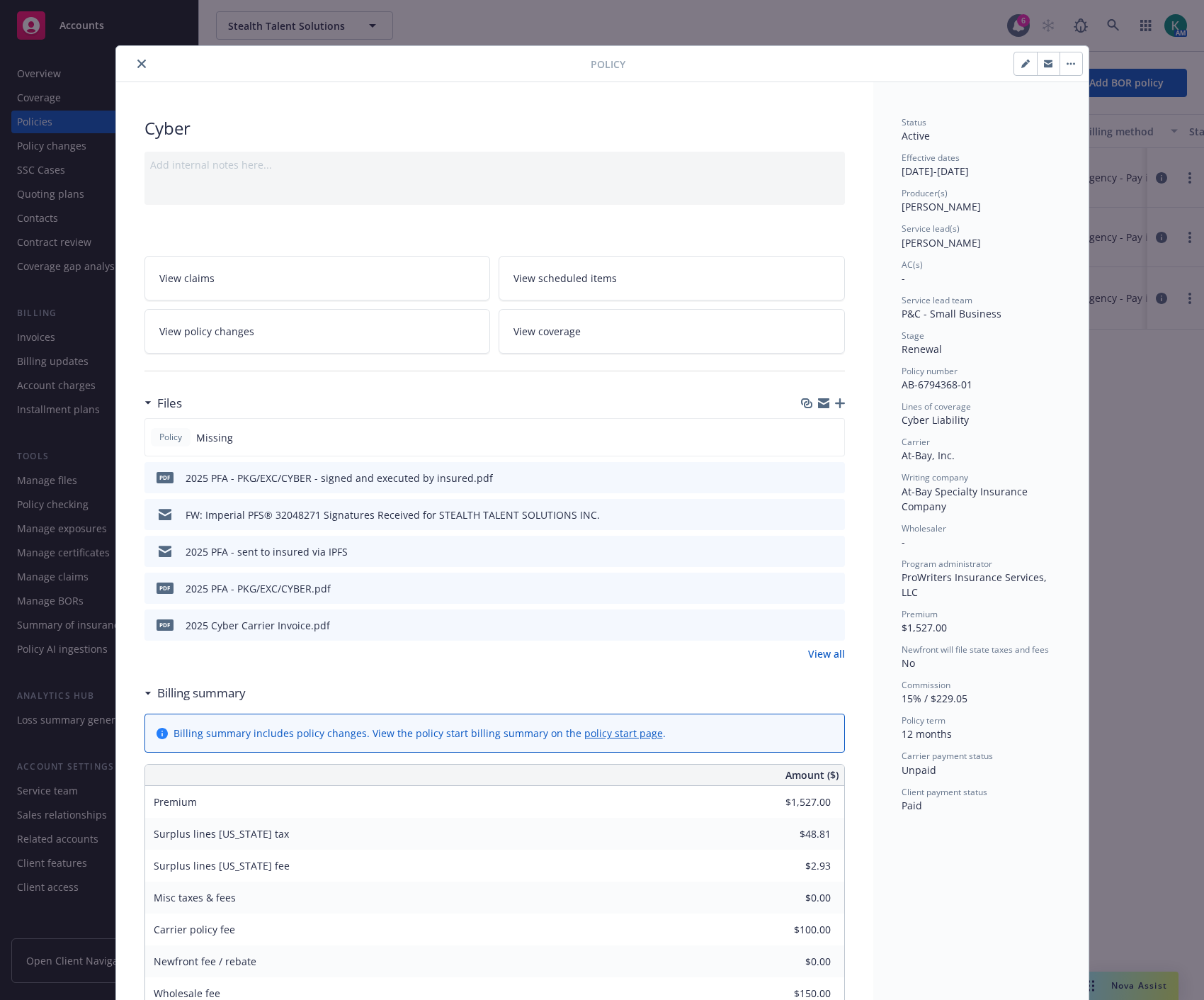
click at [835, 407] on icon "button" at bounding box center [839, 403] width 10 height 10
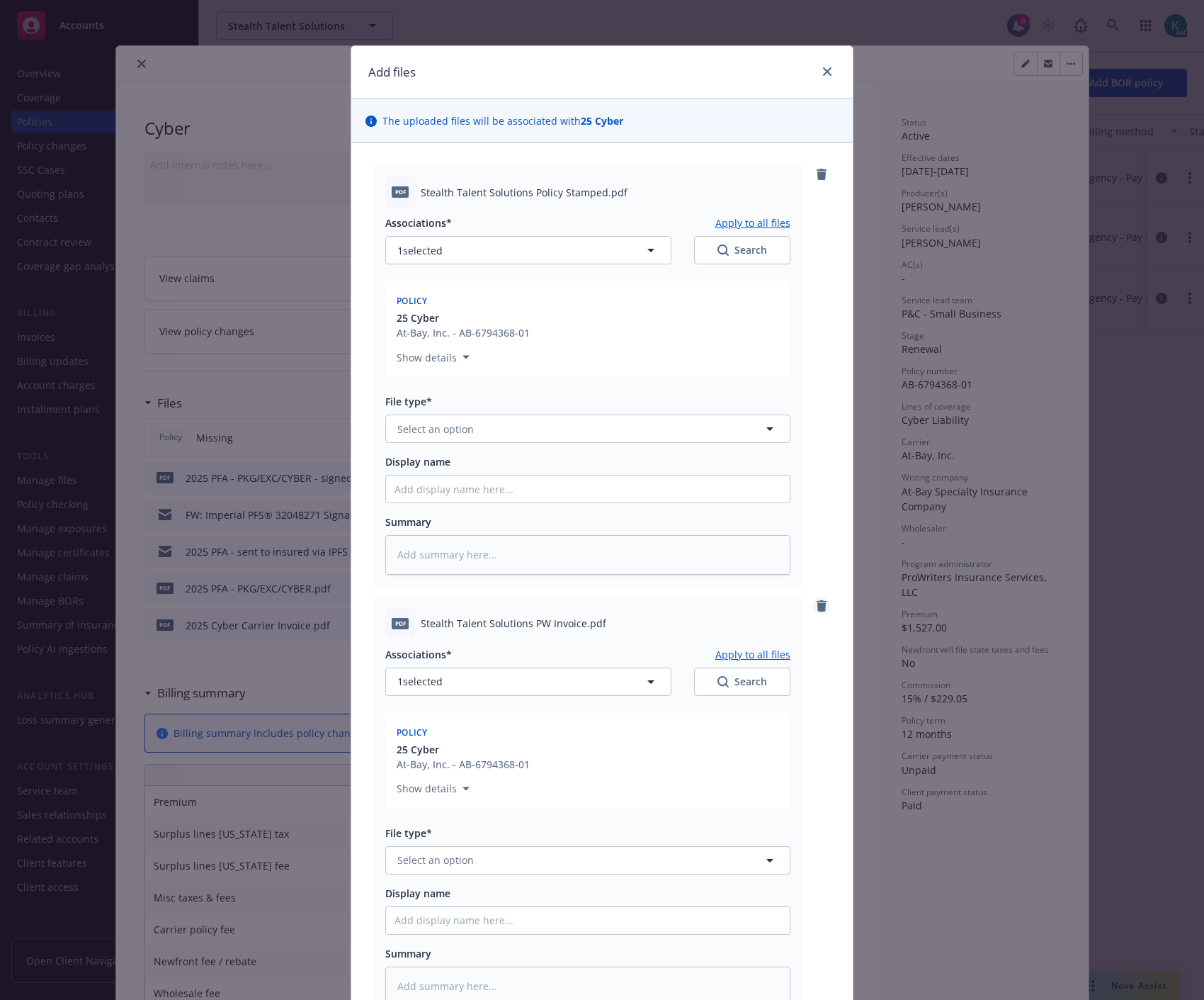
click at [816, 607] on icon "remove" at bounding box center [822, 606] width 11 height 11
type textarea "x"
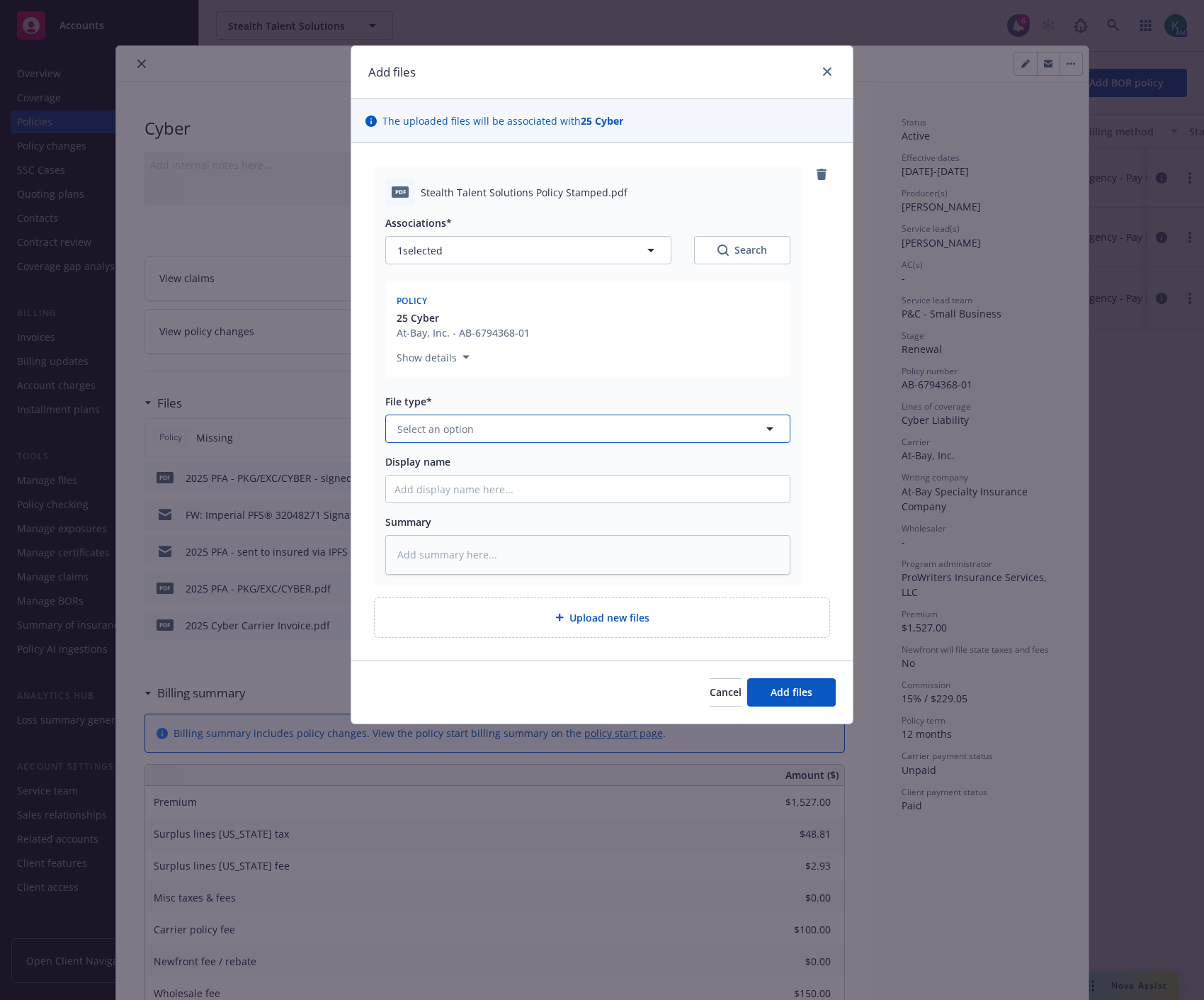
click at [506, 434] on button "Select an option" at bounding box center [588, 428] width 405 height 28
type input "pol"
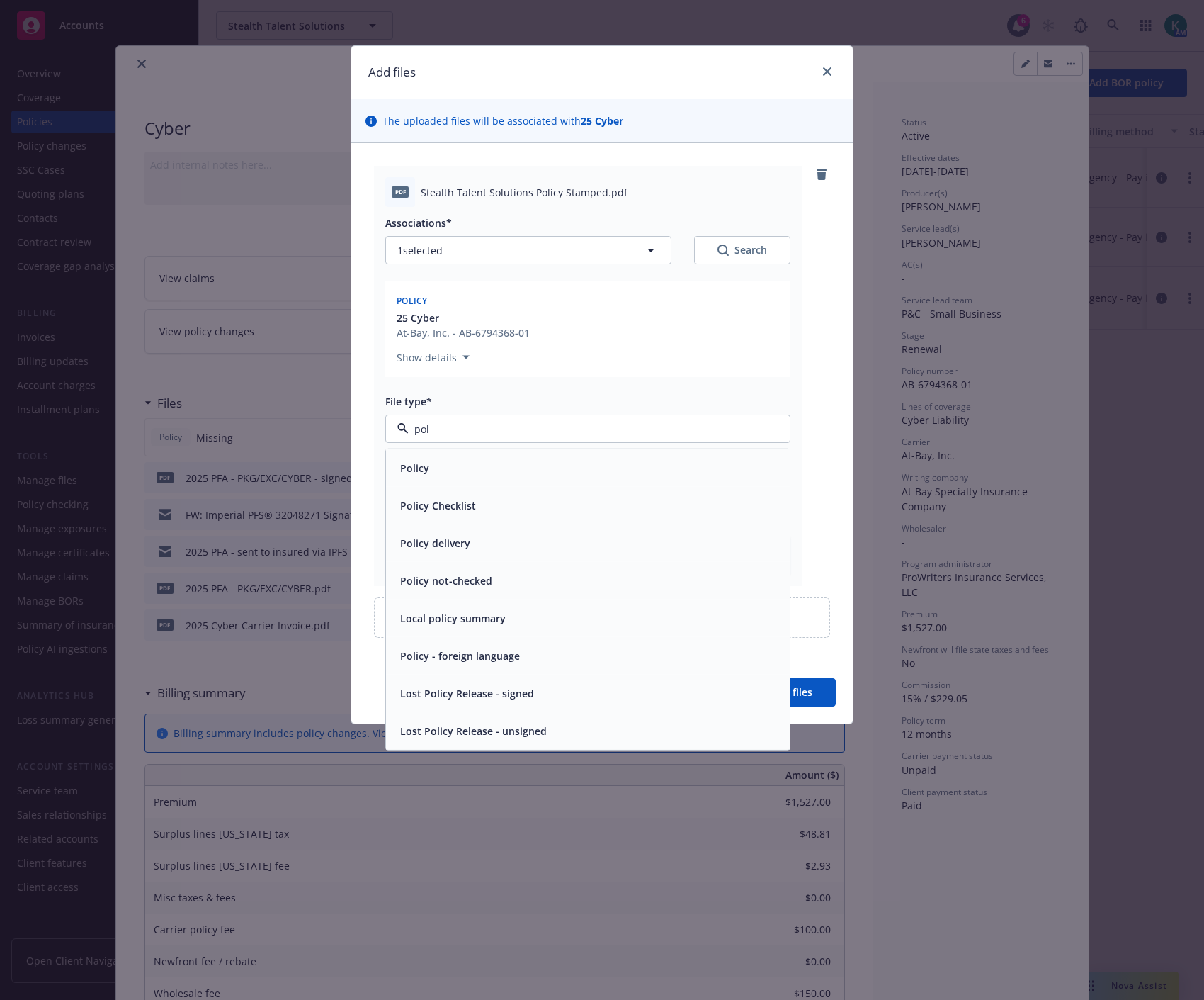
click at [508, 461] on div "Policy" at bounding box center [588, 468] width 387 height 21
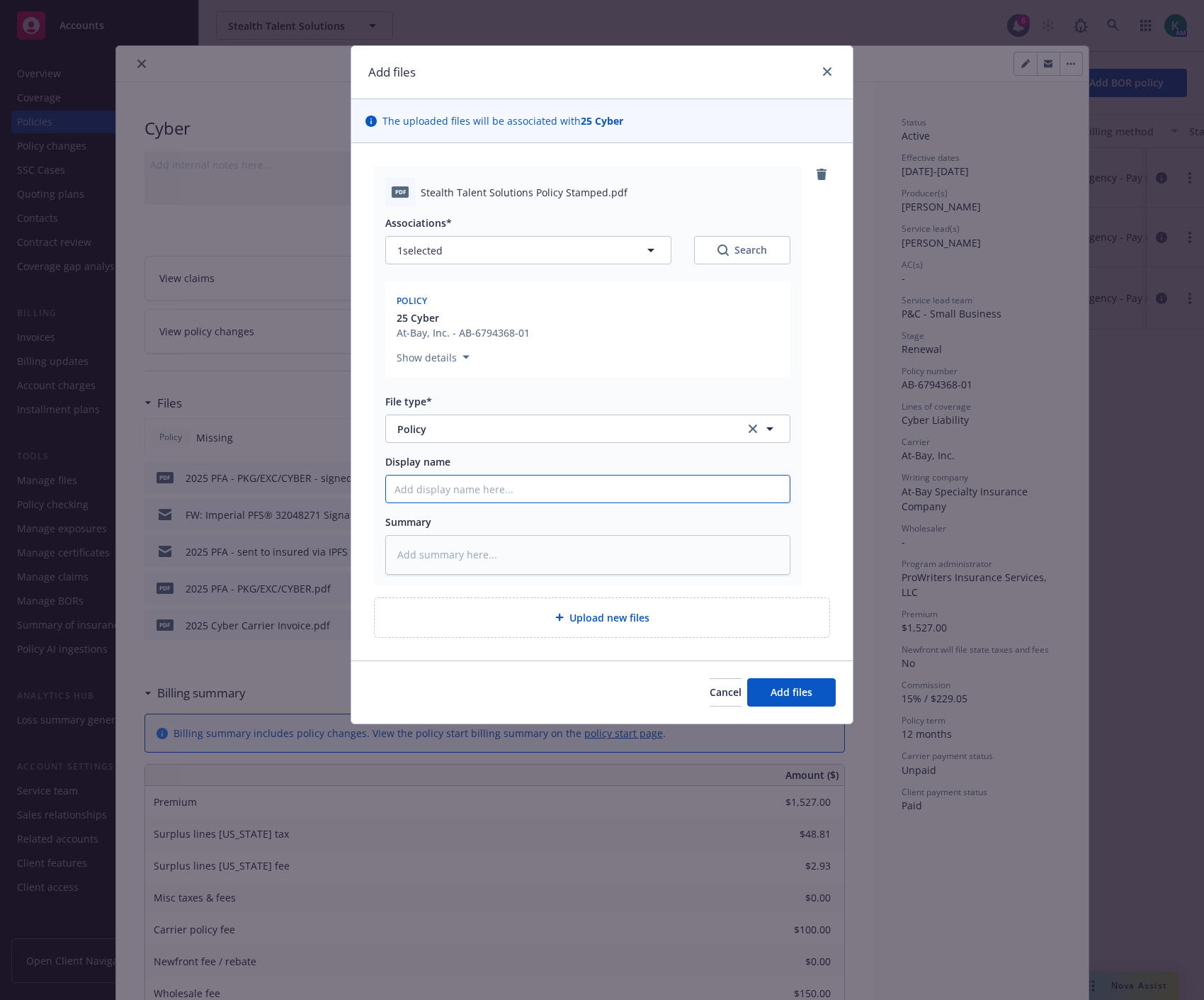
click at [500, 481] on input "Display name" at bounding box center [588, 489] width 404 height 27
type textarea "x"
type input "2"
type textarea "x"
type input "20"
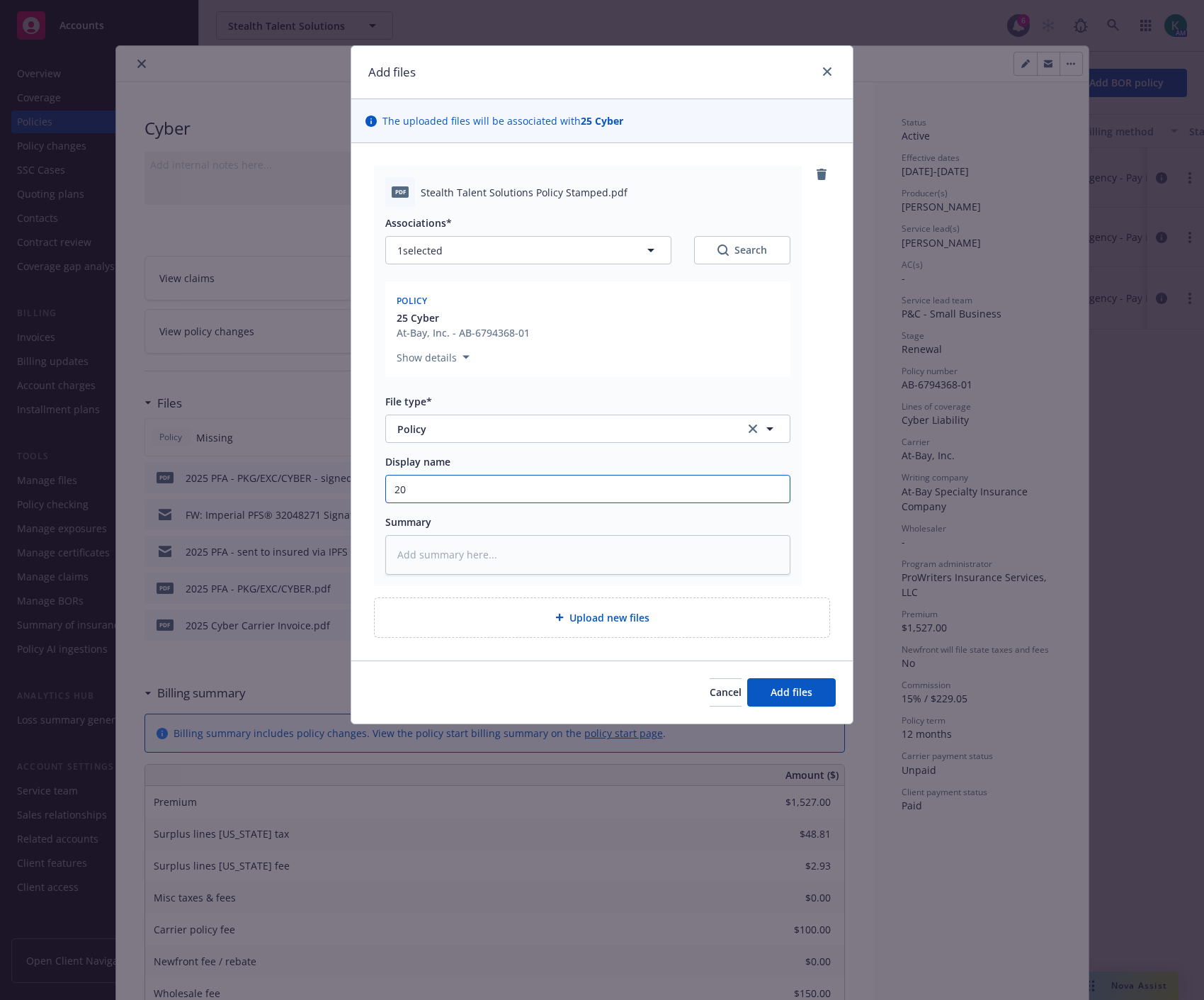
type textarea "x"
type input "202"
type textarea "x"
type input "2025"
type textarea "x"
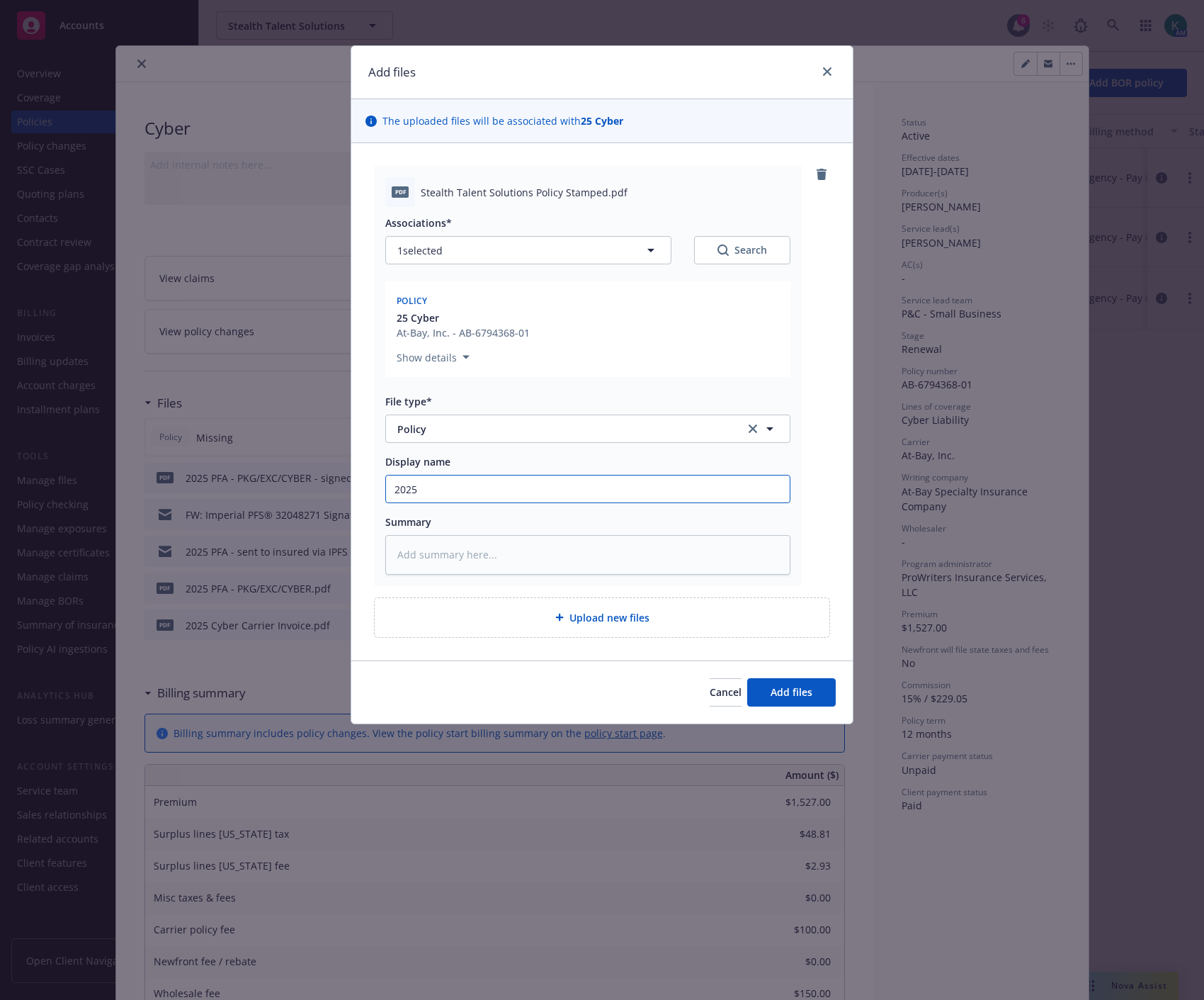
type input "2025"
type textarea "x"
type input "2025 CY"
type textarea "x"
type input "2025 CYb"
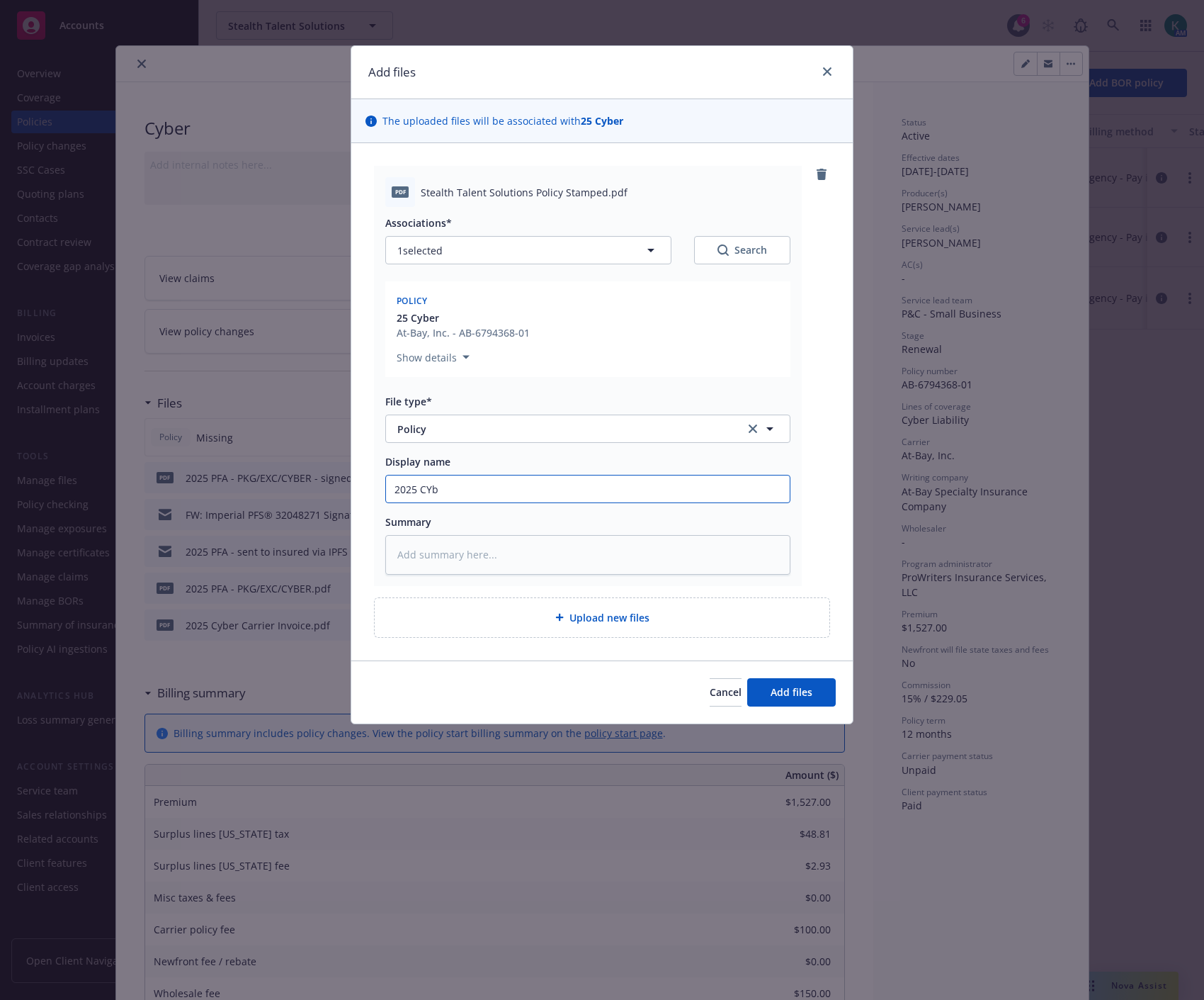
type textarea "x"
type input "2025 CYbe"
type textarea "x"
type input "2025 CYber"
type textarea "x"
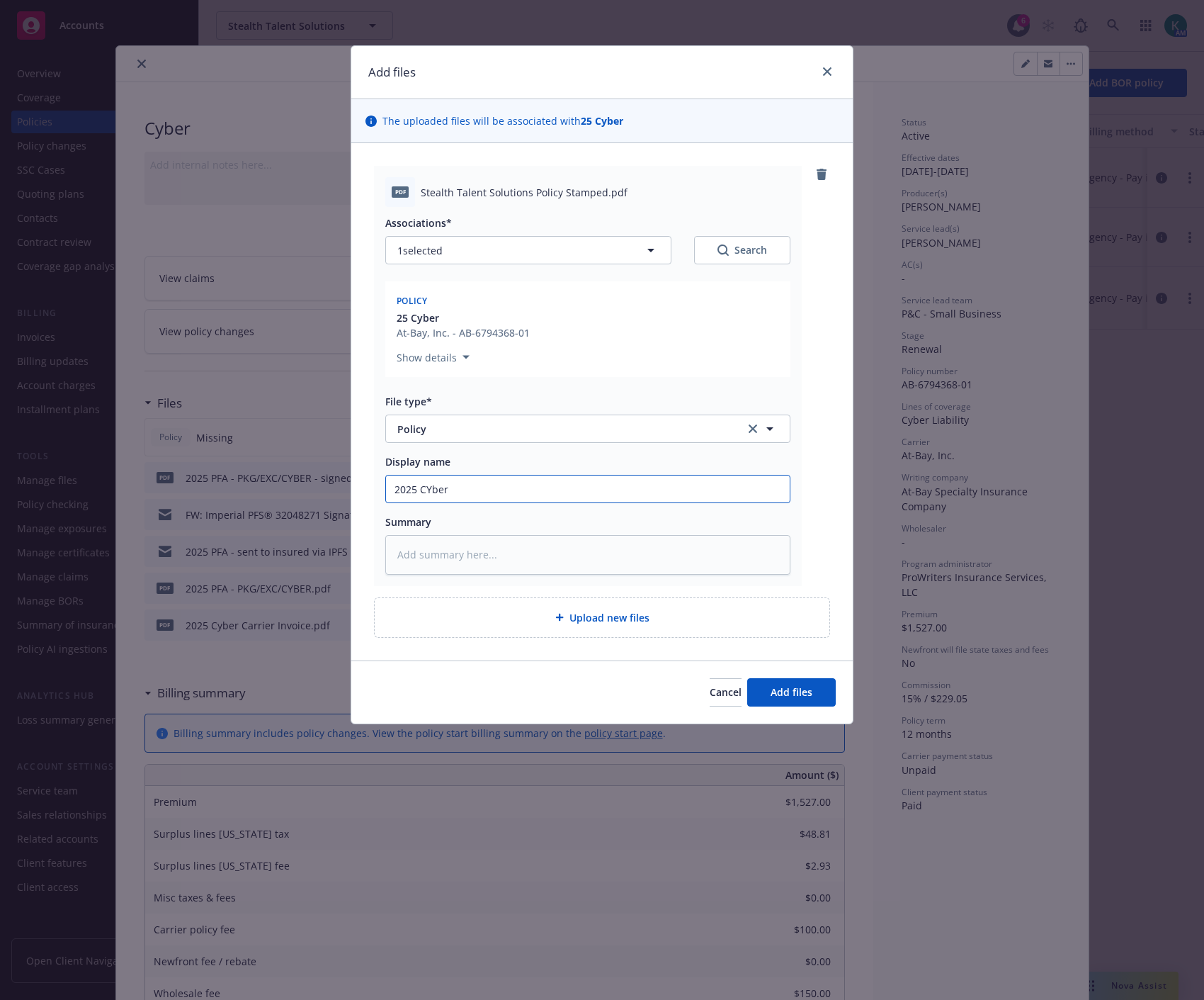
type input "2025 CYber"
type textarea "x"
type input "2025 CYber P"
type textarea "x"
type input "2025 CYber Po"
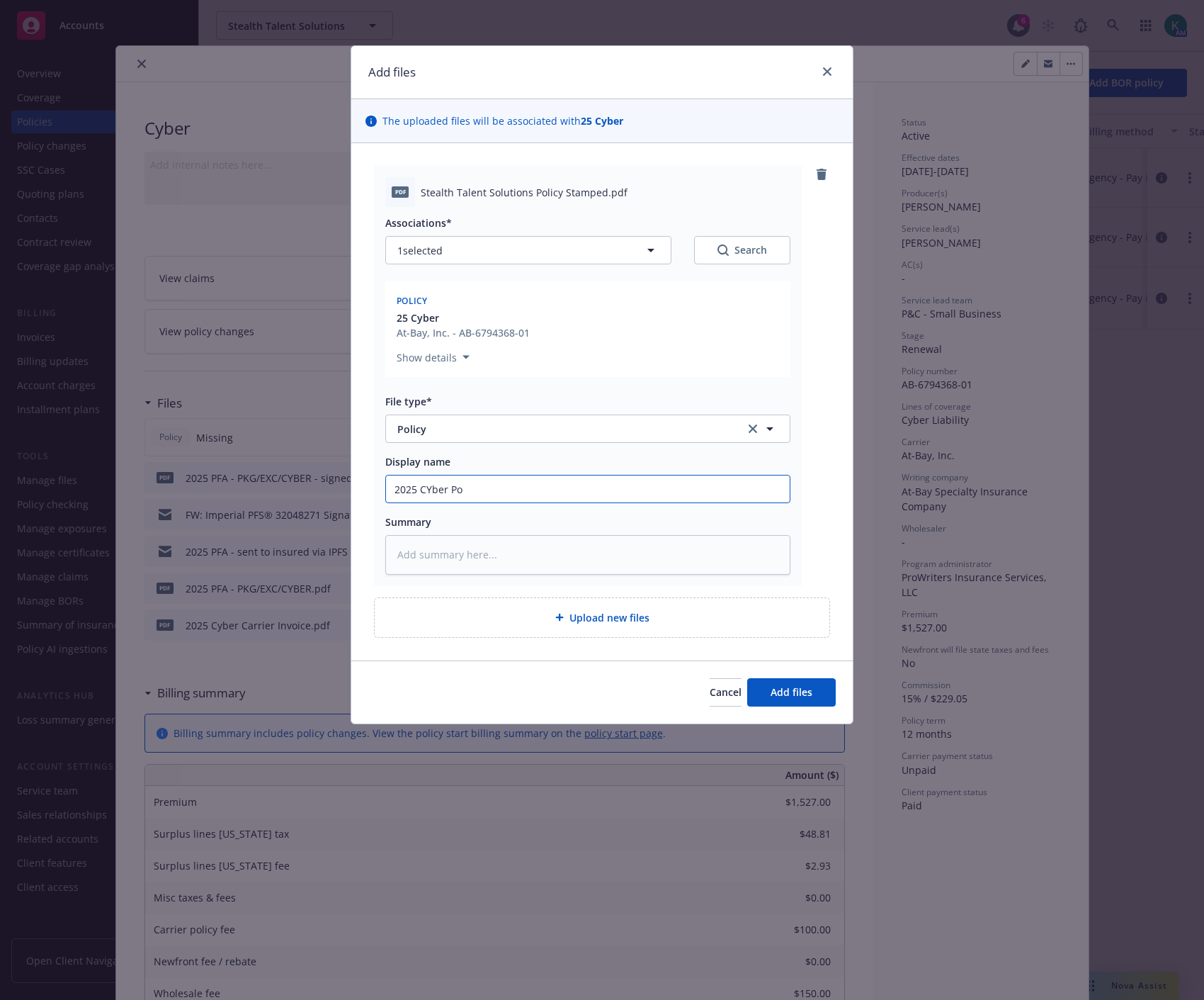
type textarea "x"
type input "2025 CYber Pol"
type textarea "x"
type input "2025 CYber Po"
type textarea "x"
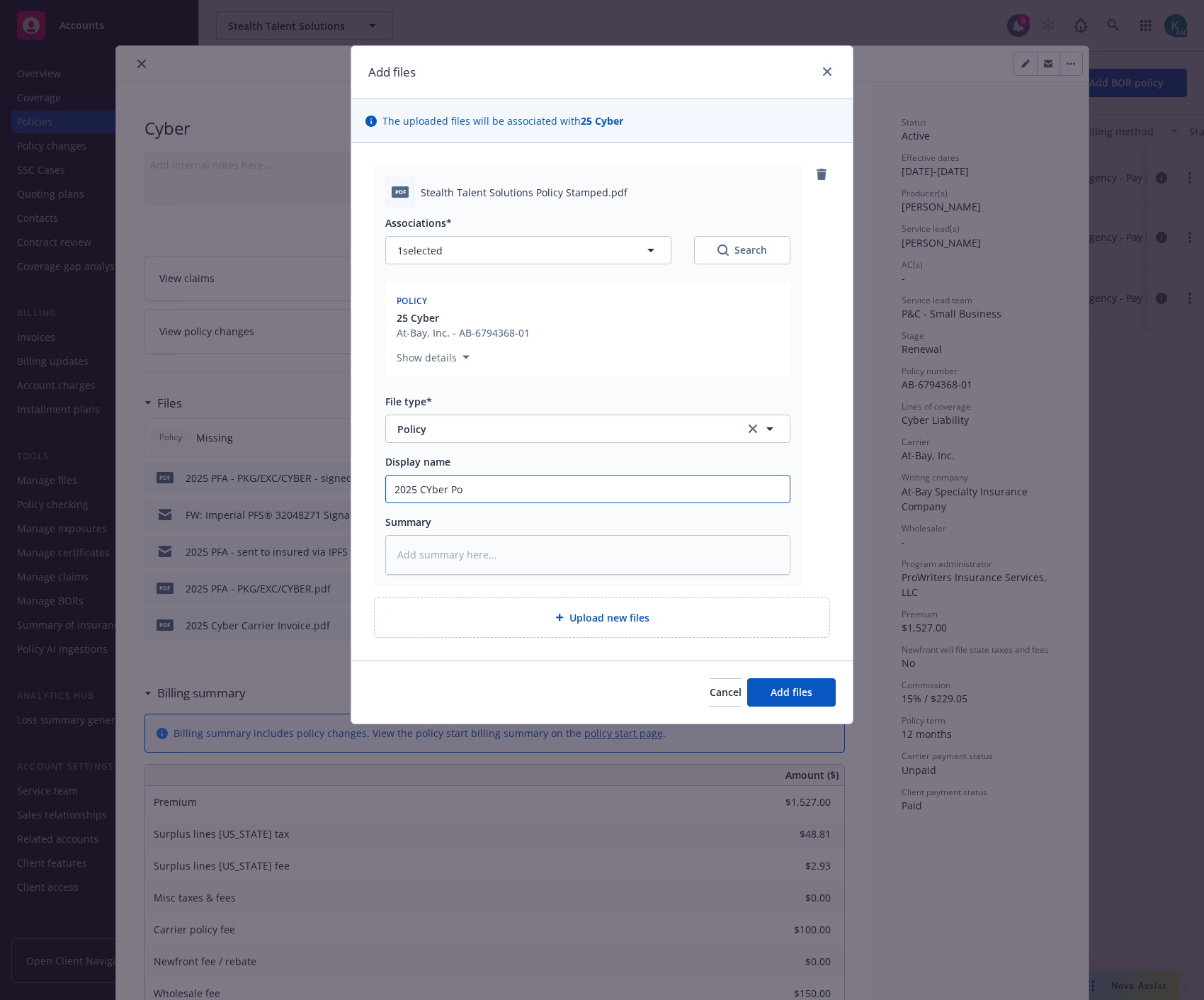
type input "2025 CYber P"
type textarea "x"
click at [774, 685] on span "Add files" at bounding box center [791, 692] width 42 height 13
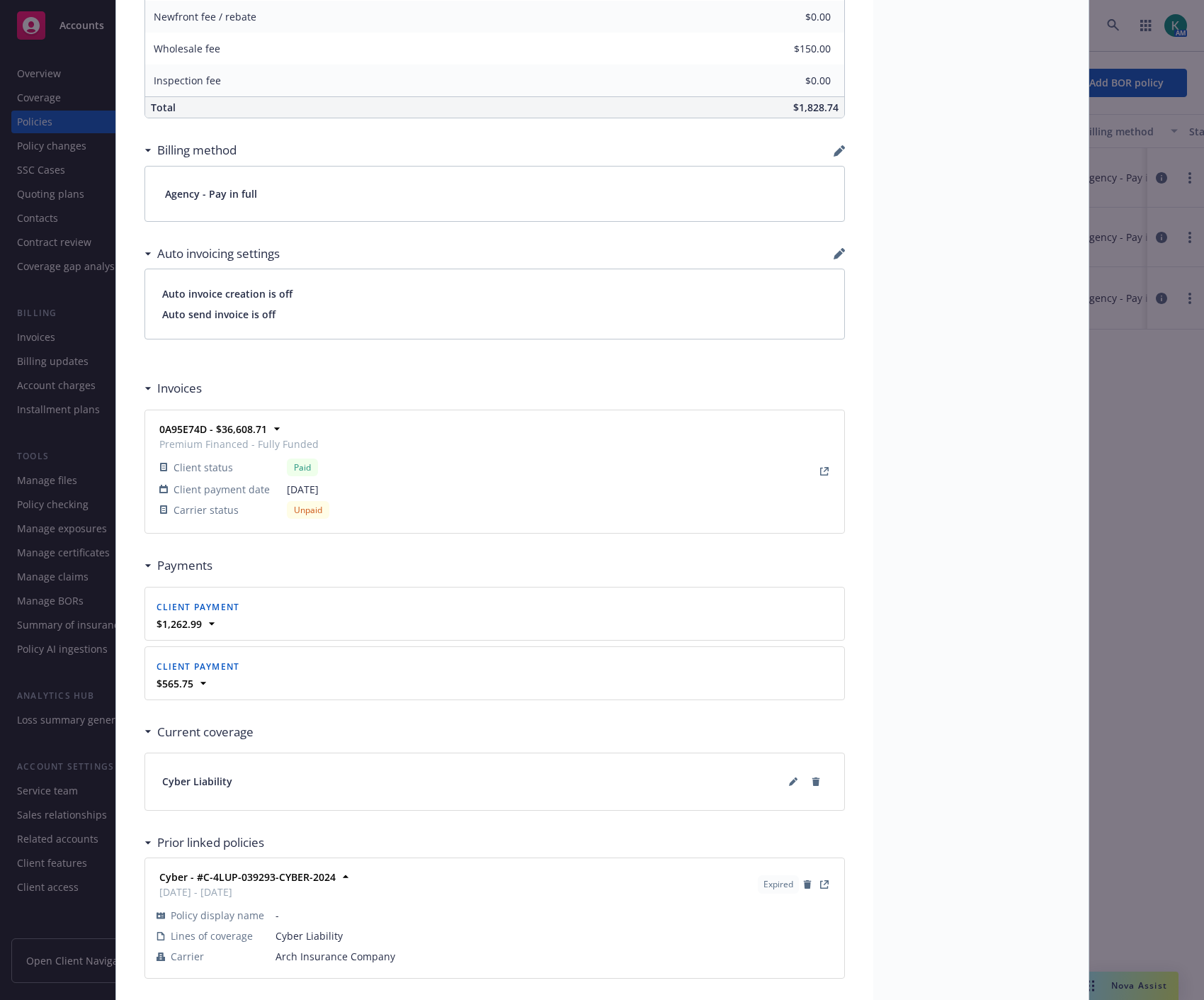
scroll to position [1005, 0]
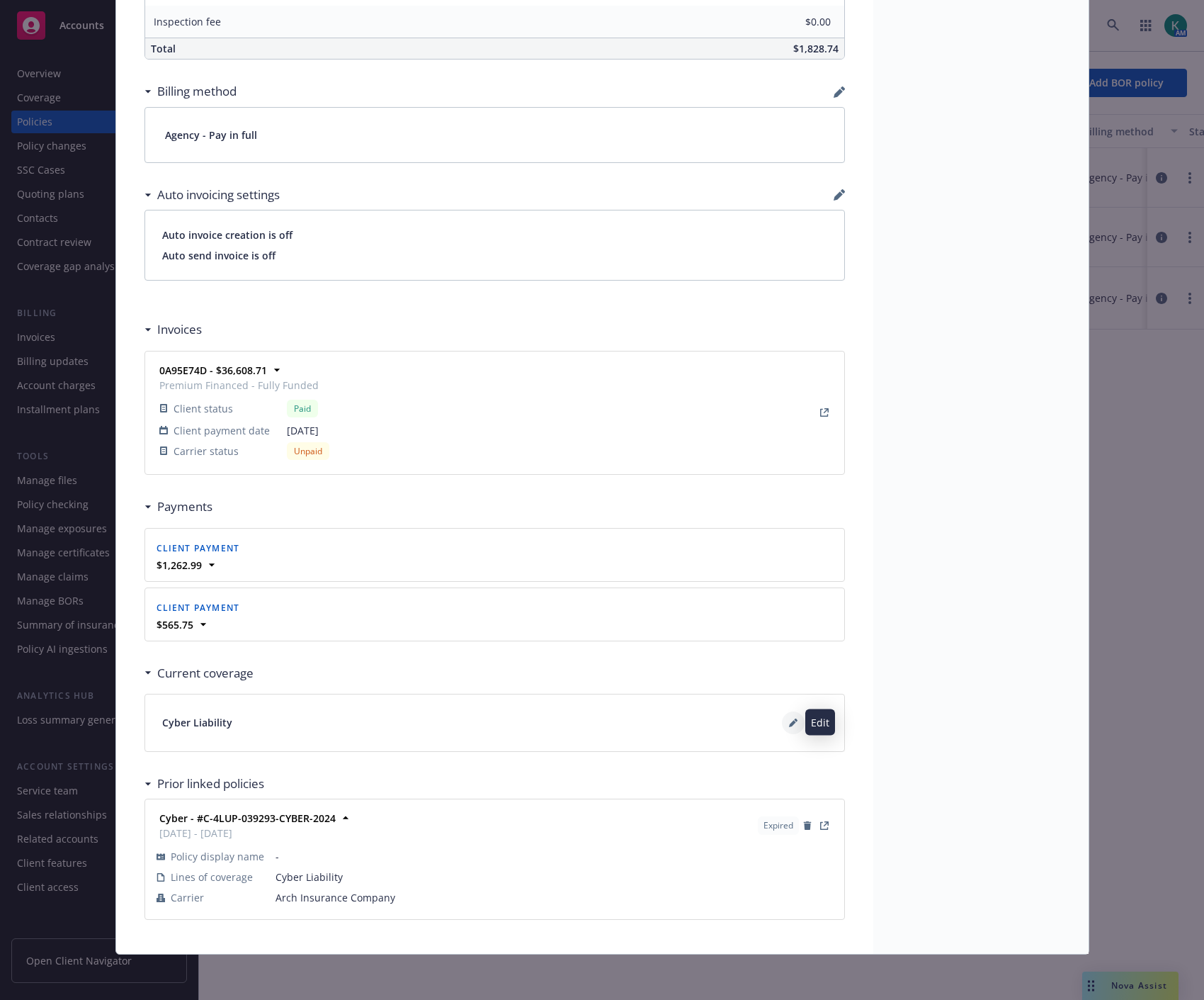
click at [791, 720] on icon at bounding box center [794, 723] width 9 height 9
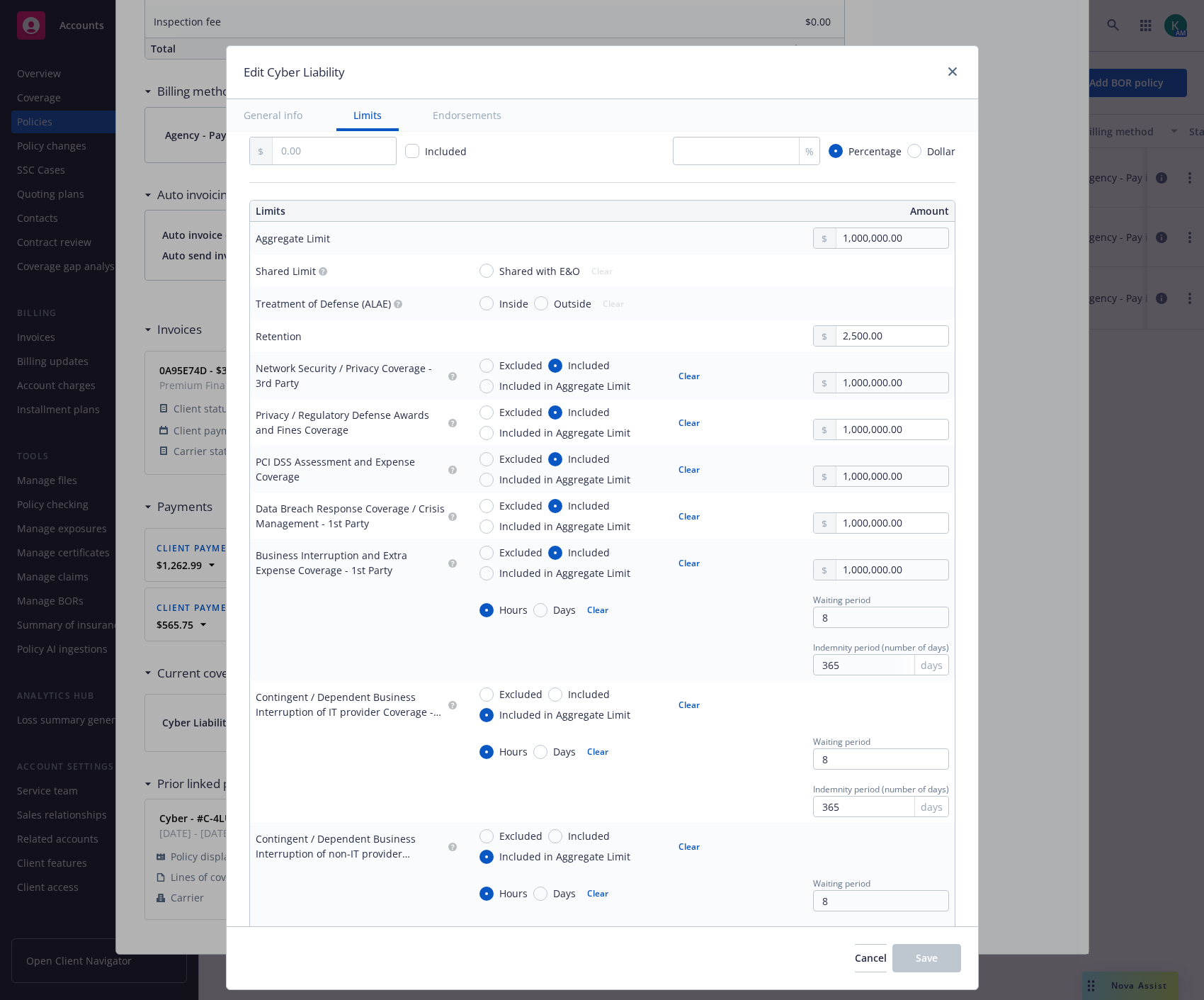
scroll to position [0, 0]
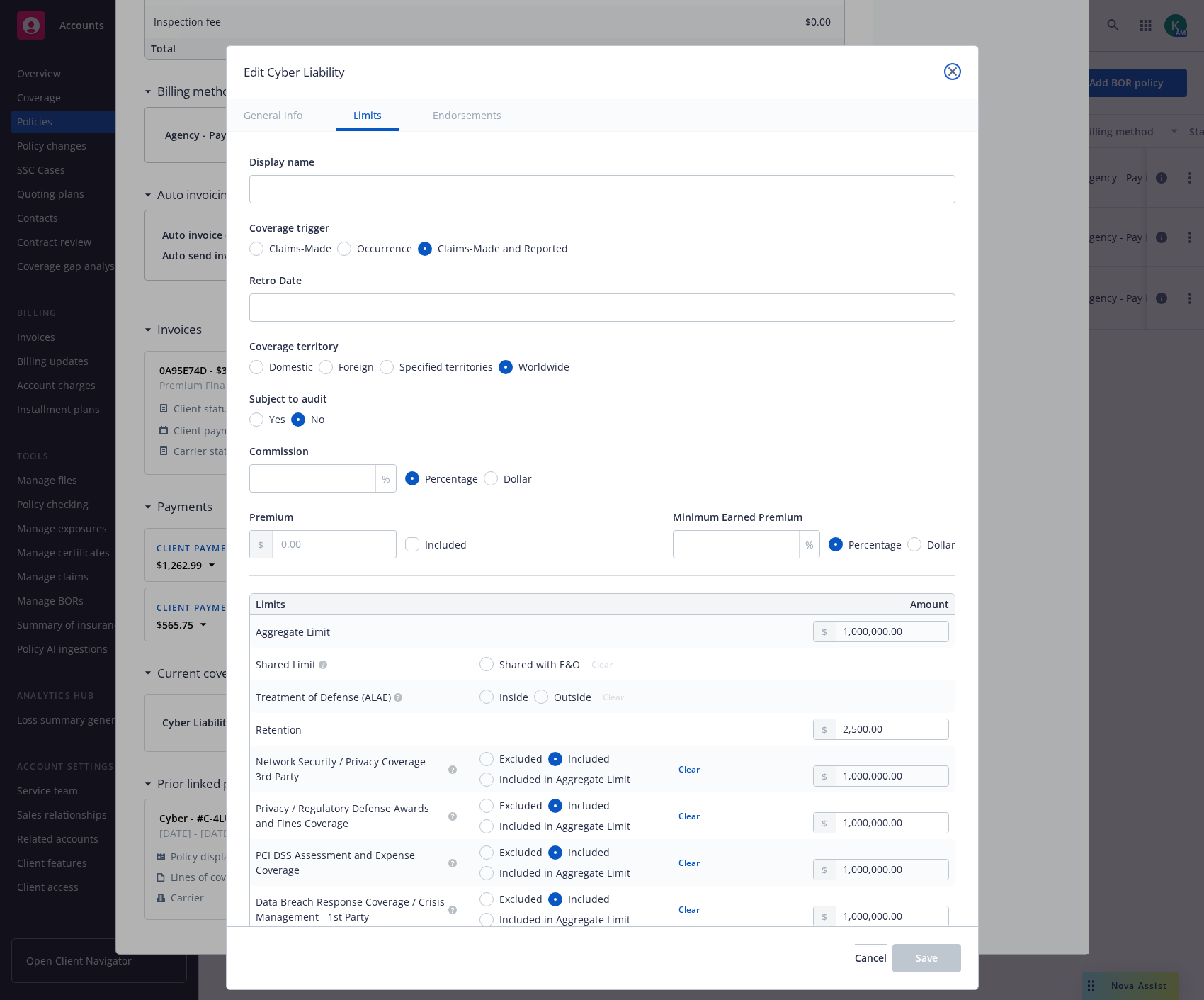
drag, startPoint x: 946, startPoint y: 71, endPoint x: 822, endPoint y: 341, distance: 297.1
click at [944, 74] on link "close" at bounding box center [952, 71] width 17 height 17
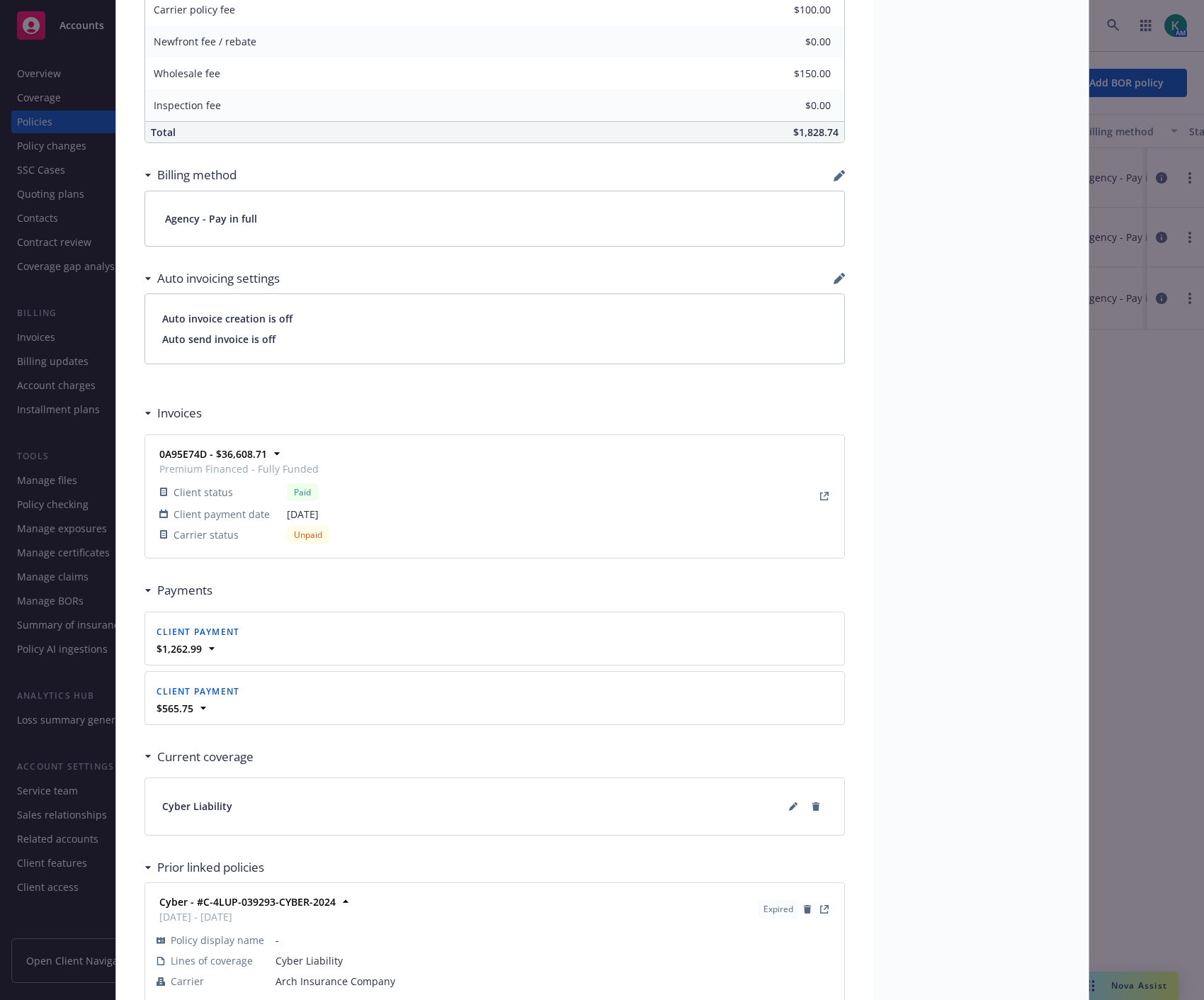
scroll to position [926, 0]
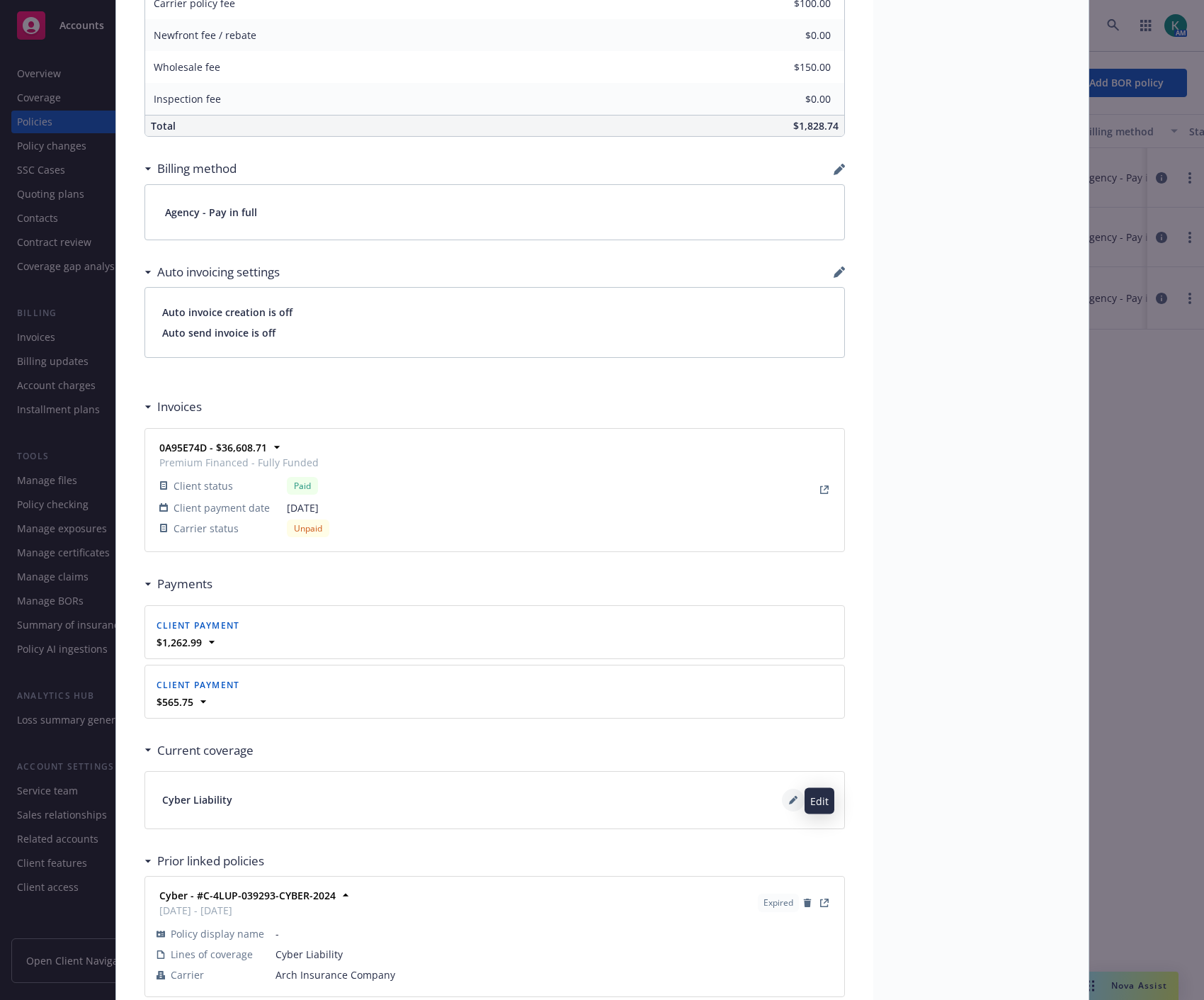
click at [789, 798] on icon at bounding box center [794, 801] width 9 height 9
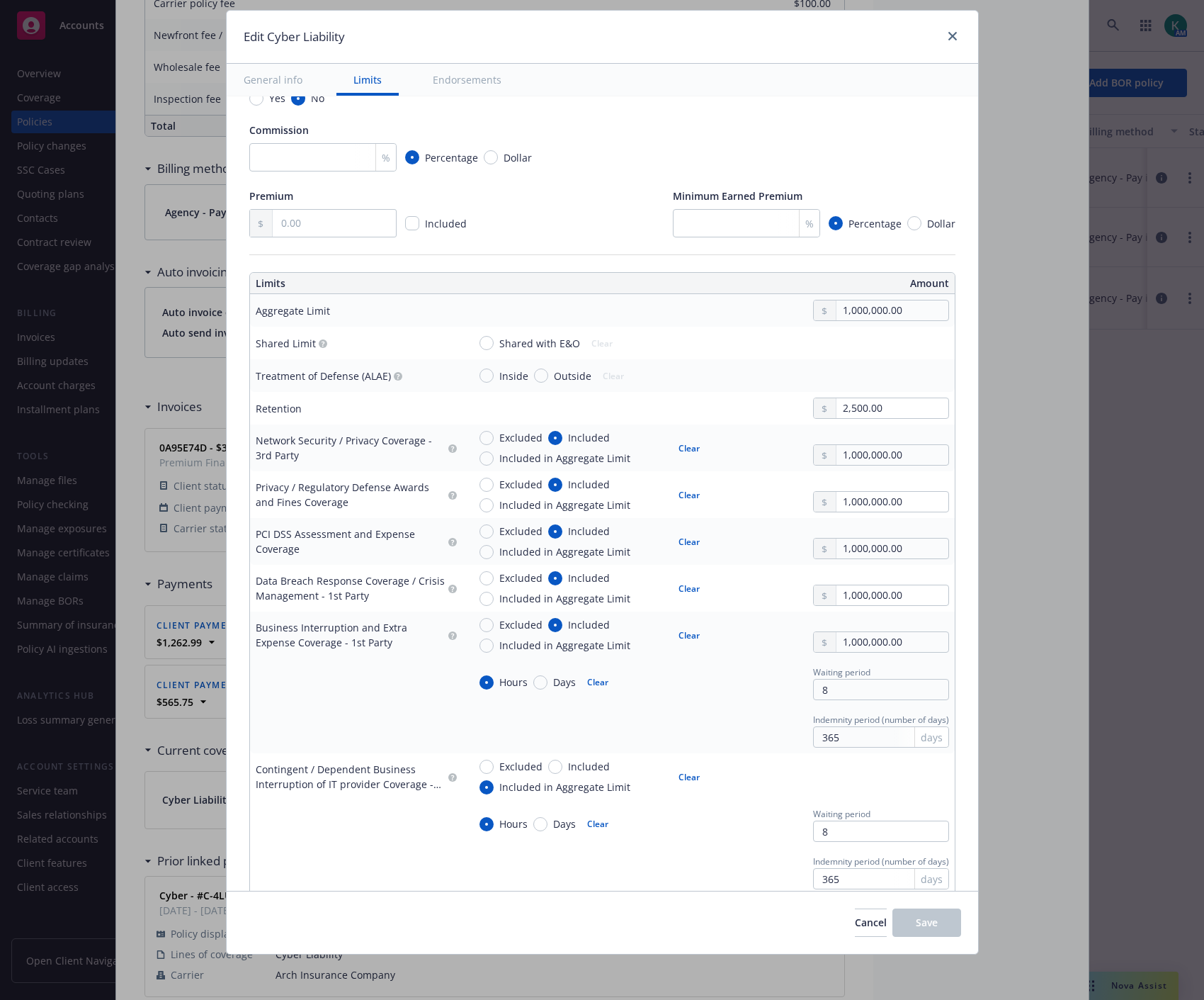
scroll to position [394, 0]
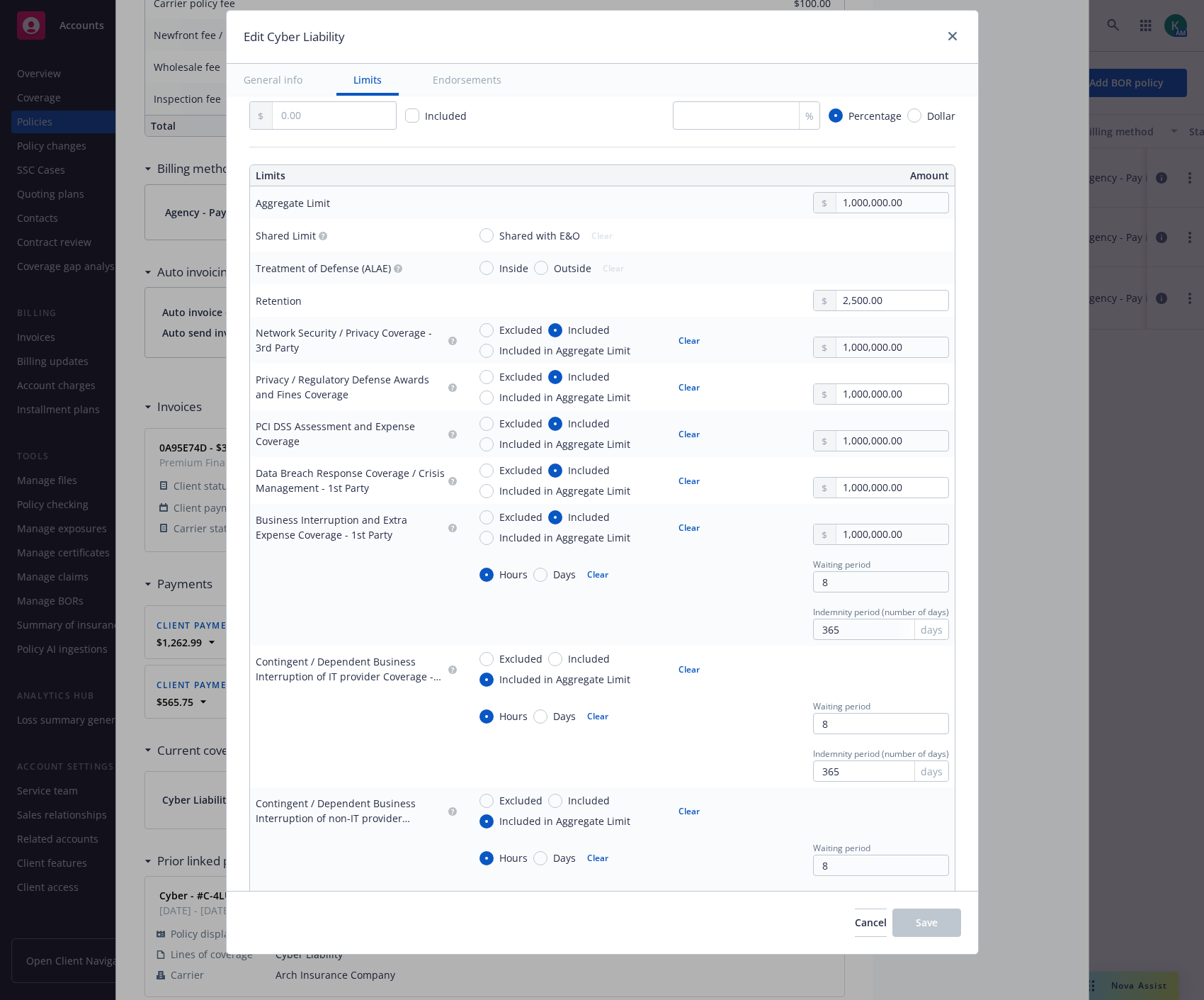
click at [448, 338] on icon "button" at bounding box center [453, 341] width 9 height 9
click at [450, 339] on icon "button" at bounding box center [452, 341] width 4 height 5
click at [448, 337] on circle "button" at bounding box center [453, 341] width 9 height 9
click at [448, 339] on circle "button" at bounding box center [453, 341] width 9 height 9
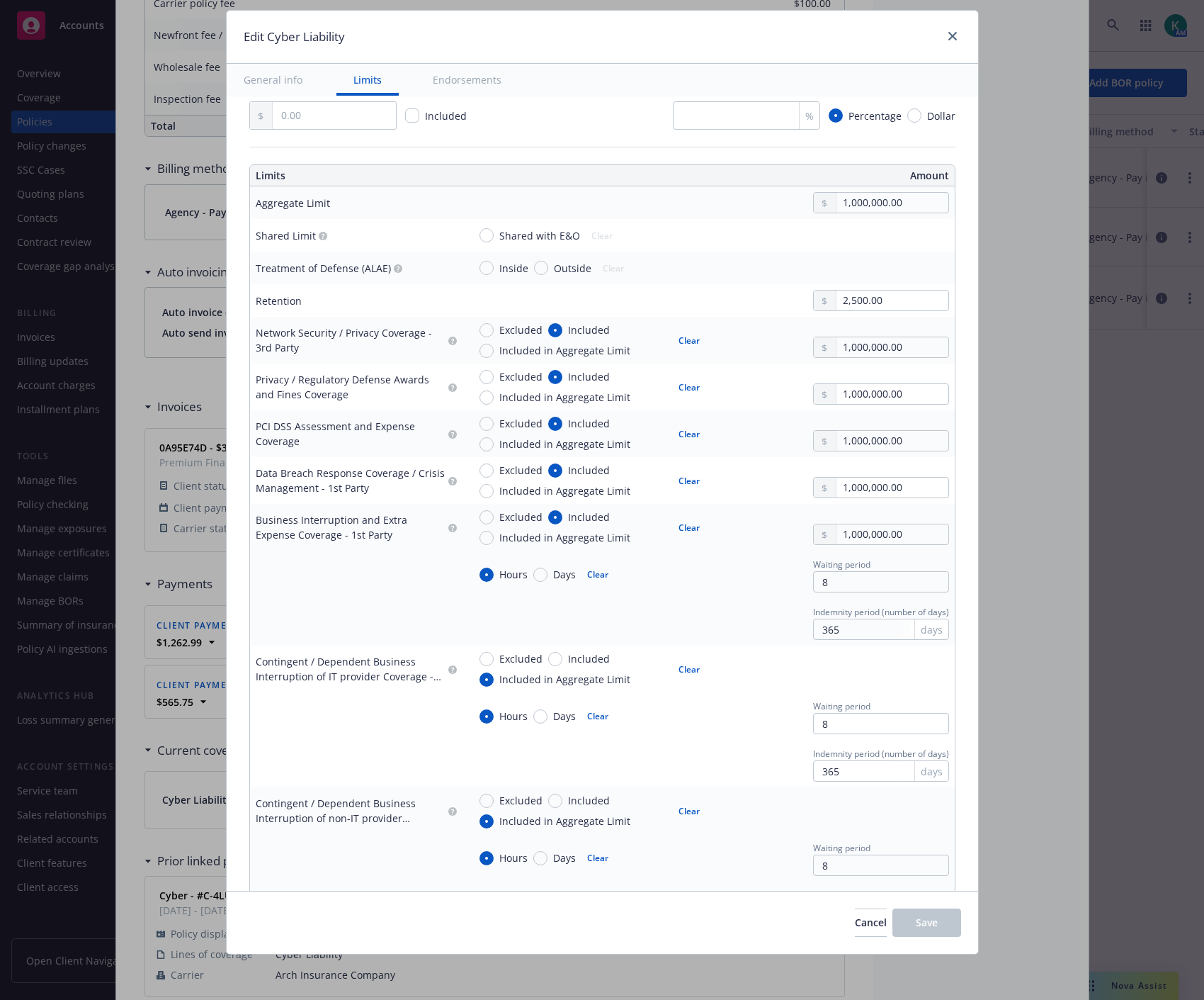
click at [448, 385] on circle "button" at bounding box center [453, 388] width 9 height 9
click at [430, 355] on td "Network Security / Privacy Coverage - 3rd Party" at bounding box center [357, 340] width 213 height 47
click at [446, 334] on div at bounding box center [451, 340] width 11 height 16
click at [450, 339] on icon "button" at bounding box center [452, 341] width 4 height 5
click at [343, 414] on td "PCI DSS Assessment and Expense Coverage" at bounding box center [357, 434] width 213 height 47
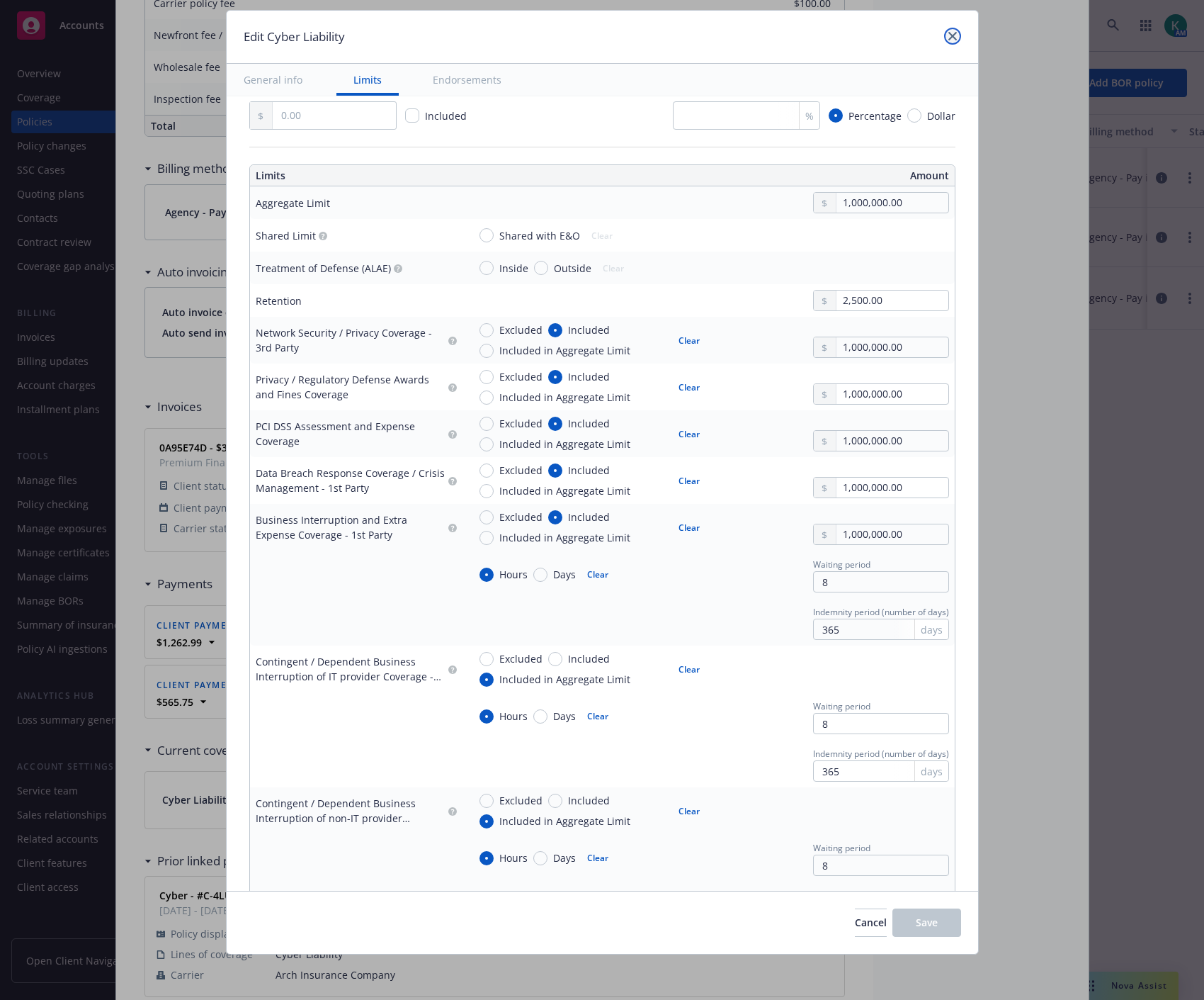
click at [952, 36] on icon "close" at bounding box center [953, 36] width 9 height 9
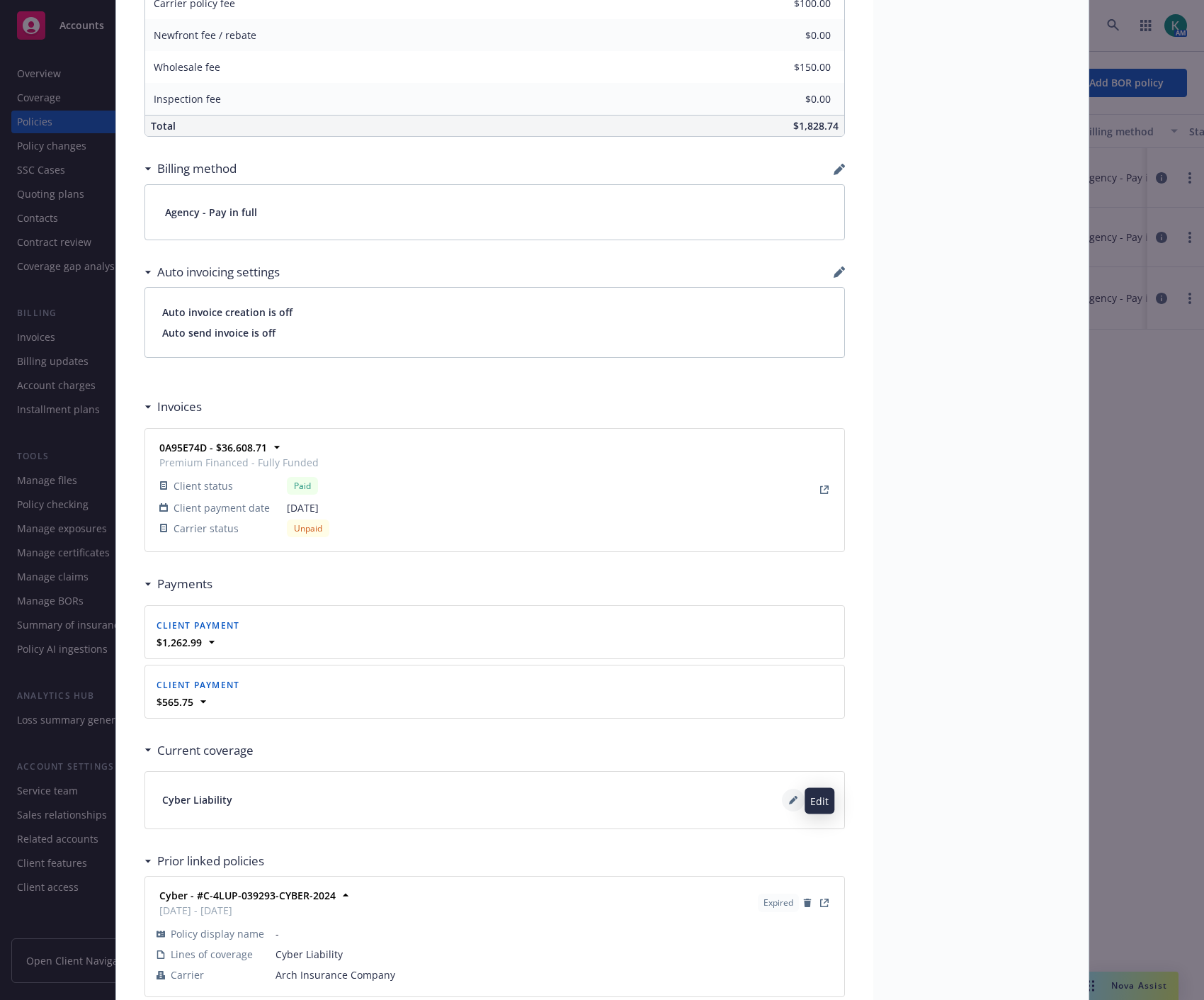
click at [788, 805] on button at bounding box center [793, 800] width 23 height 23
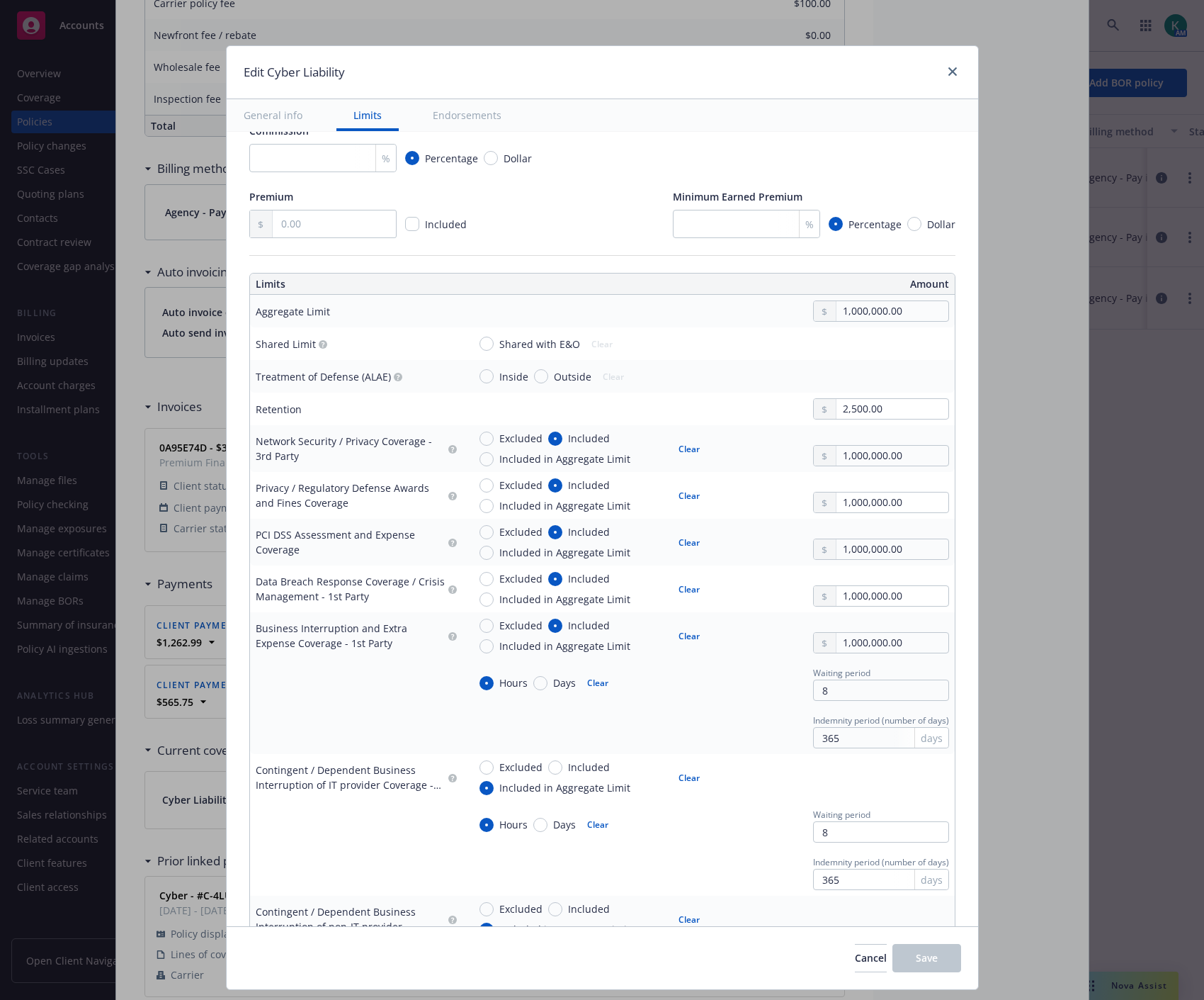
scroll to position [315, 0]
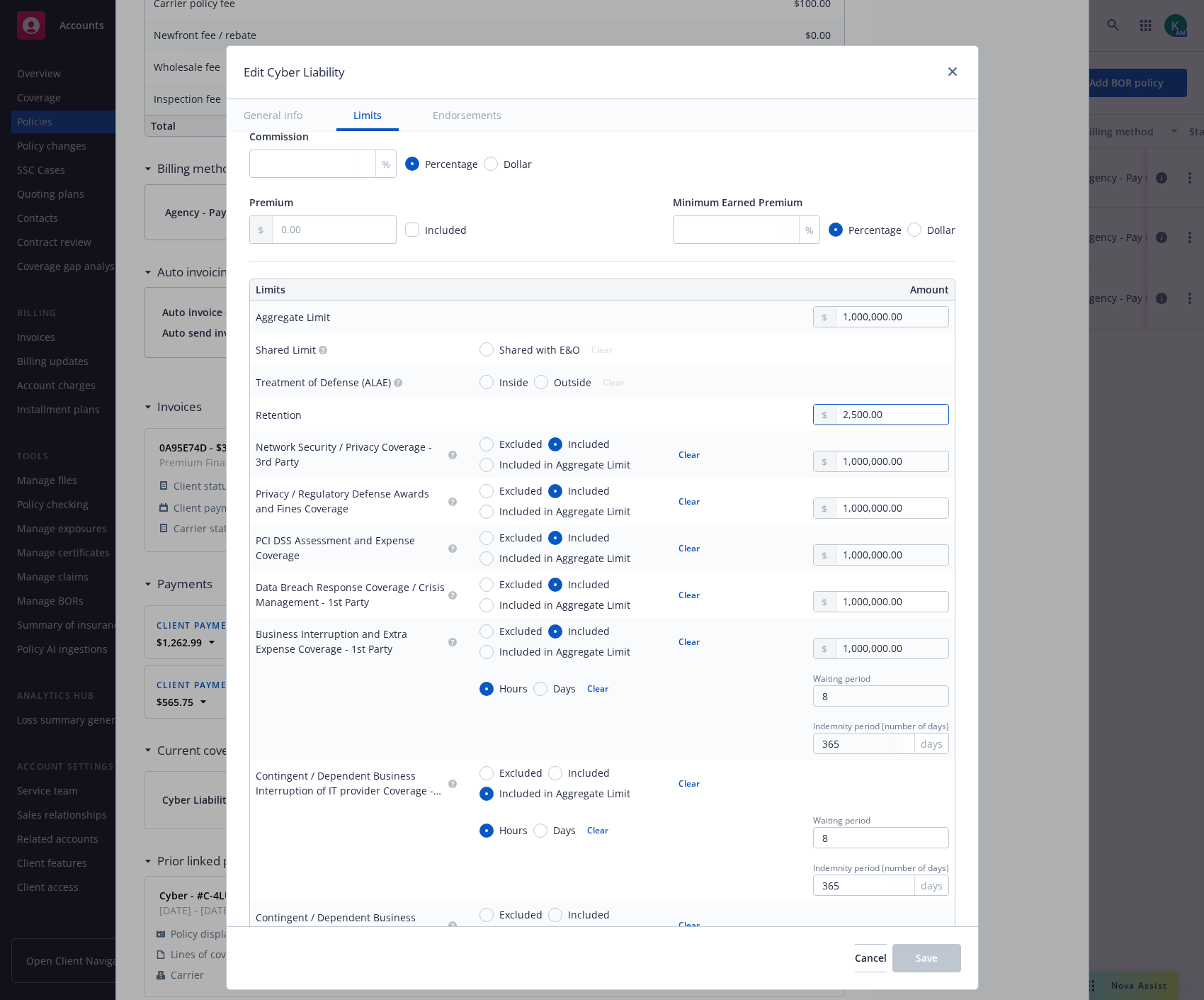
click at [847, 417] on input "2,500.00" at bounding box center [892, 414] width 111 height 20
click at [847, 415] on input "2,500.00" at bounding box center [892, 414] width 111 height 20
click at [847, 414] on input "2,500.00" at bounding box center [892, 414] width 111 height 20
click at [802, 406] on div "5,000.00" at bounding box center [876, 414] width 148 height 21
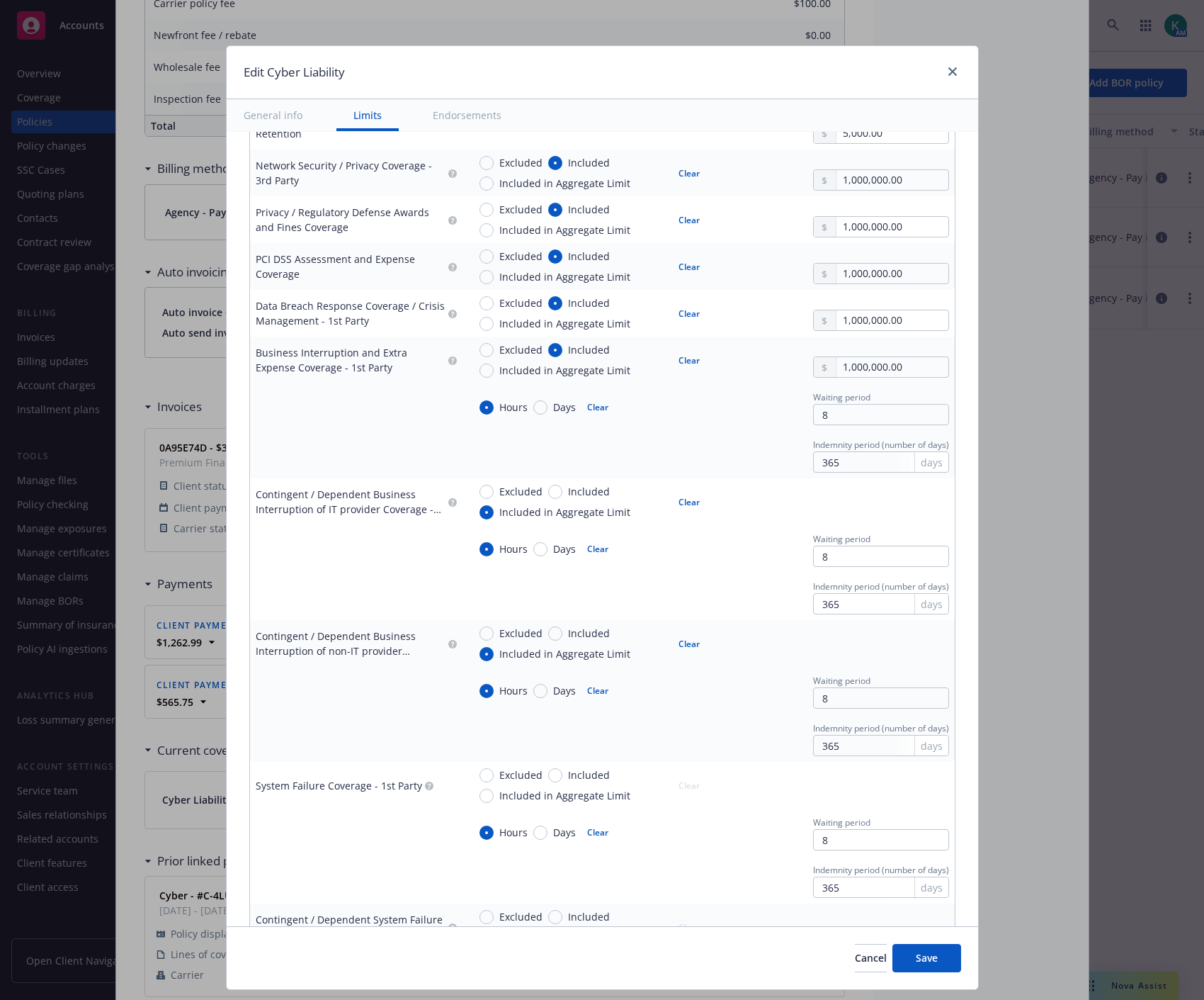
scroll to position [629, 0]
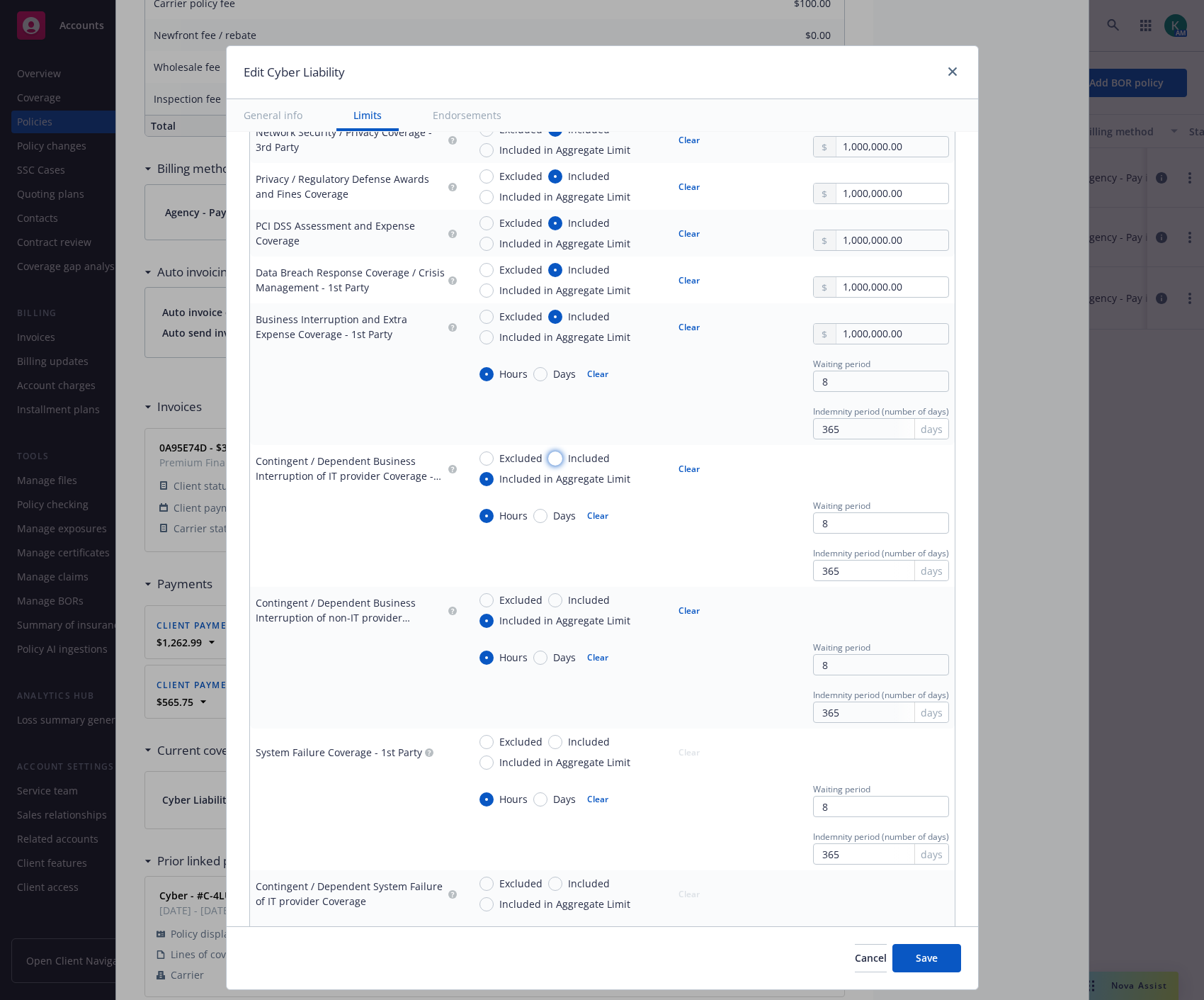
click at [548, 456] on input "Included" at bounding box center [555, 458] width 14 height 14
click at [864, 462] on div at bounding box center [881, 468] width 136 height 35
click at [854, 476] on input "text" at bounding box center [892, 475] width 111 height 20
click at [844, 532] on button "$1,000,000.00" at bounding box center [871, 537] width 122 height 27
click at [952, 75] on link "close" at bounding box center [952, 71] width 17 height 17
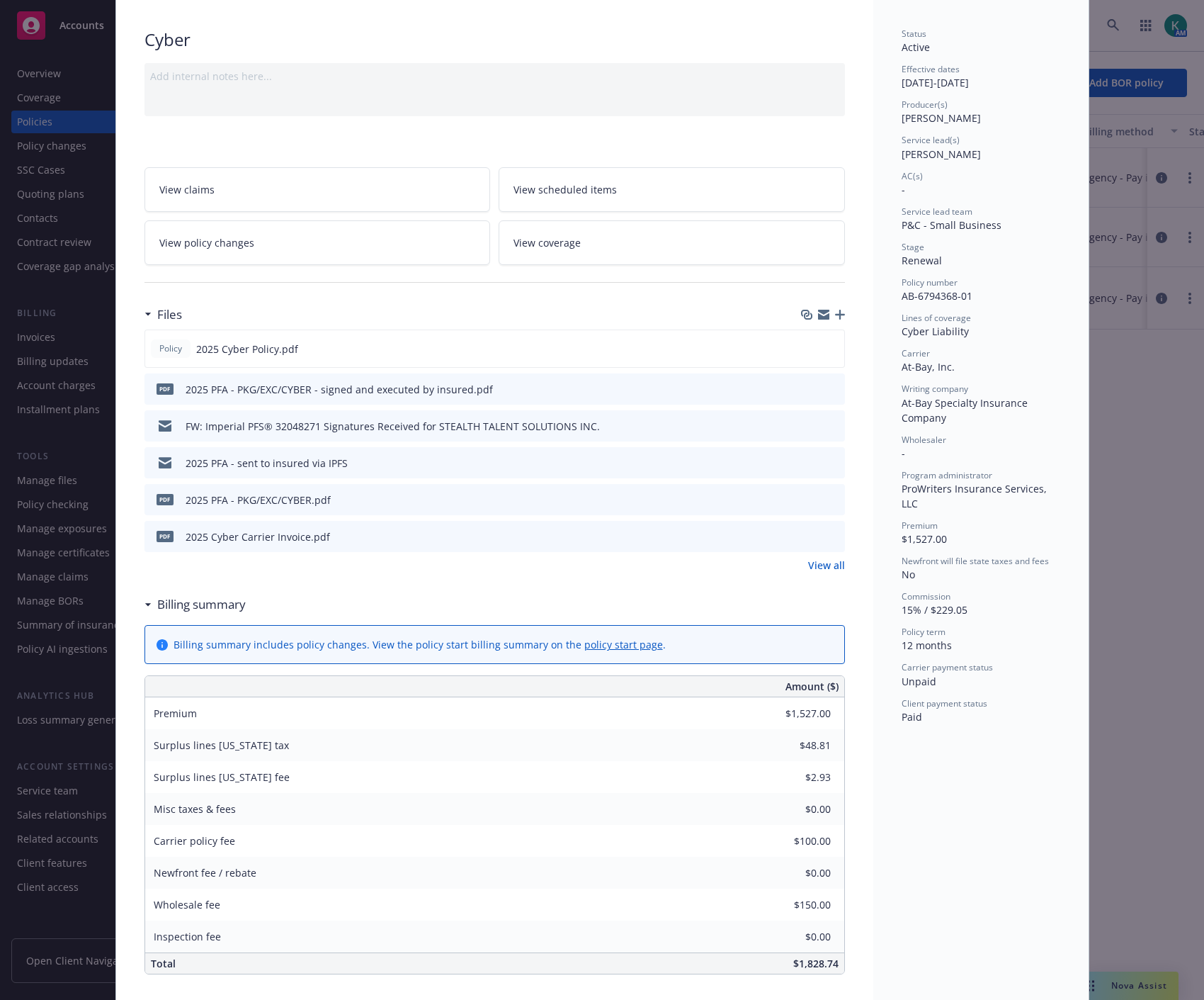
scroll to position [0, 0]
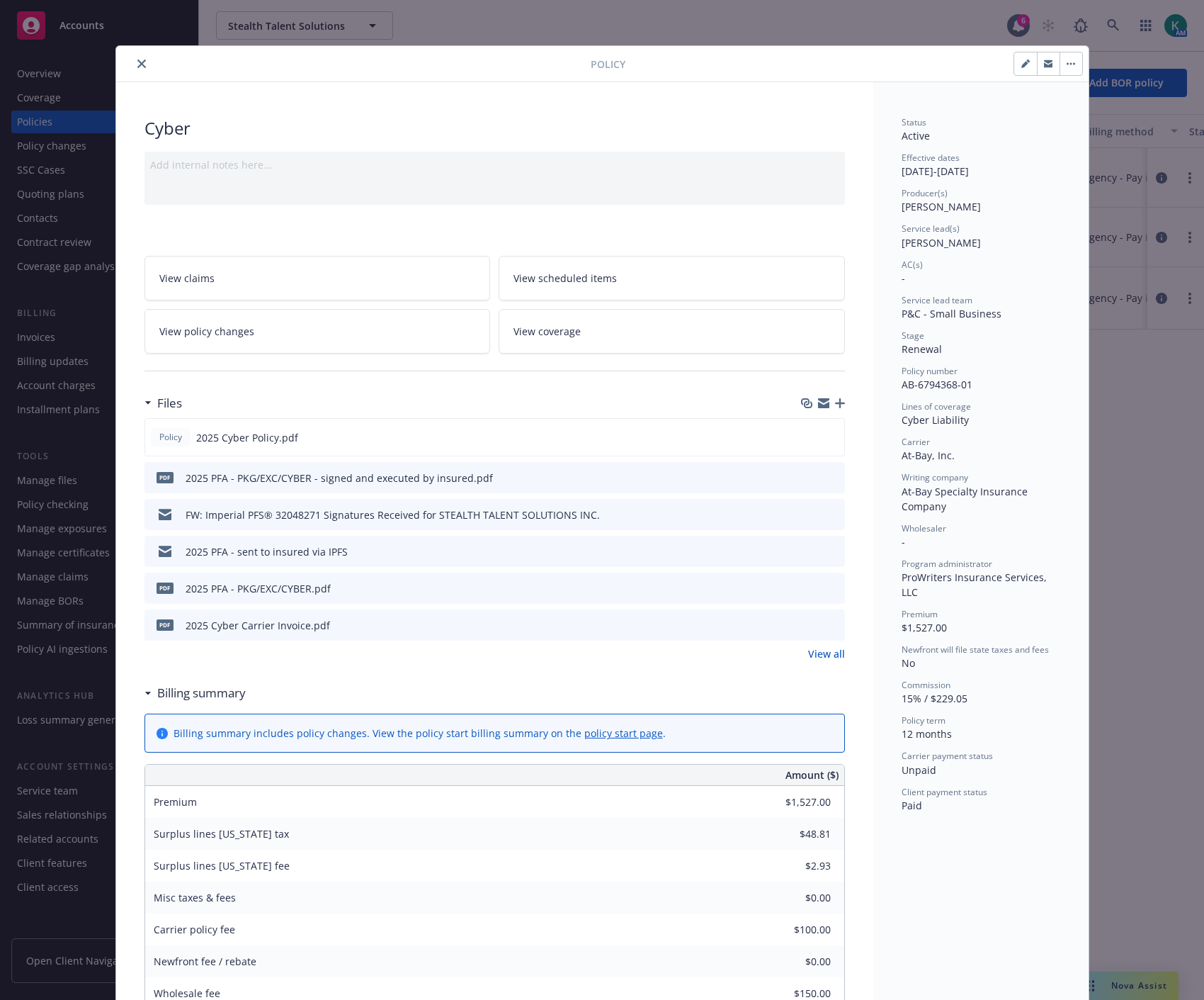
click at [1046, 68] on button "button" at bounding box center [1048, 64] width 23 height 23
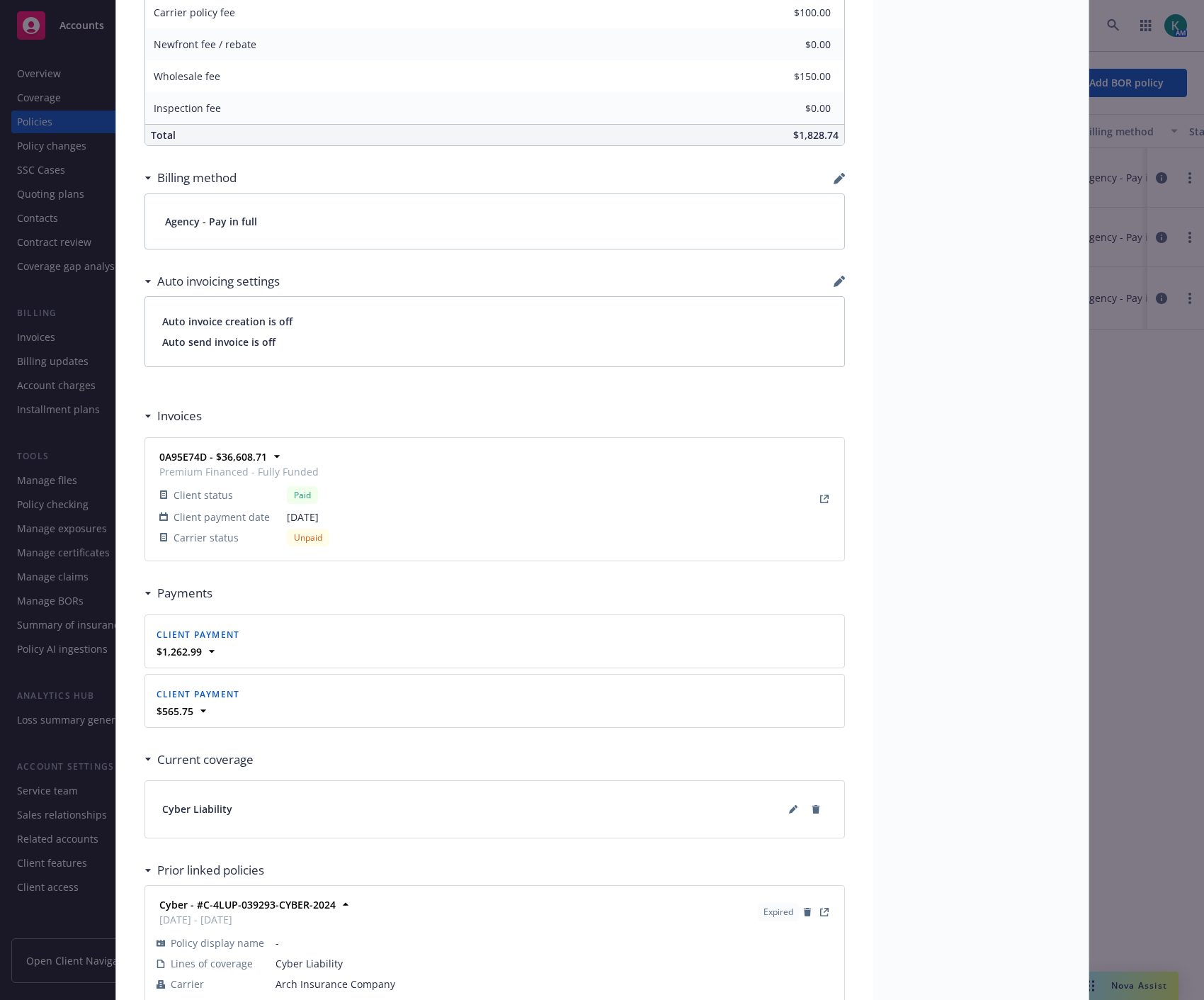
scroll to position [1005, 0]
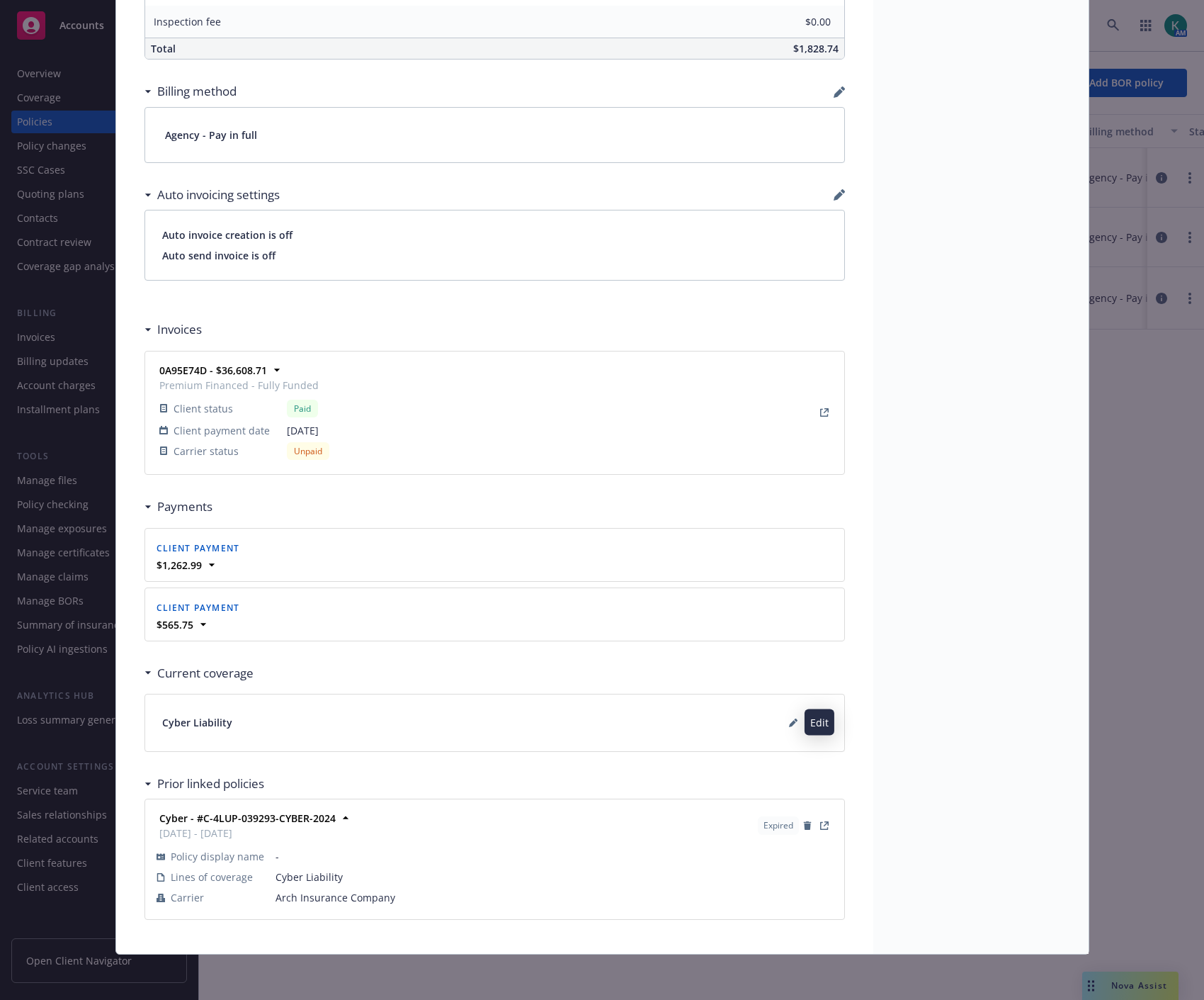
drag, startPoint x: 783, startPoint y: 728, endPoint x: 1203, endPoint y: 712, distance: 420.3
click at [783, 728] on button at bounding box center [793, 722] width 23 height 23
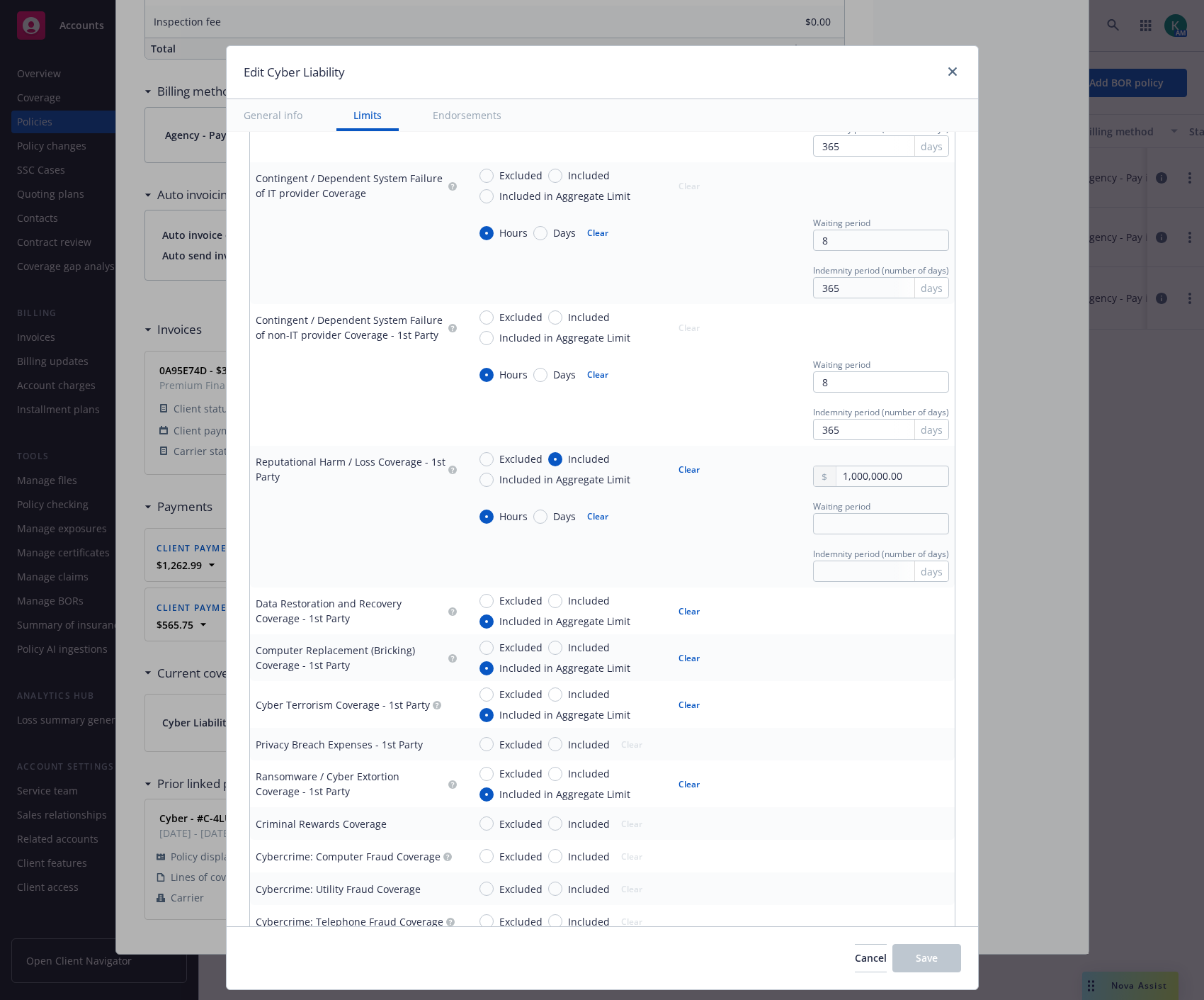
scroll to position [1338, 0]
click at [813, 569] on input "text" at bounding box center [881, 570] width 136 height 21
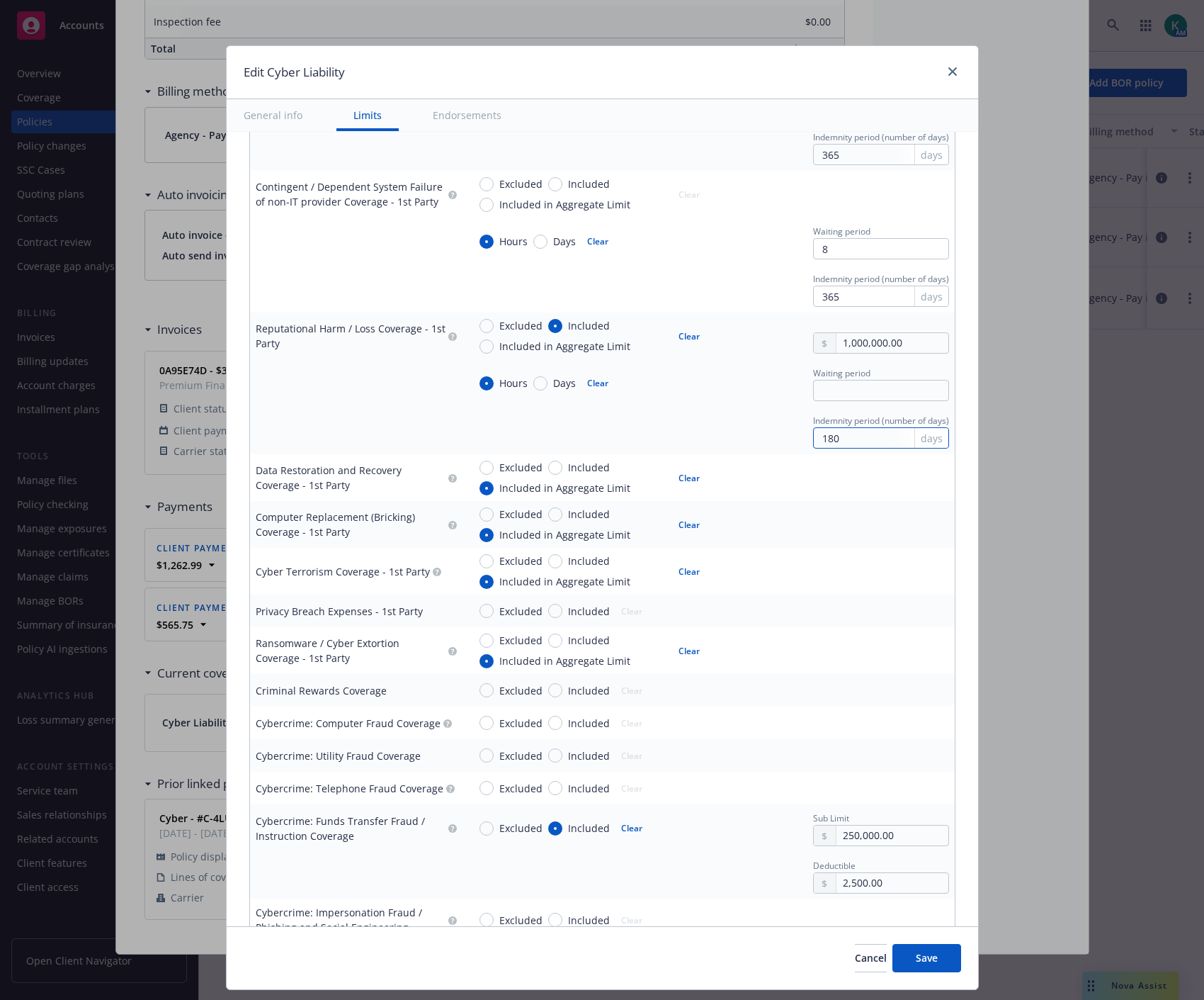
scroll to position [1496, 0]
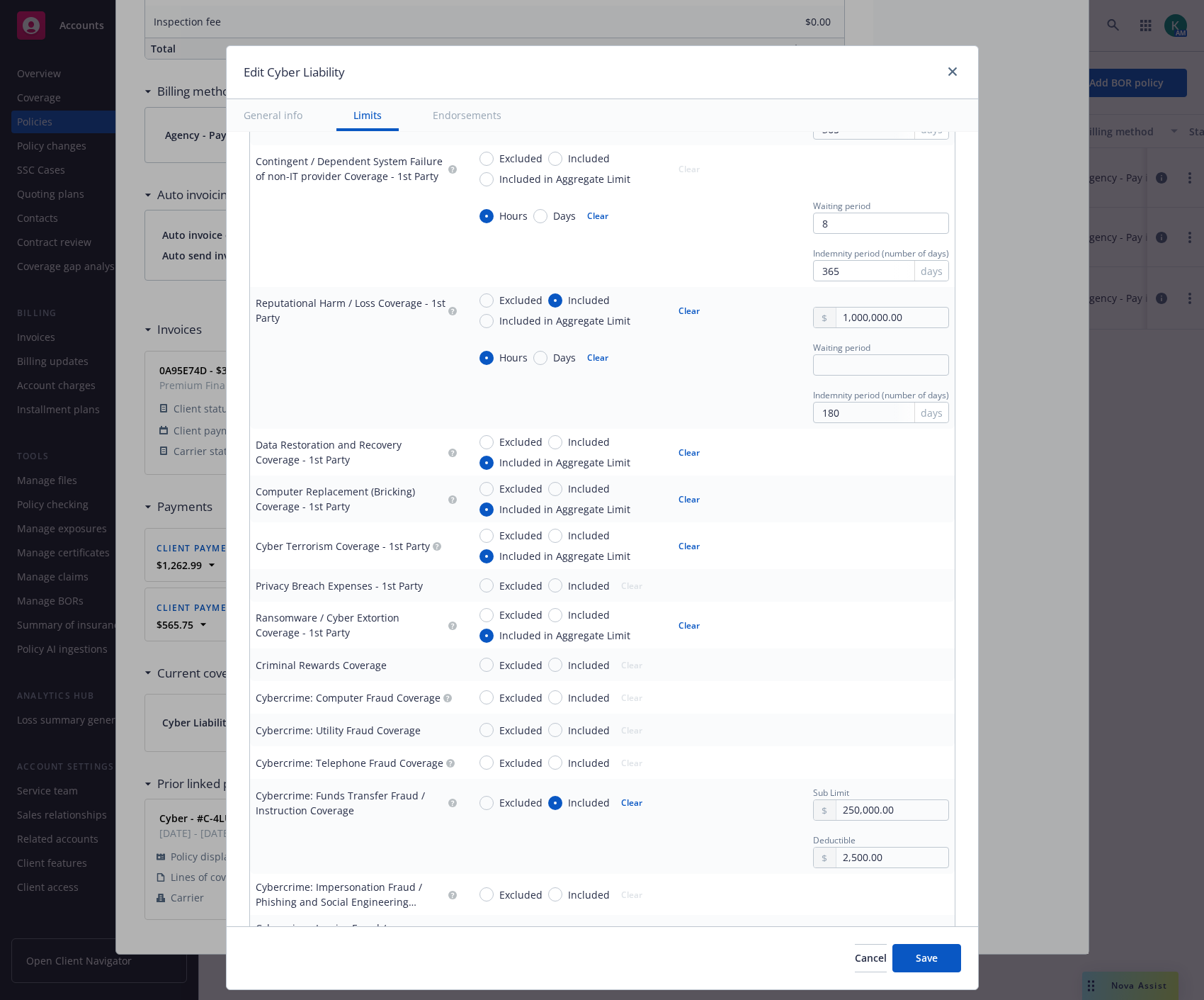
click at [563, 586] on span "Included" at bounding box center [586, 586] width 47 height 15
click at [555, 586] on input "Included" at bounding box center [555, 585] width 14 height 14
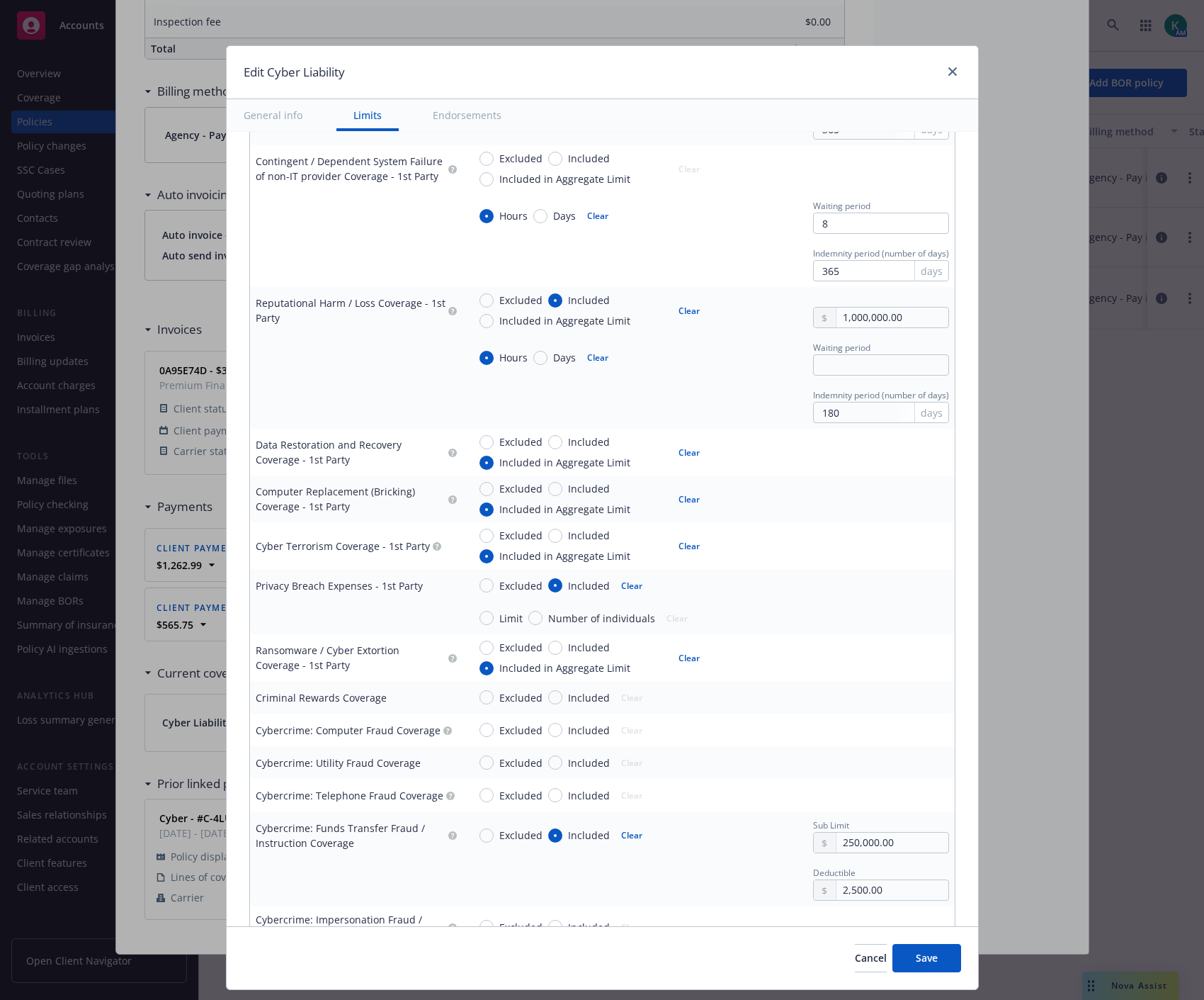
click at [500, 619] on span "Limit" at bounding box center [512, 618] width 24 height 15
click at [492, 619] on input "Limit" at bounding box center [486, 617] width 14 height 14
click at [858, 612] on input "text" at bounding box center [892, 617] width 111 height 20
click at [905, 677] on button "$1,000,000.00" at bounding box center [871, 679] width 122 height 27
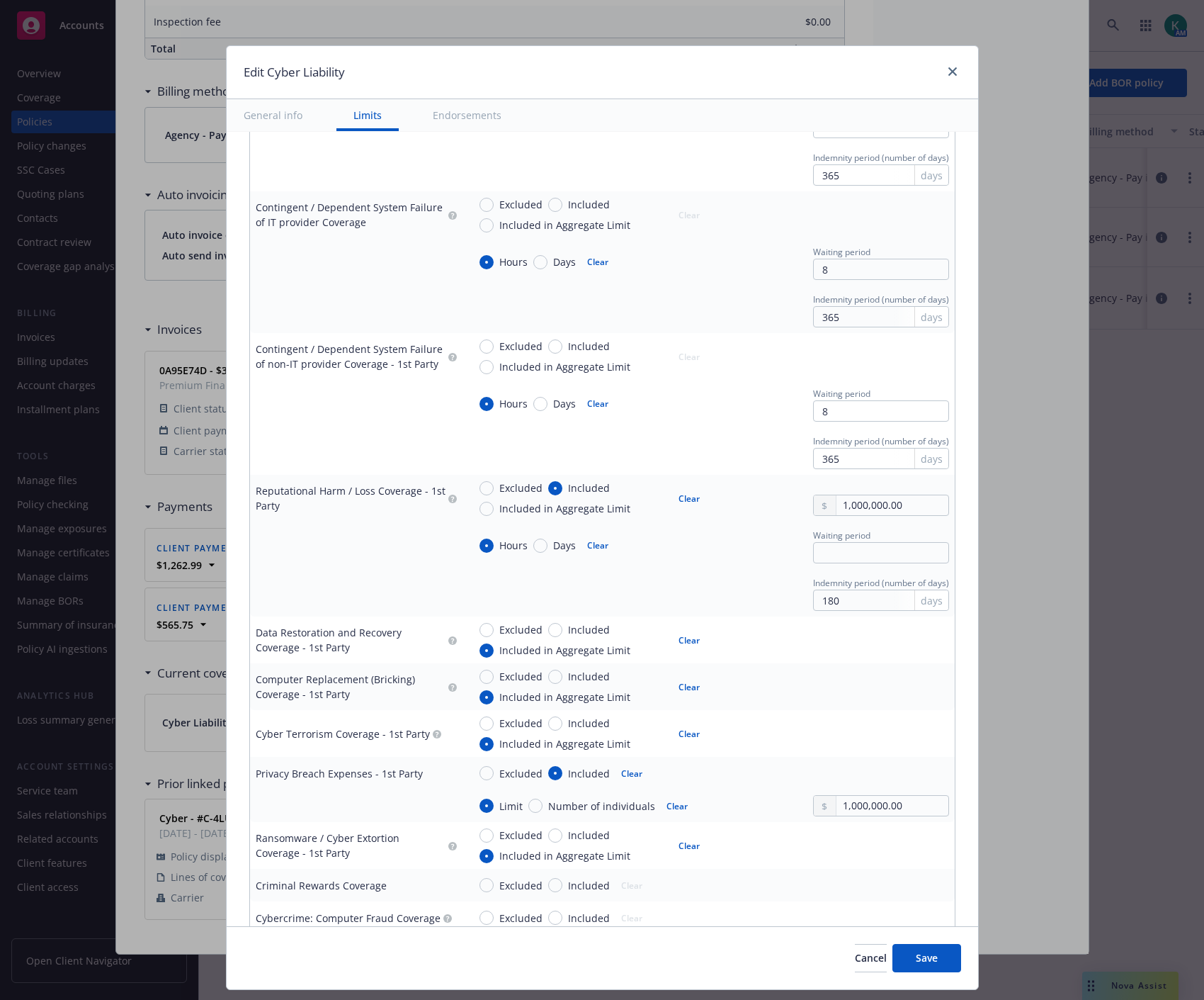
scroll to position [1338, 0]
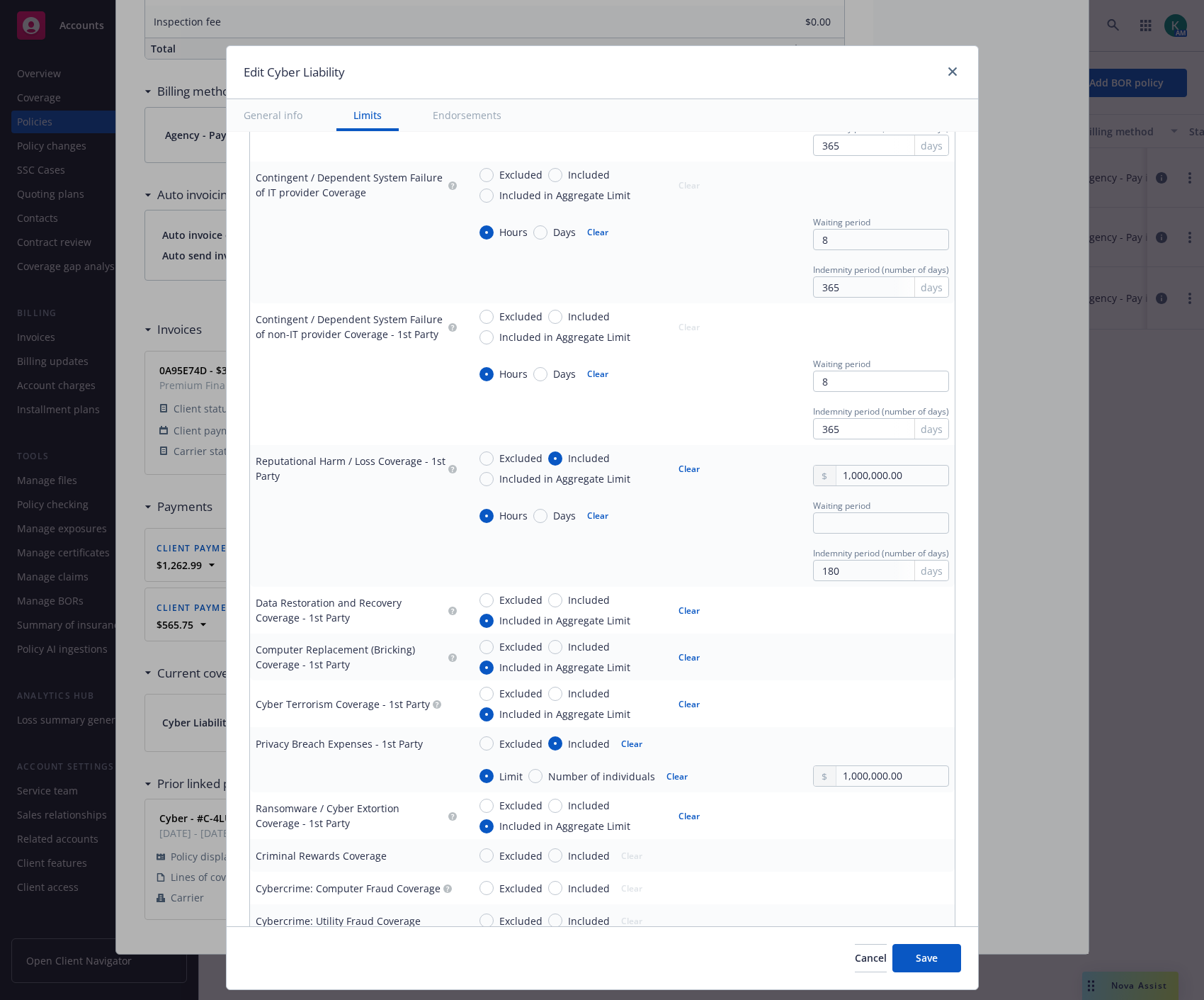
click at [613, 734] on button "Clear" at bounding box center [632, 743] width 38 height 20
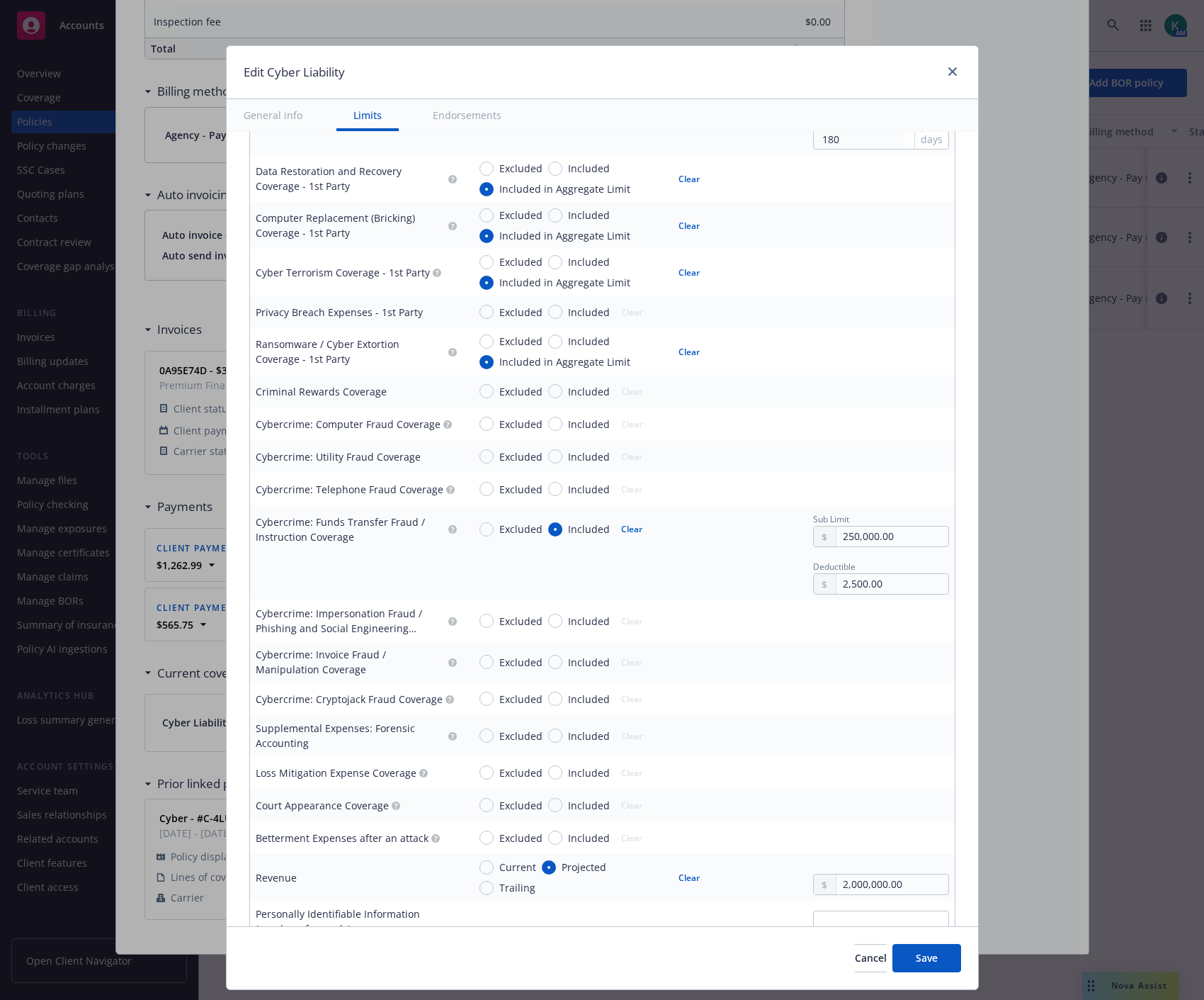
scroll to position [1811, 0]
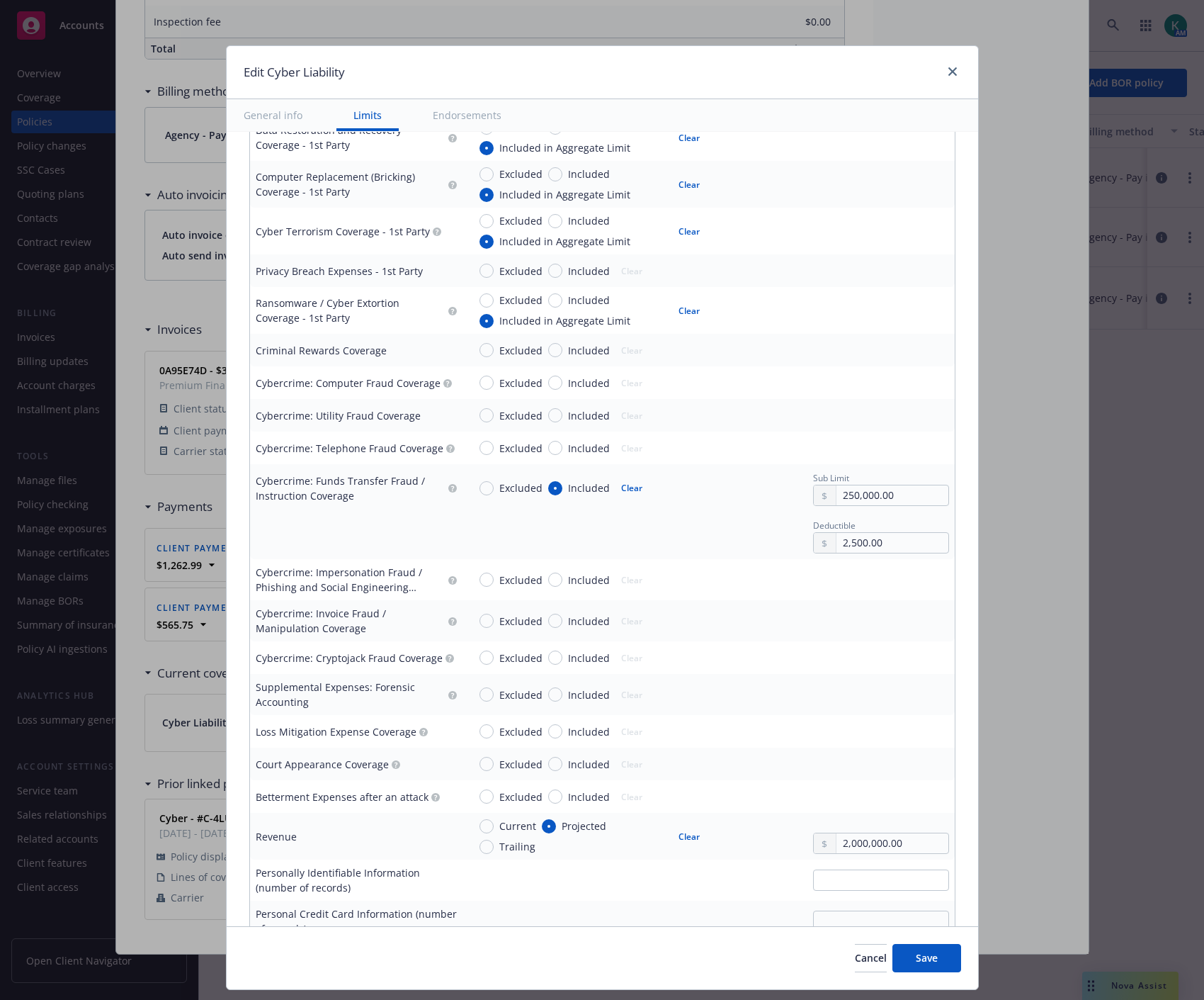
click at [560, 572] on div "Excluded Included Clear" at bounding box center [565, 580] width 171 height 20
click at [568, 579] on span "Included" at bounding box center [589, 580] width 42 height 15
click at [557, 579] on input "Included" at bounding box center [555, 579] width 14 height 14
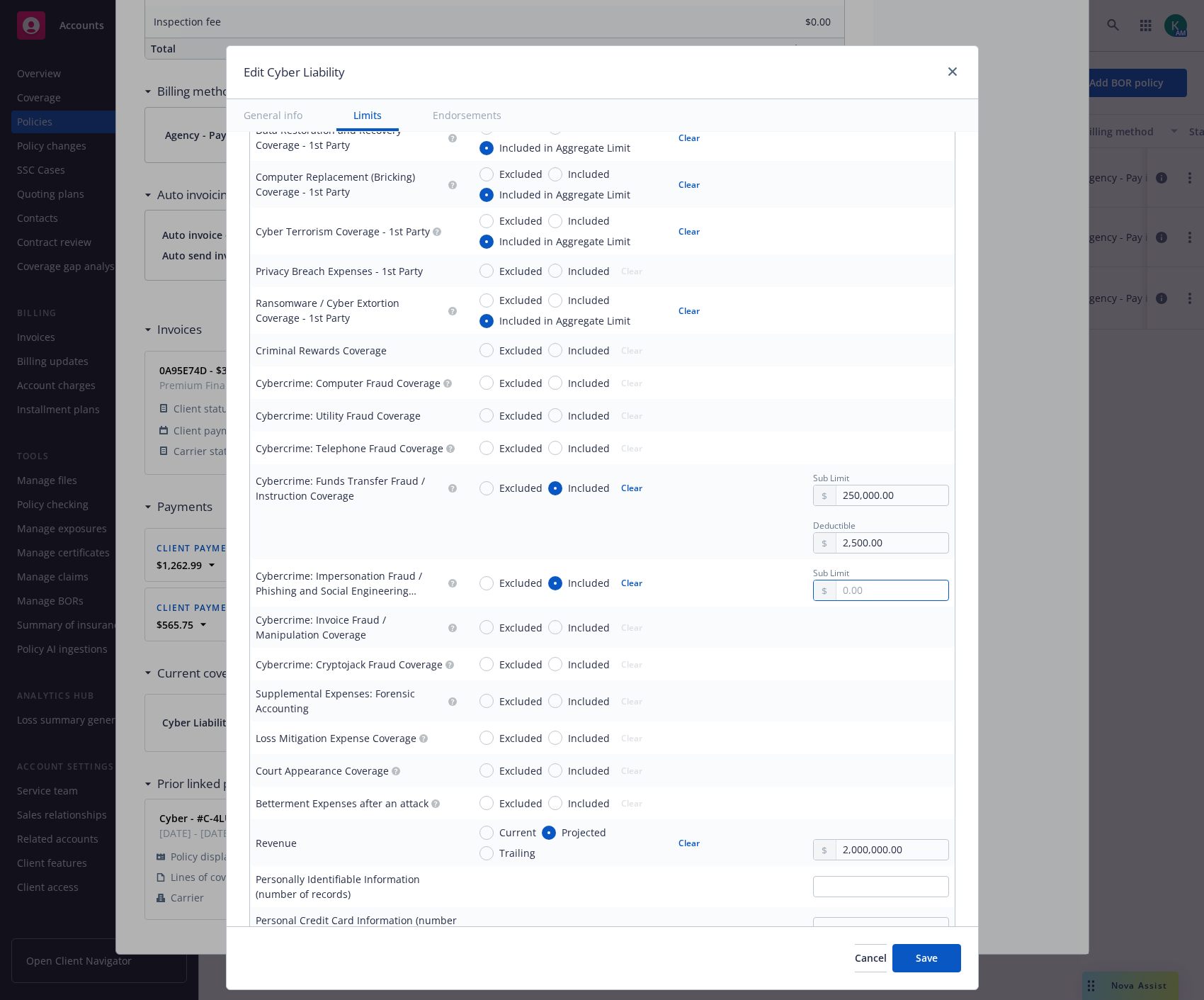
click at [873, 585] on input "text" at bounding box center [892, 590] width 111 height 20
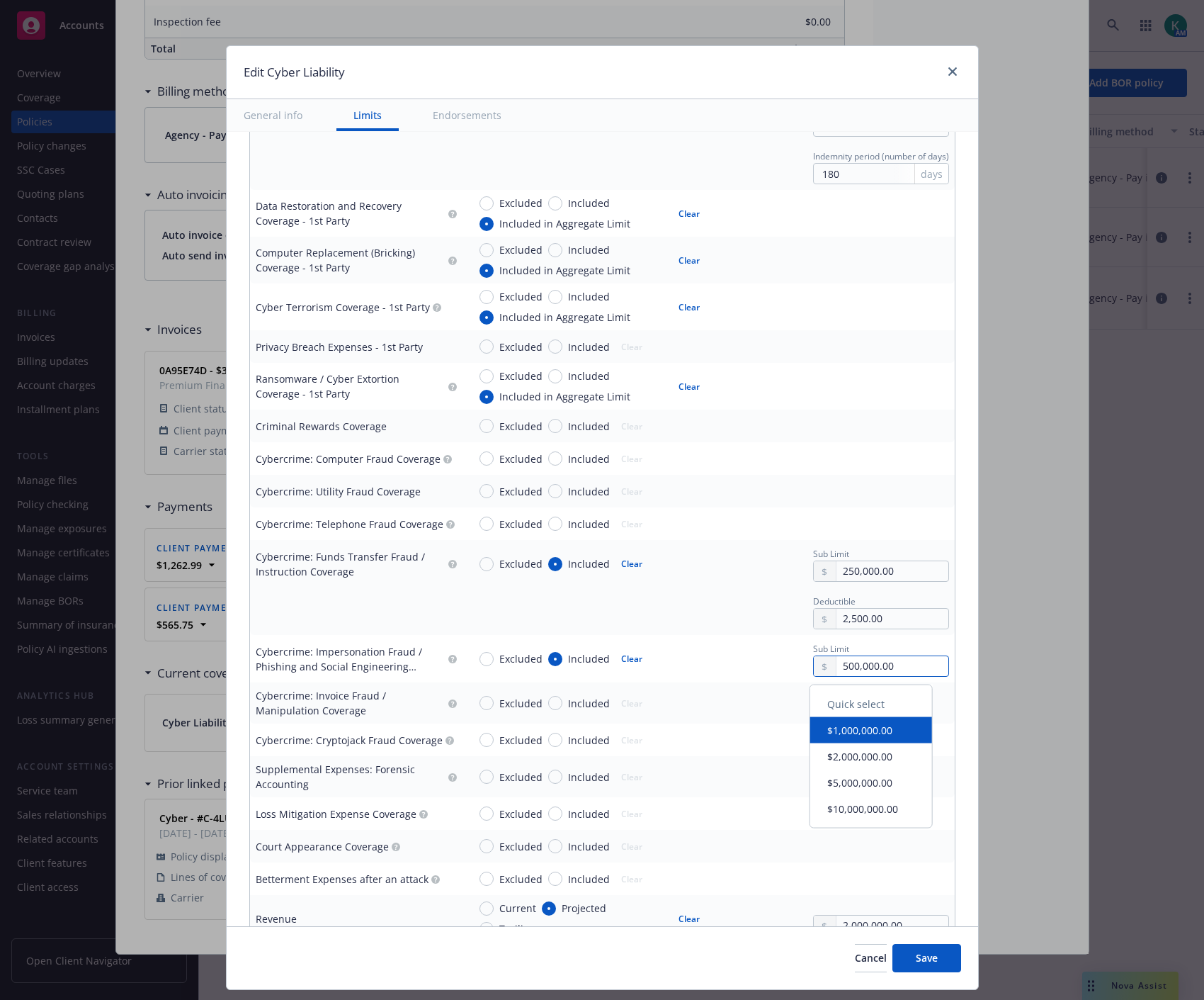
scroll to position [1732, 0]
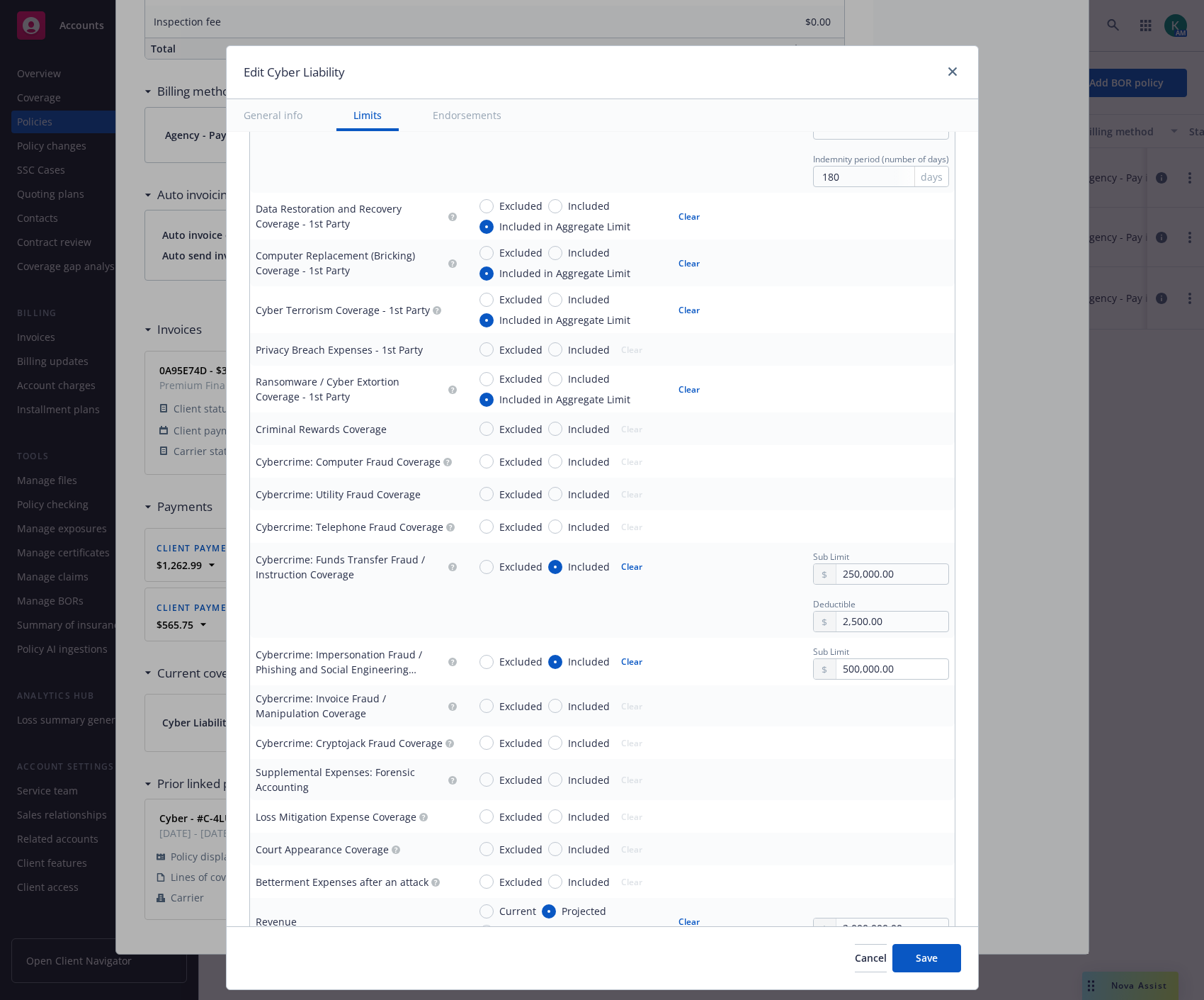
click at [700, 626] on div "Deductible 2,500.00" at bounding box center [709, 614] width 481 height 36
click at [568, 456] on span "Included" at bounding box center [589, 462] width 42 height 15
click at [563, 456] on input "Included" at bounding box center [555, 461] width 14 height 14
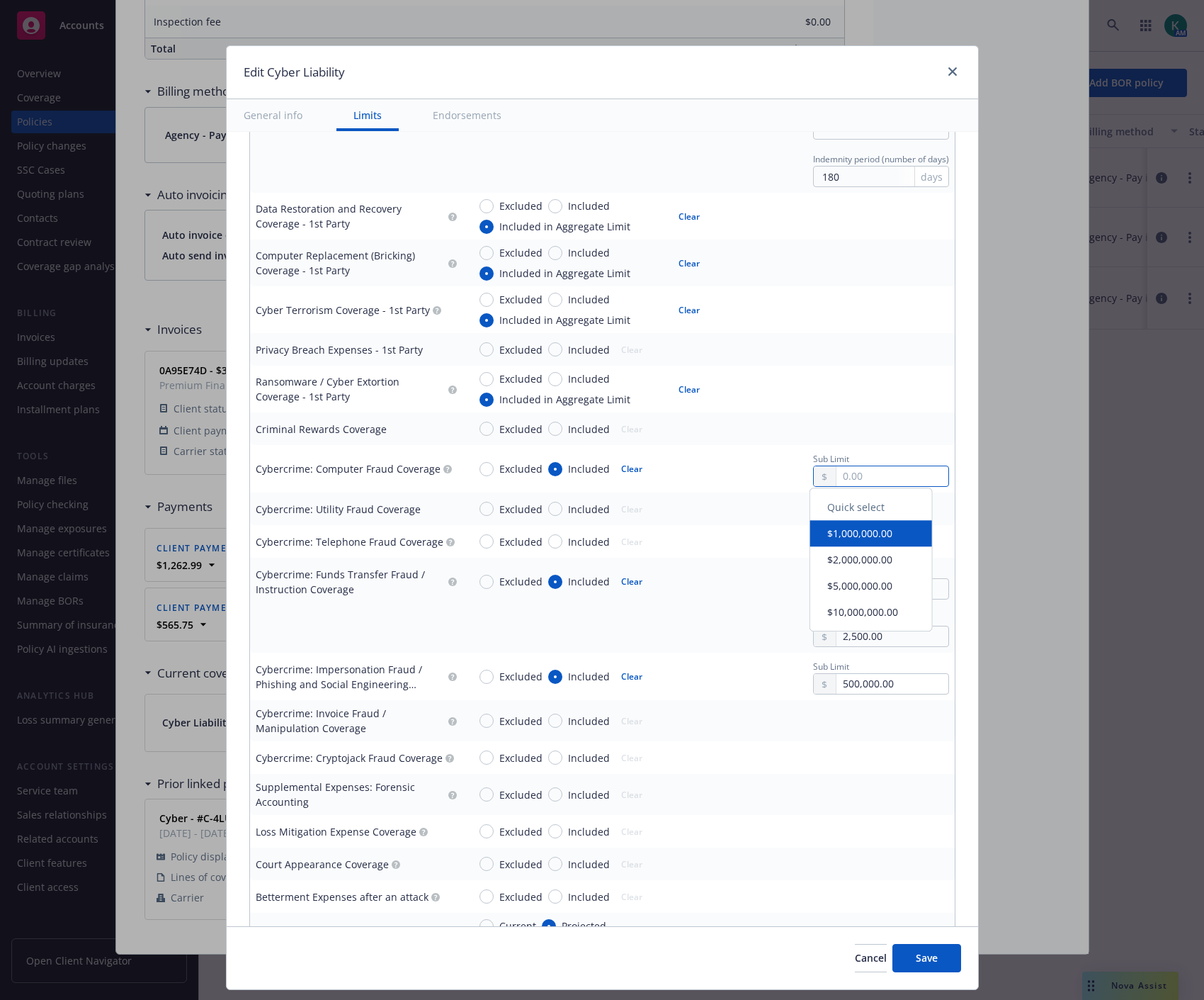
click at [836, 473] on input "text" at bounding box center [892, 476] width 111 height 20
click at [756, 496] on td "Excluded Included Clear" at bounding box center [709, 509] width 492 height 32
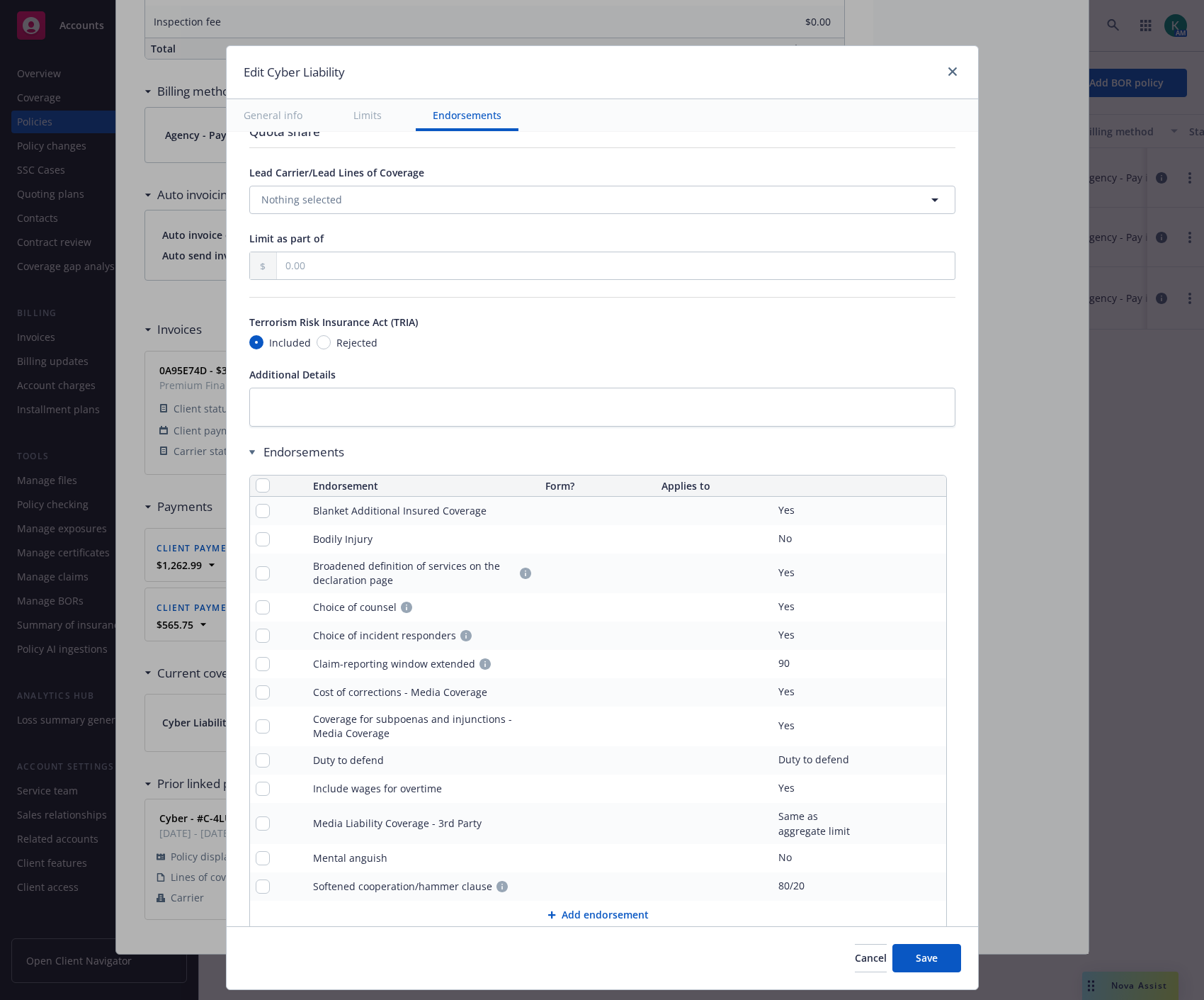
scroll to position [2739, 0]
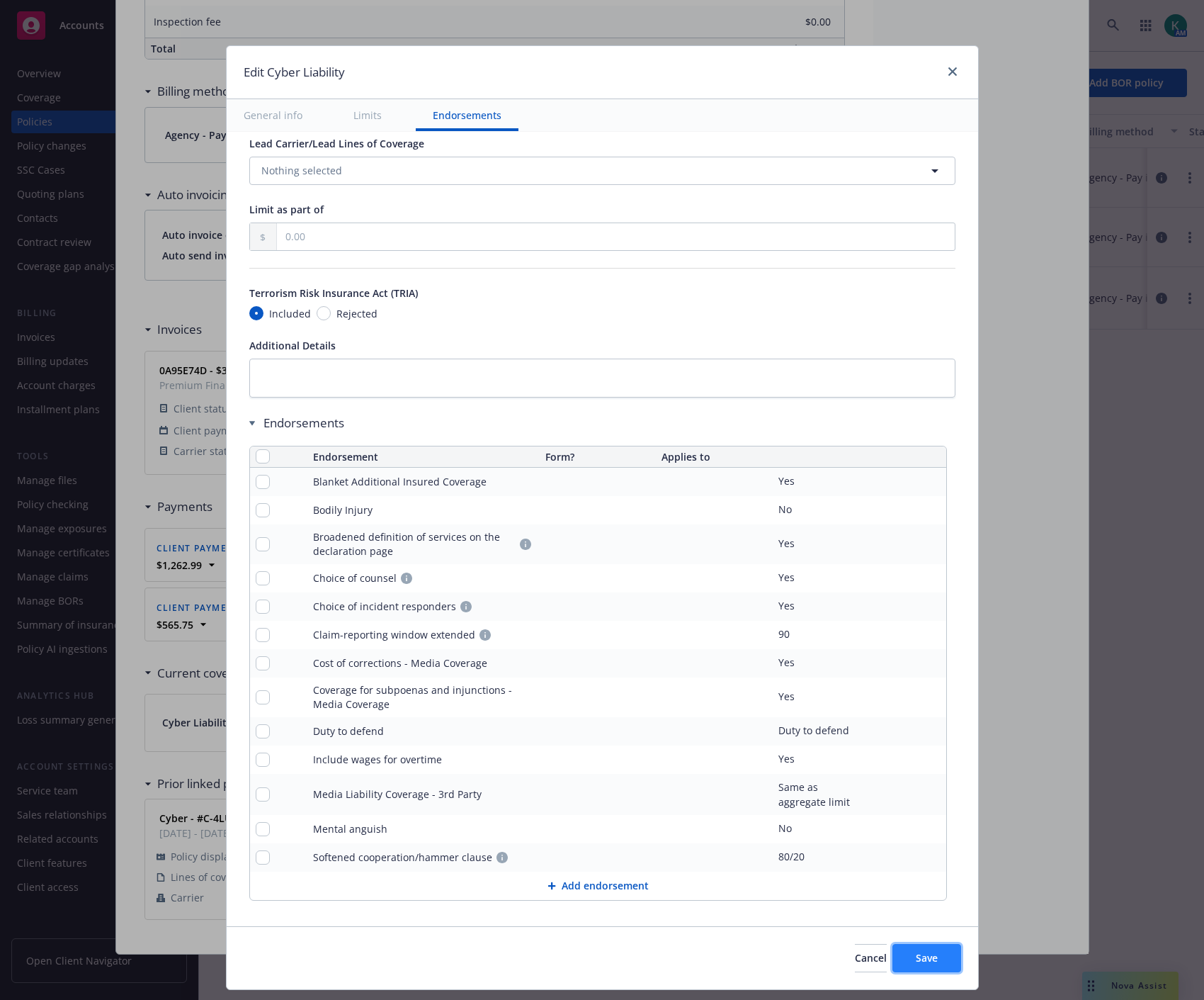
click at [916, 955] on span "Save" at bounding box center [927, 958] width 22 height 13
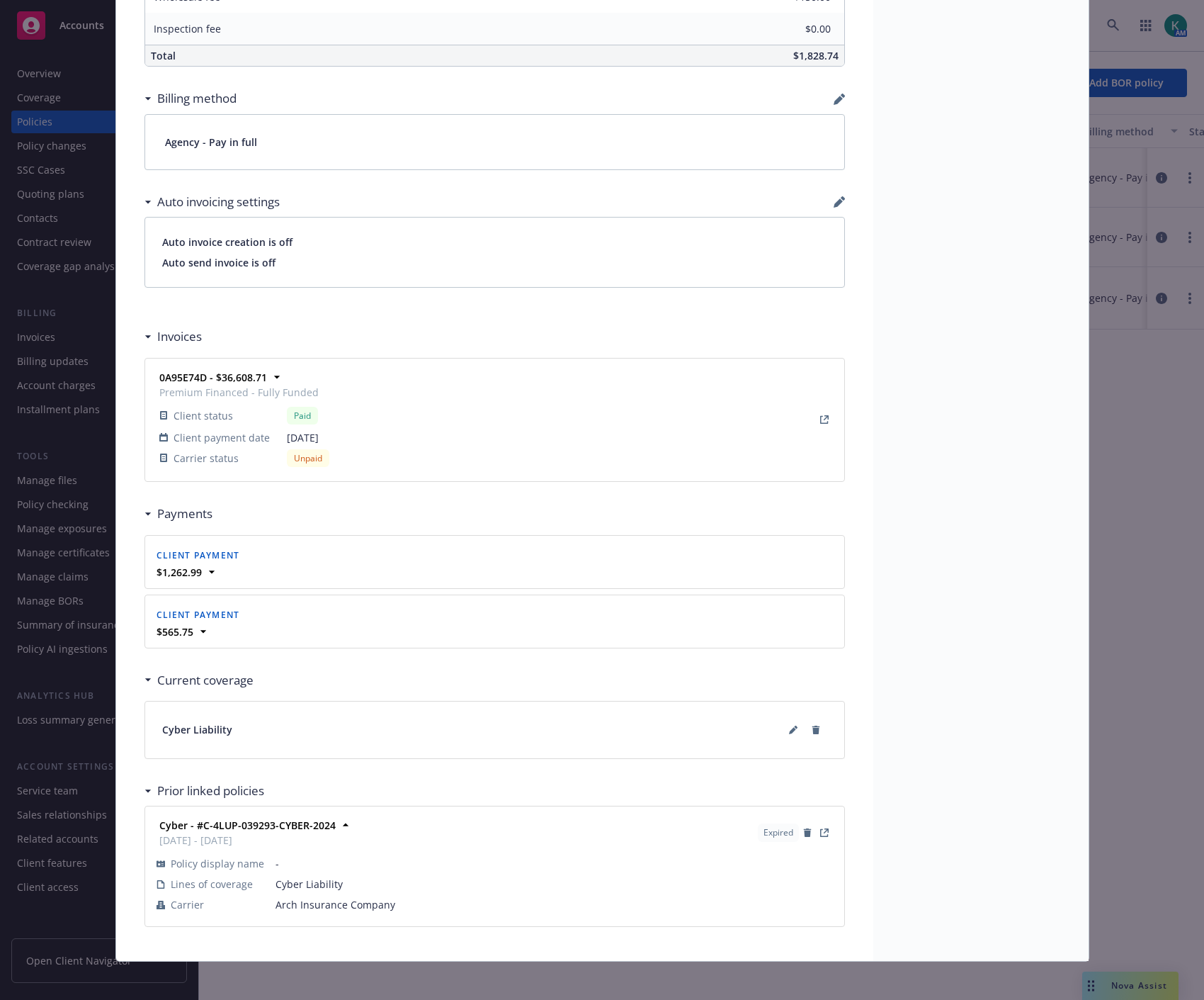
scroll to position [1005, 0]
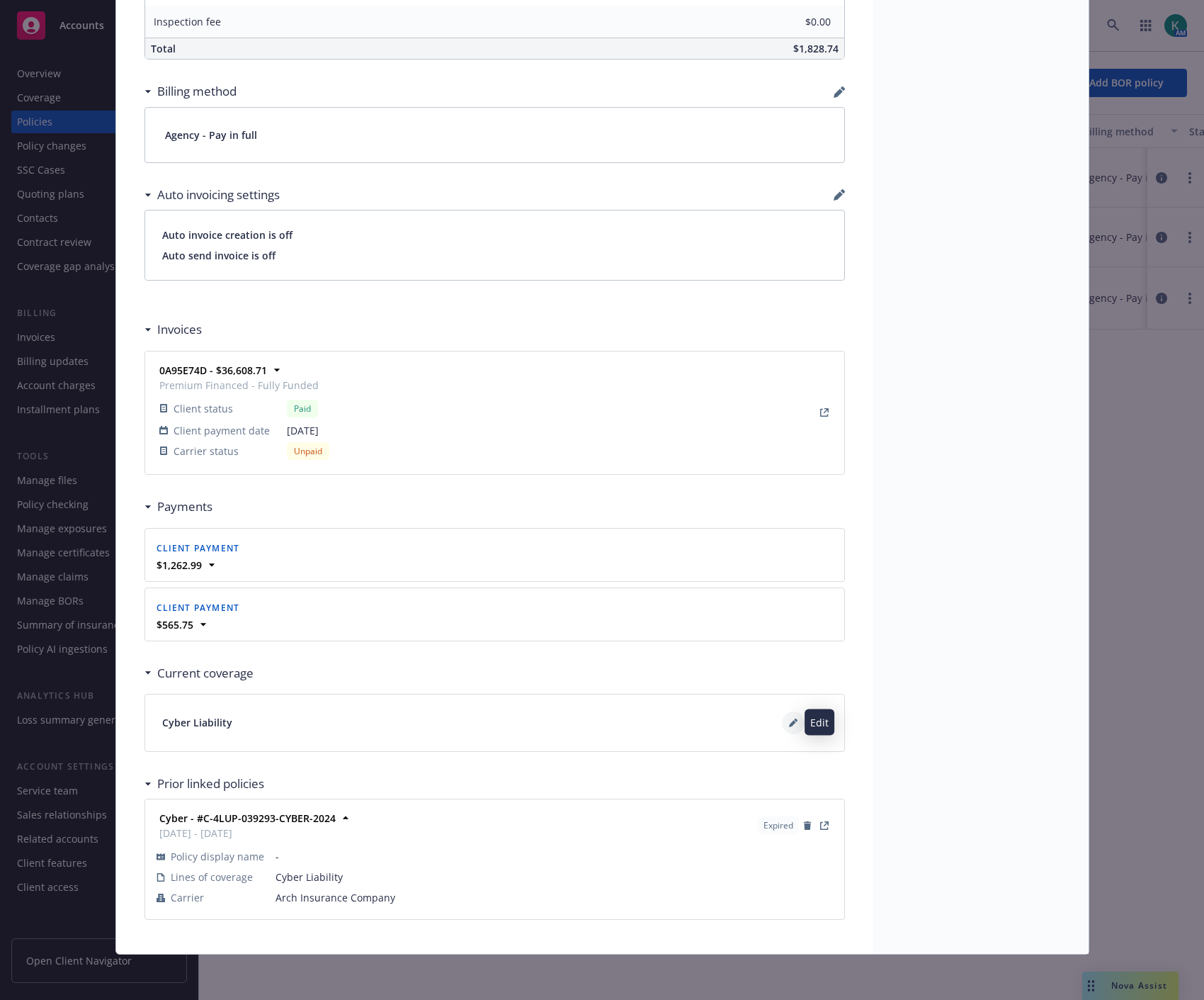
click at [782, 724] on button at bounding box center [793, 722] width 23 height 23
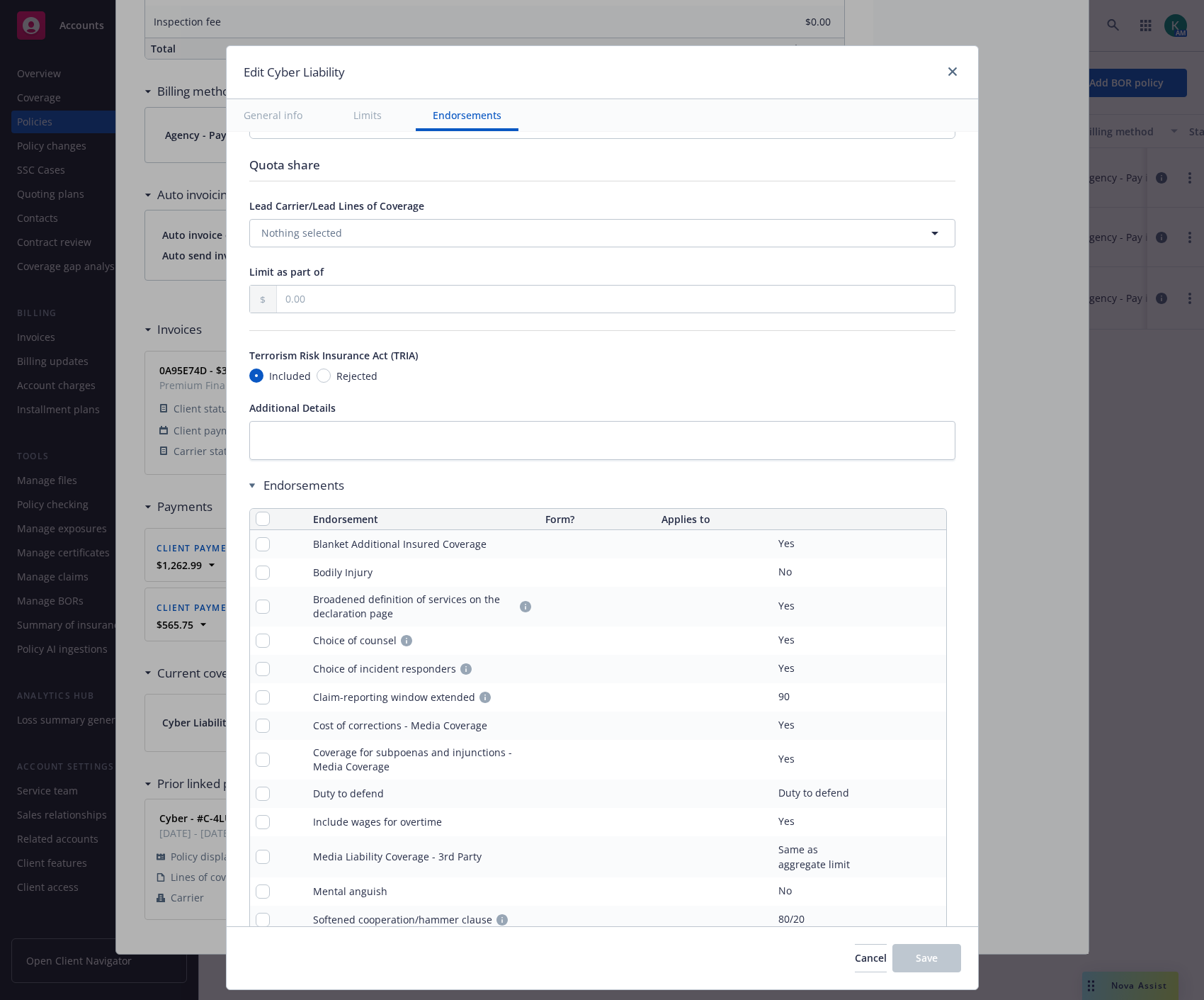
scroll to position [2739, 0]
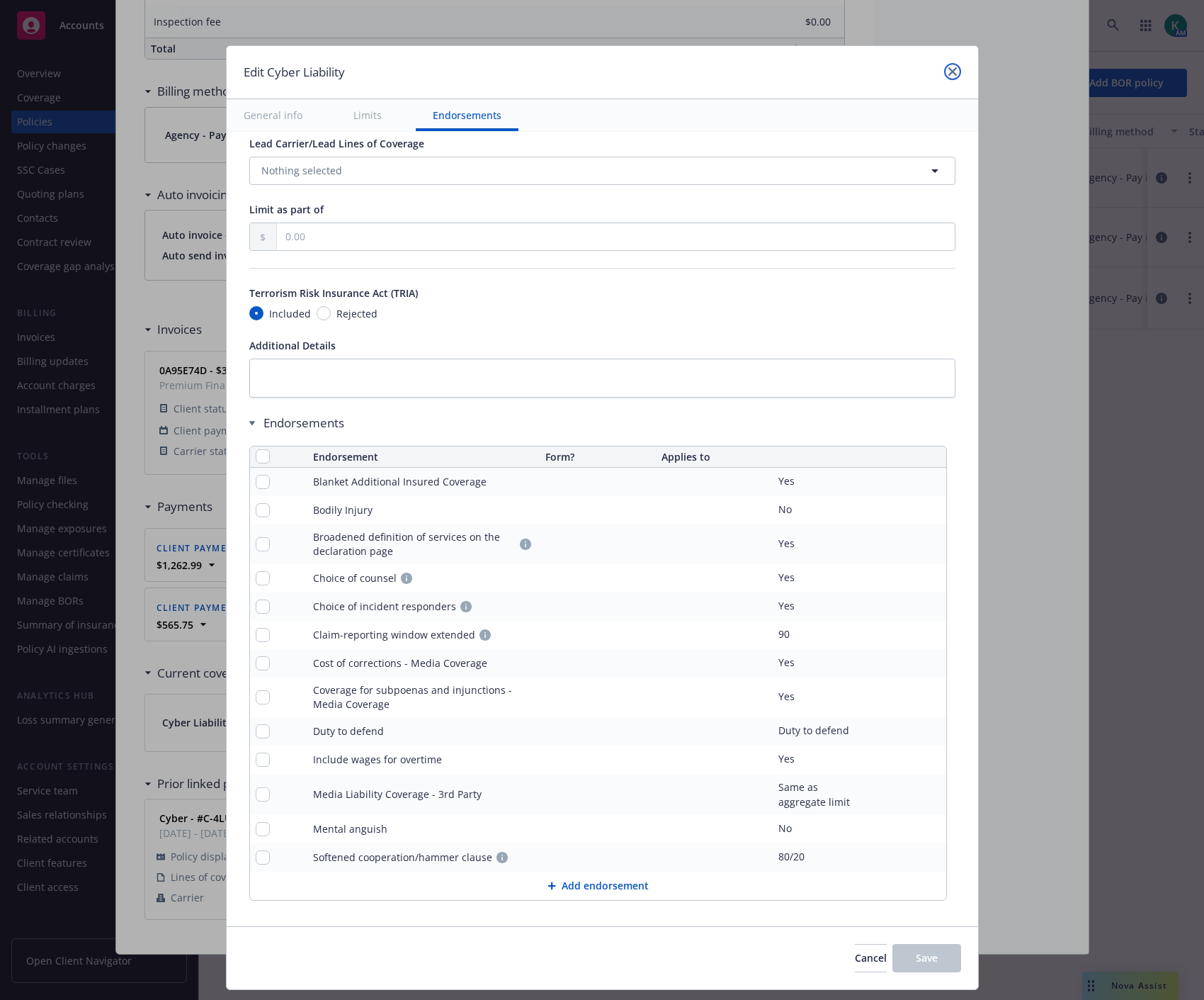
click at [949, 74] on icon "close" at bounding box center [953, 72] width 9 height 9
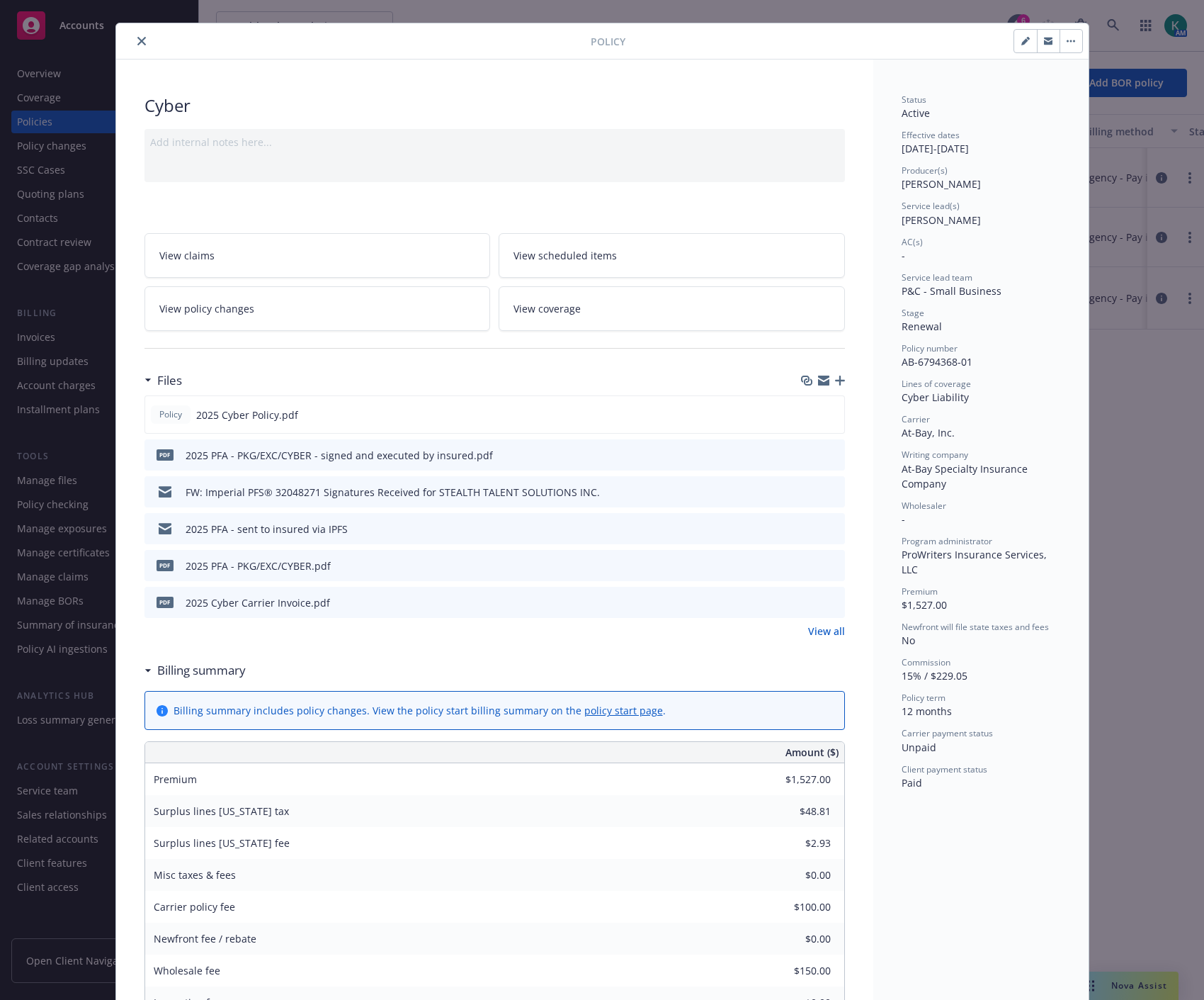
scroll to position [0, 0]
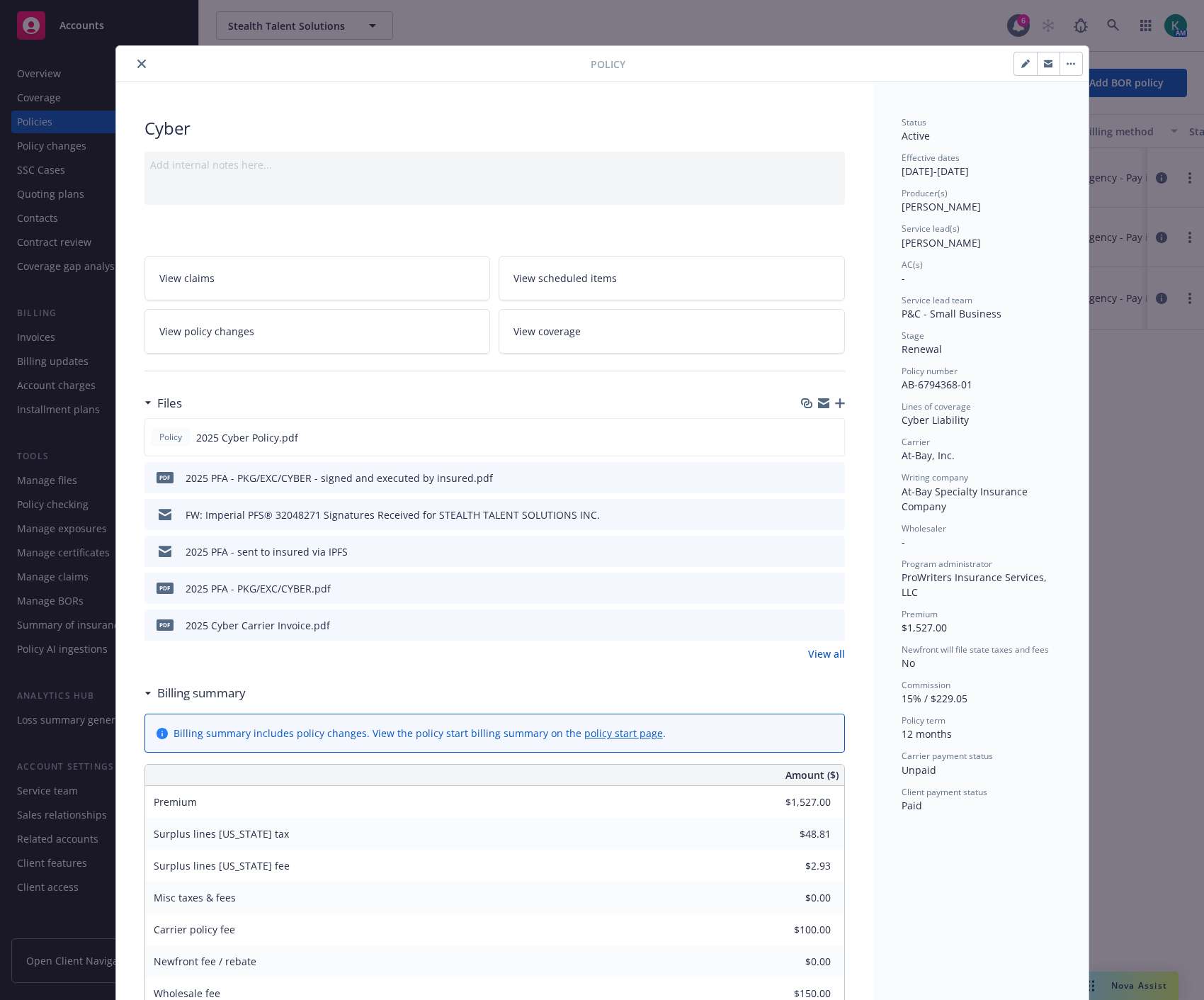
click at [137, 64] on icon "close" at bounding box center [142, 64] width 9 height 9
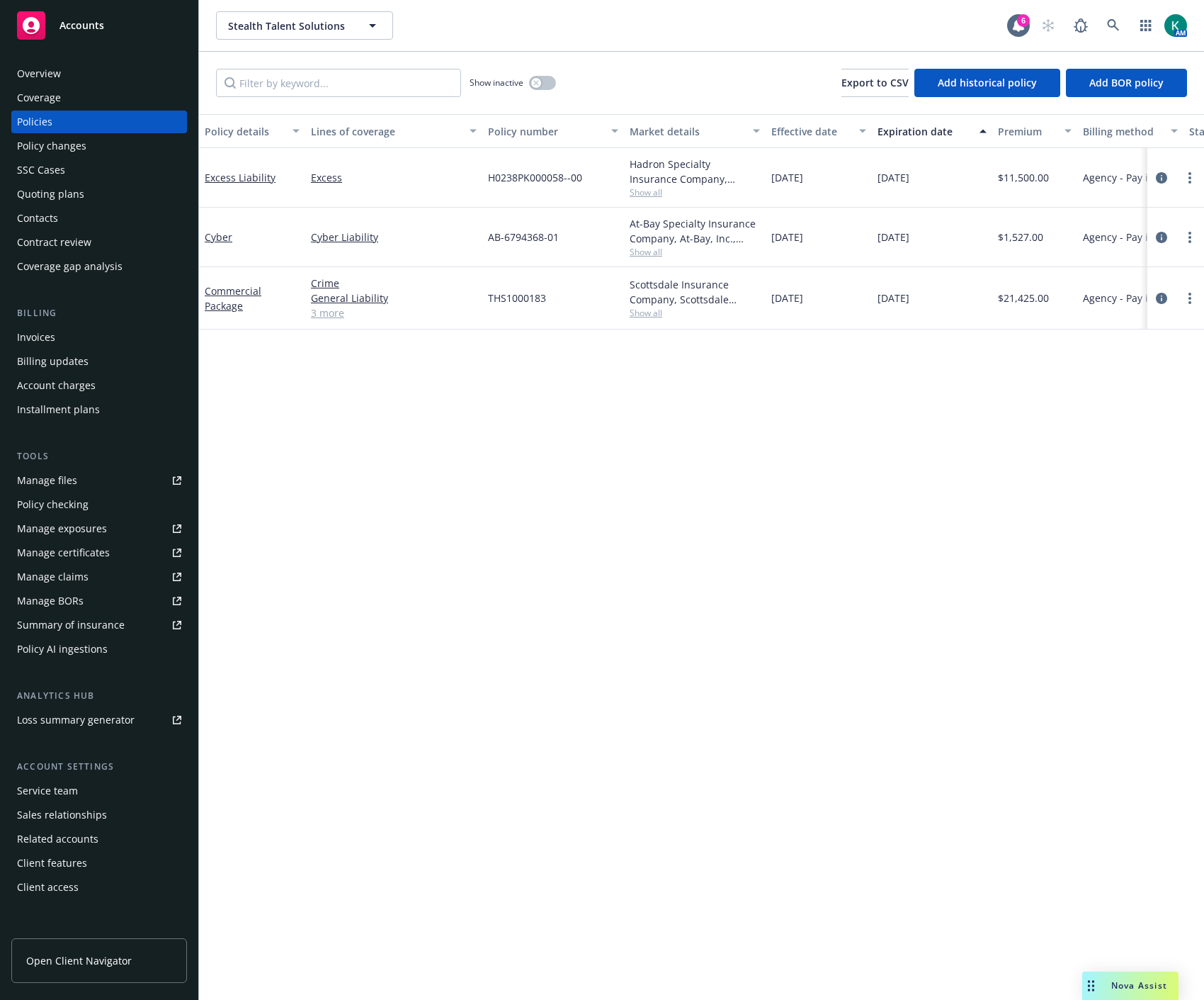
click at [542, 540] on div "Policy details Lines of coverage Policy number Market details Effective date Ex…" at bounding box center [702, 558] width 1005 height 886
click at [1163, 300] on icon "circleInformation" at bounding box center [1161, 298] width 11 height 11
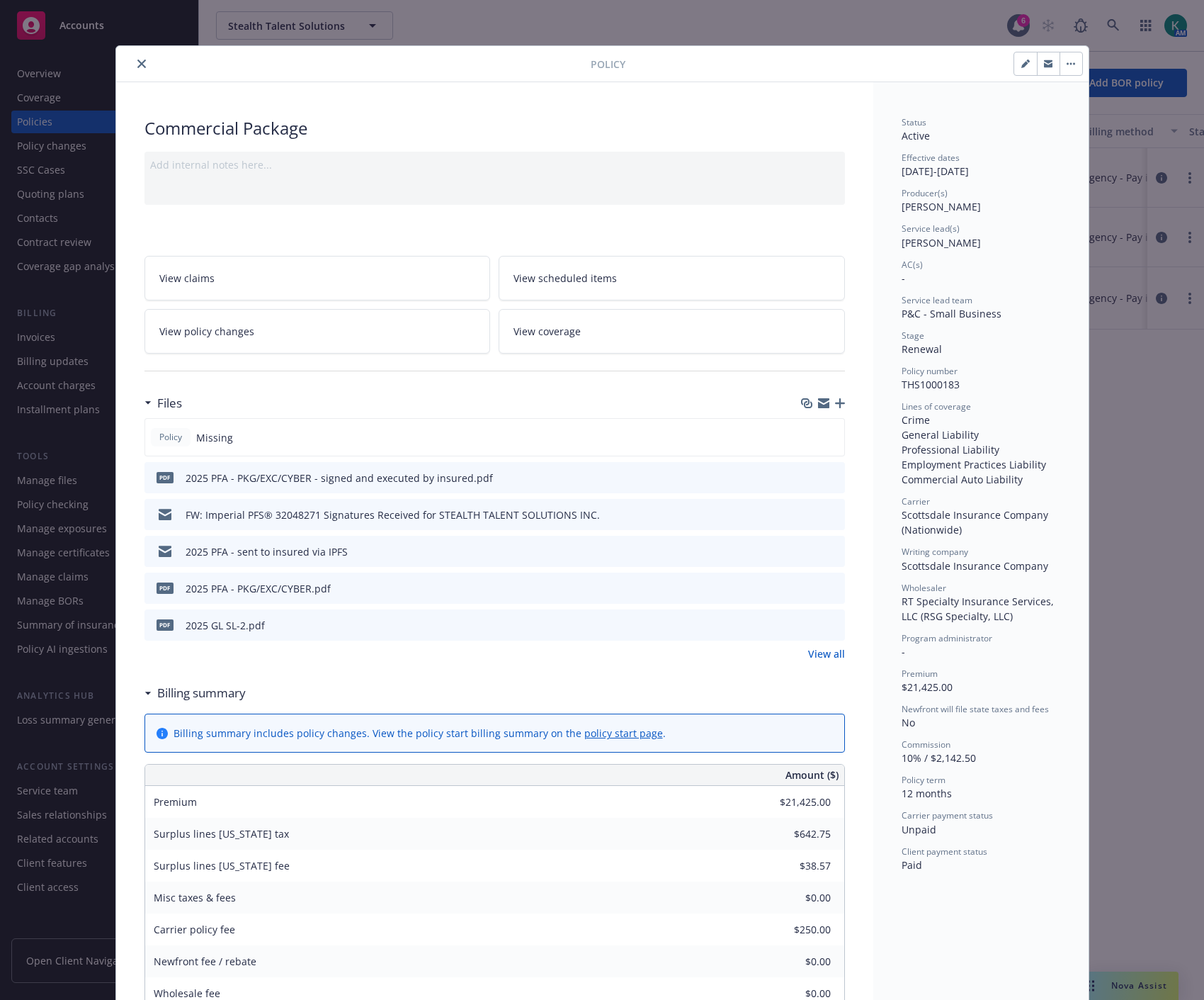
drag, startPoint x: 137, startPoint y: 61, endPoint x: 150, endPoint y: 58, distance: 13.3
click at [137, 60] on icon "close" at bounding box center [142, 64] width 9 height 9
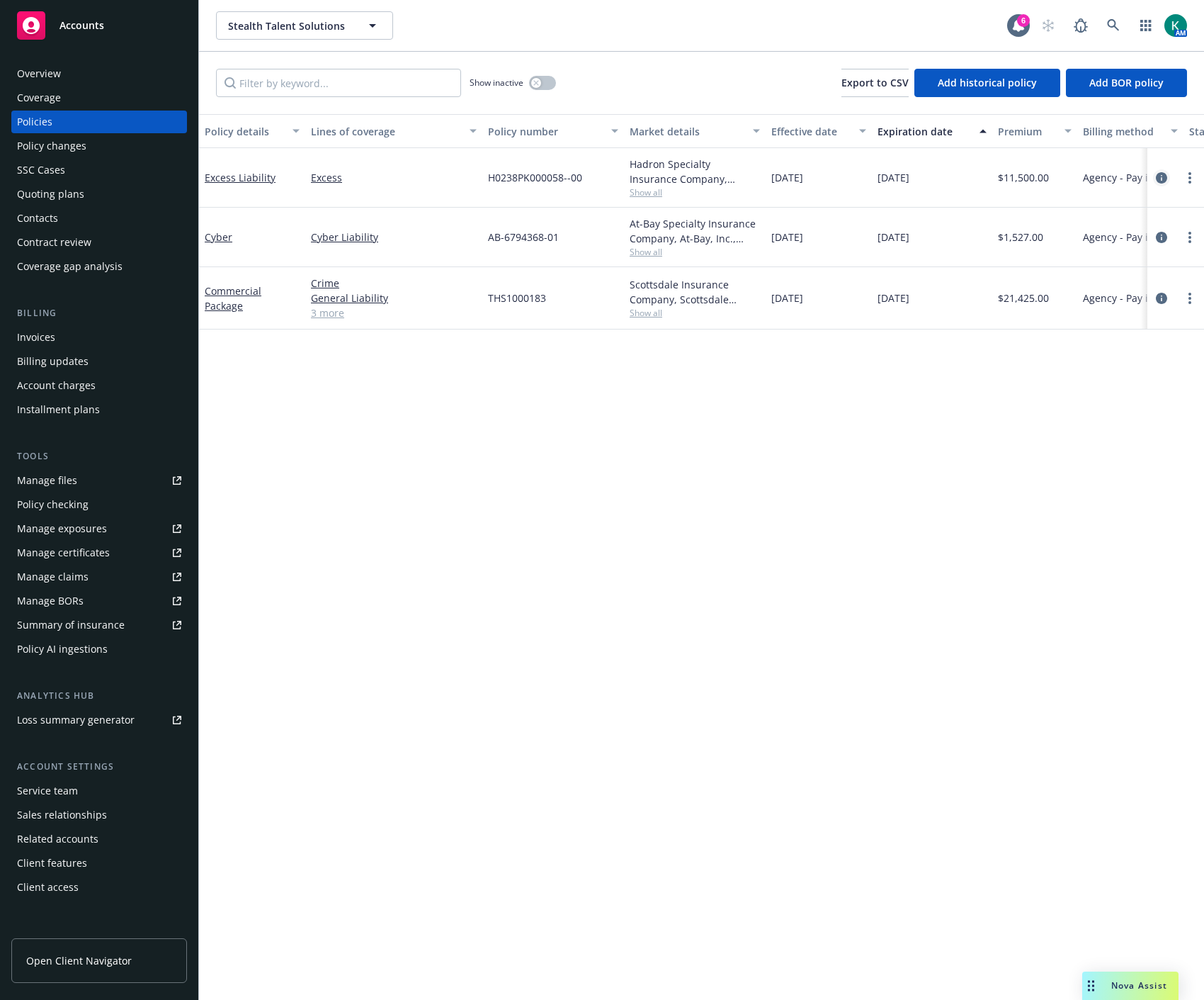
click at [1166, 173] on icon "circleInformation" at bounding box center [1161, 177] width 11 height 11
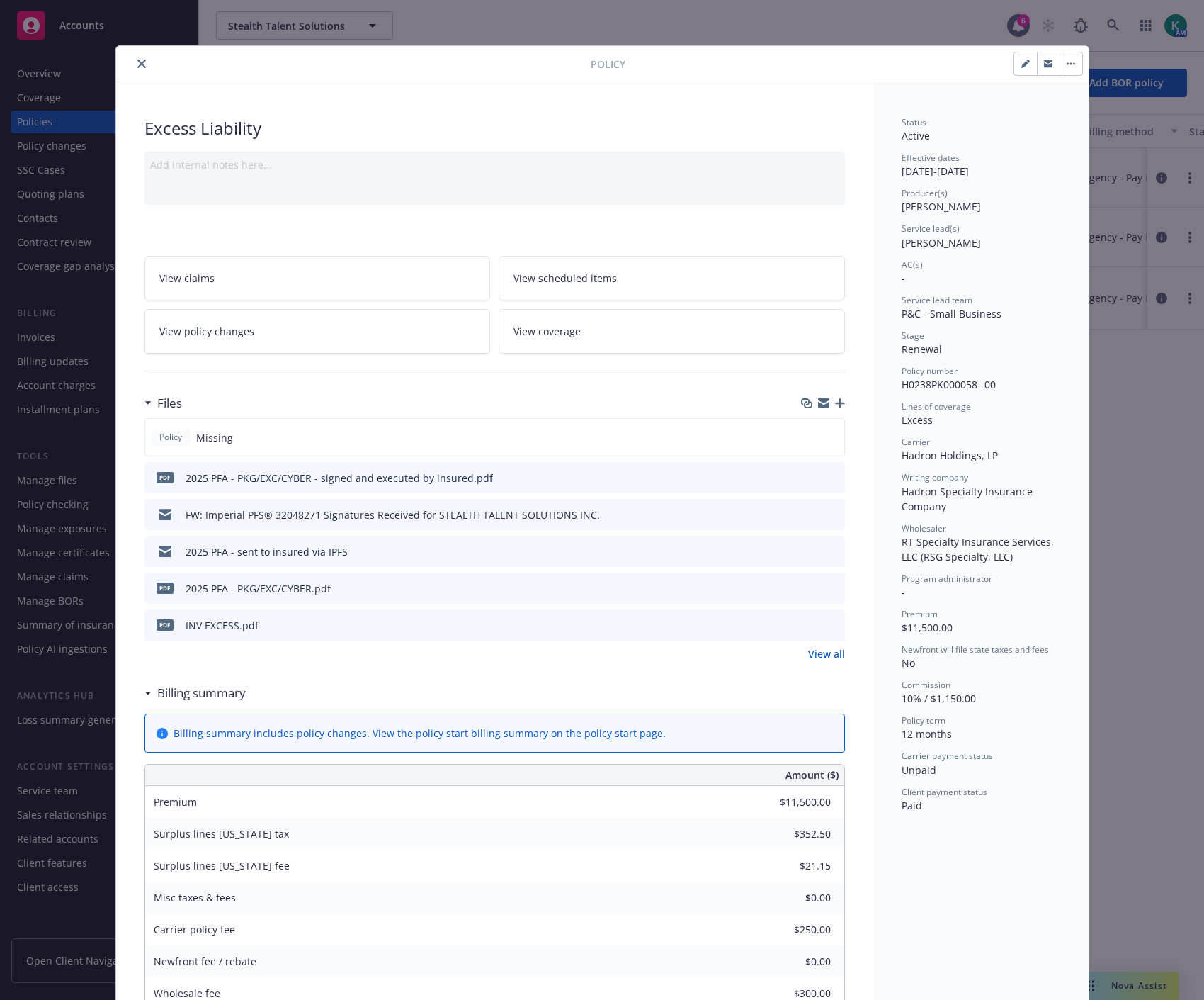
click at [137, 65] on icon "close" at bounding box center [142, 64] width 9 height 9
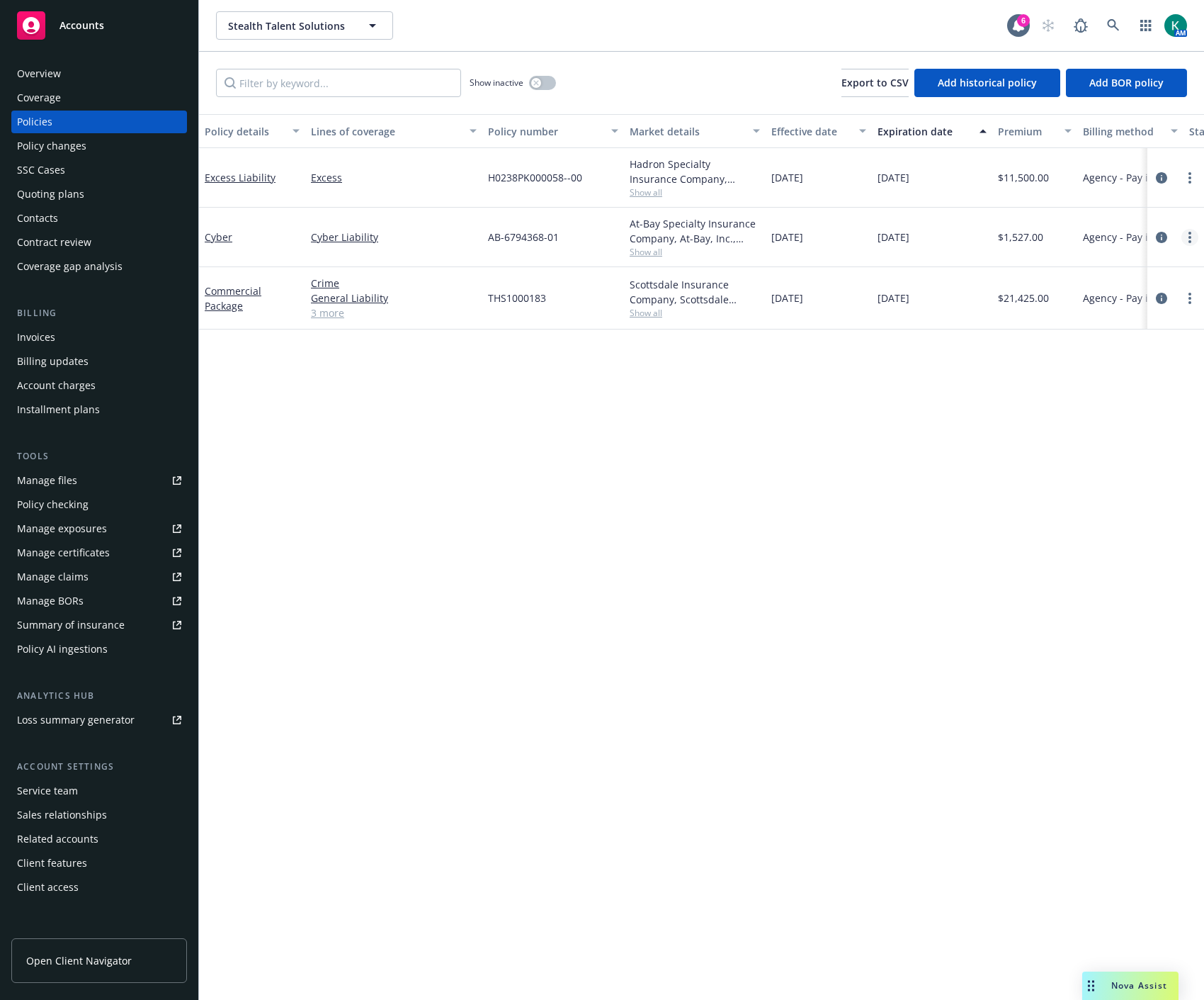
click at [1192, 237] on link "more" at bounding box center [1190, 237] width 17 height 17
drag, startPoint x: 1085, startPoint y: 438, endPoint x: 1093, endPoint y: 453, distance: 17.0
click at [1085, 438] on link "Copy logging email" at bounding box center [1115, 436] width 167 height 28
click at [994, 698] on div "Policy details Lines of coverage Policy number Market details Effective date Ex…" at bounding box center [702, 558] width 1005 height 886
drag, startPoint x: 712, startPoint y: 466, endPoint x: 676, endPoint y: 355, distance: 116.7
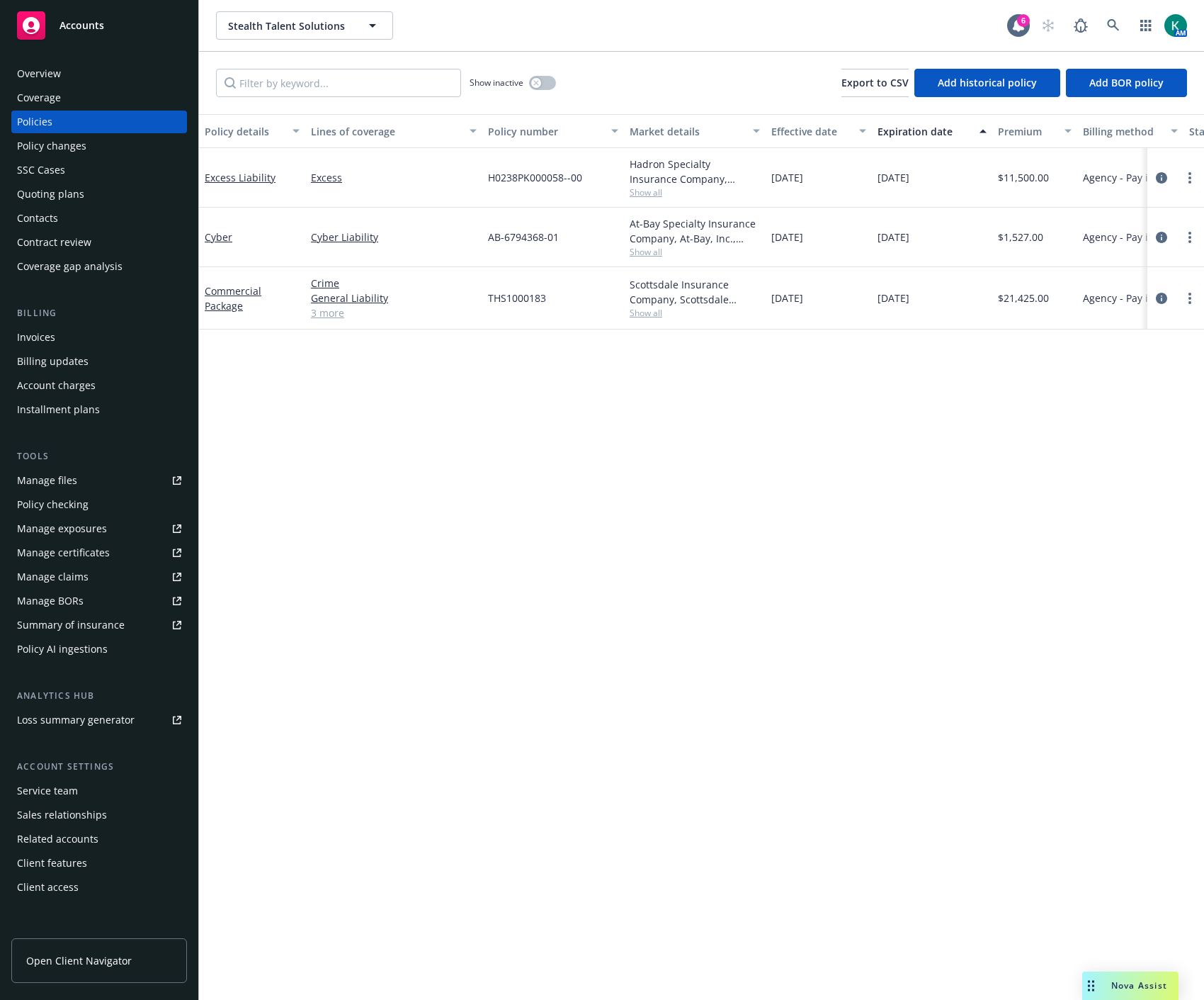
click at [712, 466] on div "Policy details Lines of coverage Policy number Market details Effective date Ex…" at bounding box center [702, 558] width 1005 height 886
click at [1104, 27] on link at bounding box center [1113, 25] width 28 height 28
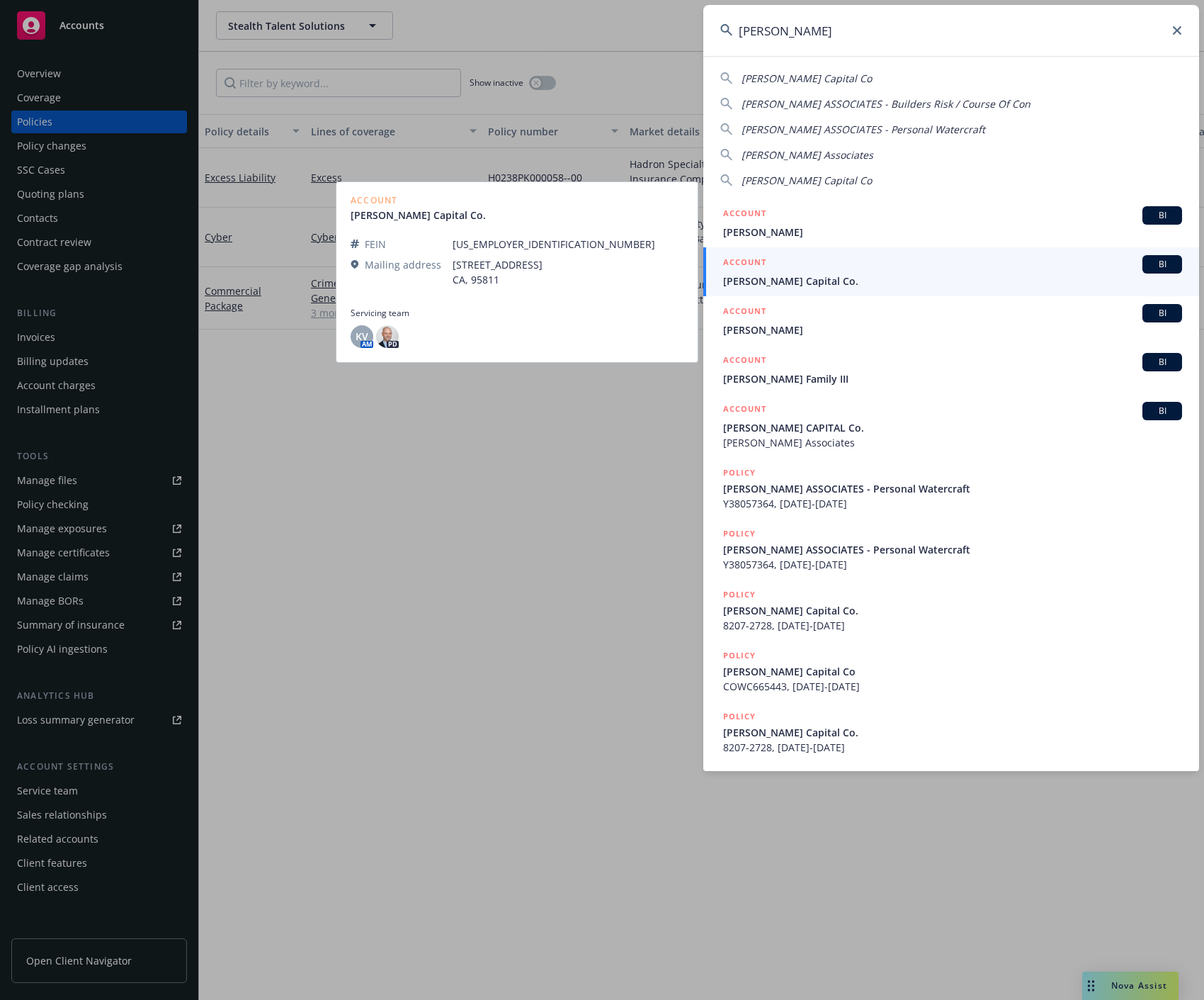
click at [839, 285] on span "[PERSON_NAME] Capital Co." at bounding box center [953, 281] width 459 height 15
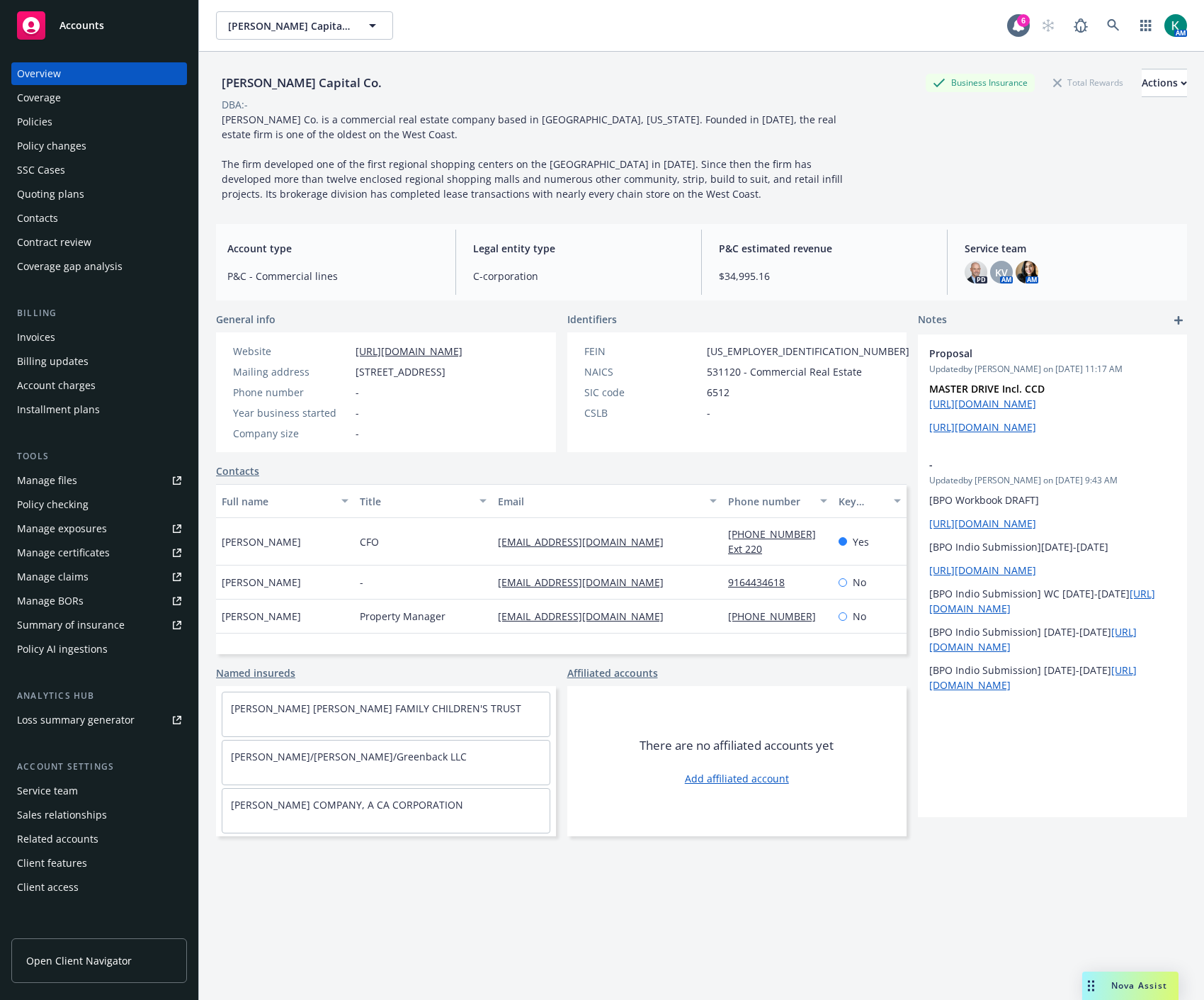
click at [79, 125] on div "Policies" at bounding box center [99, 122] width 165 height 23
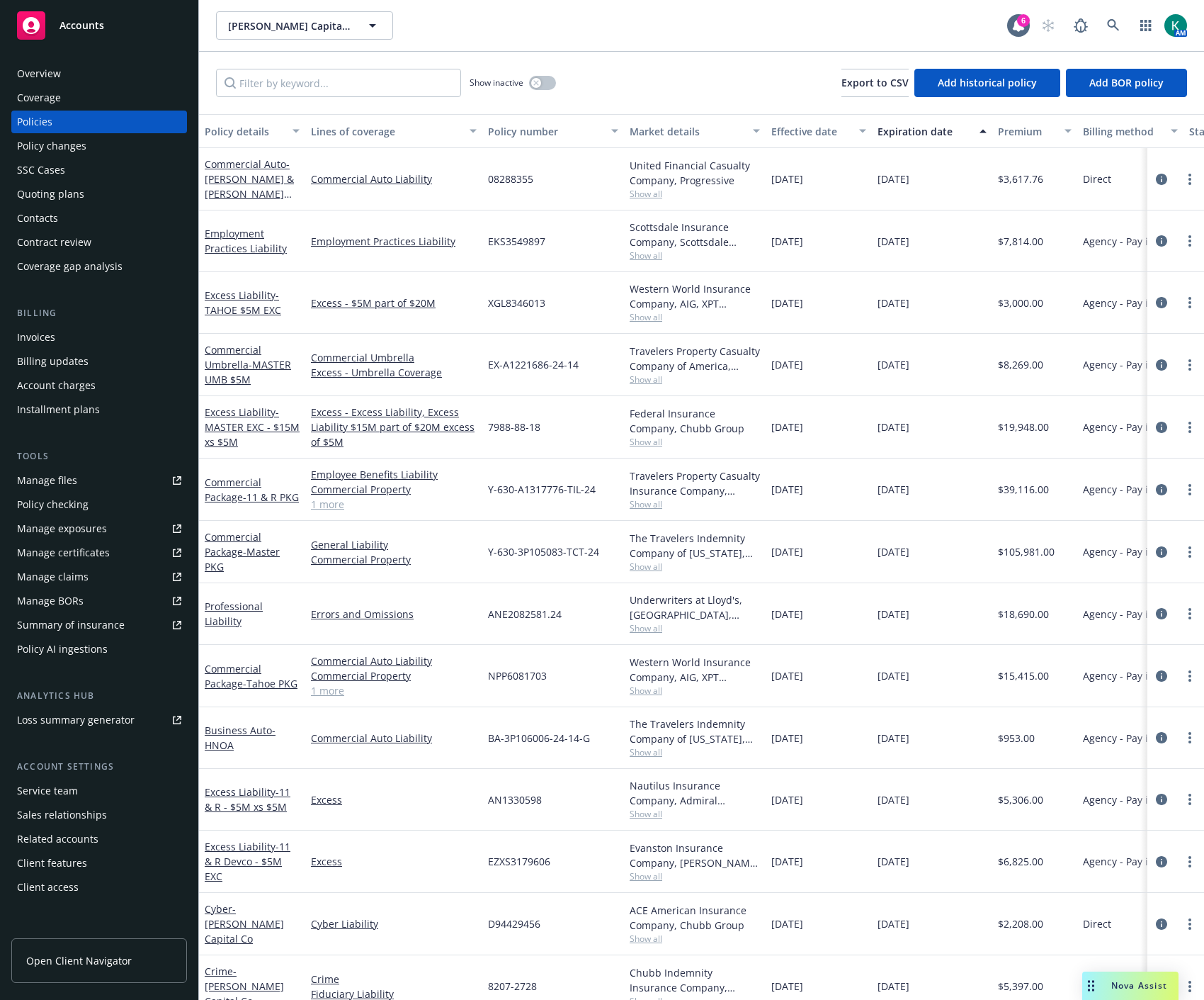
click at [44, 199] on div "Quoting plans" at bounding box center [50, 194] width 67 height 23
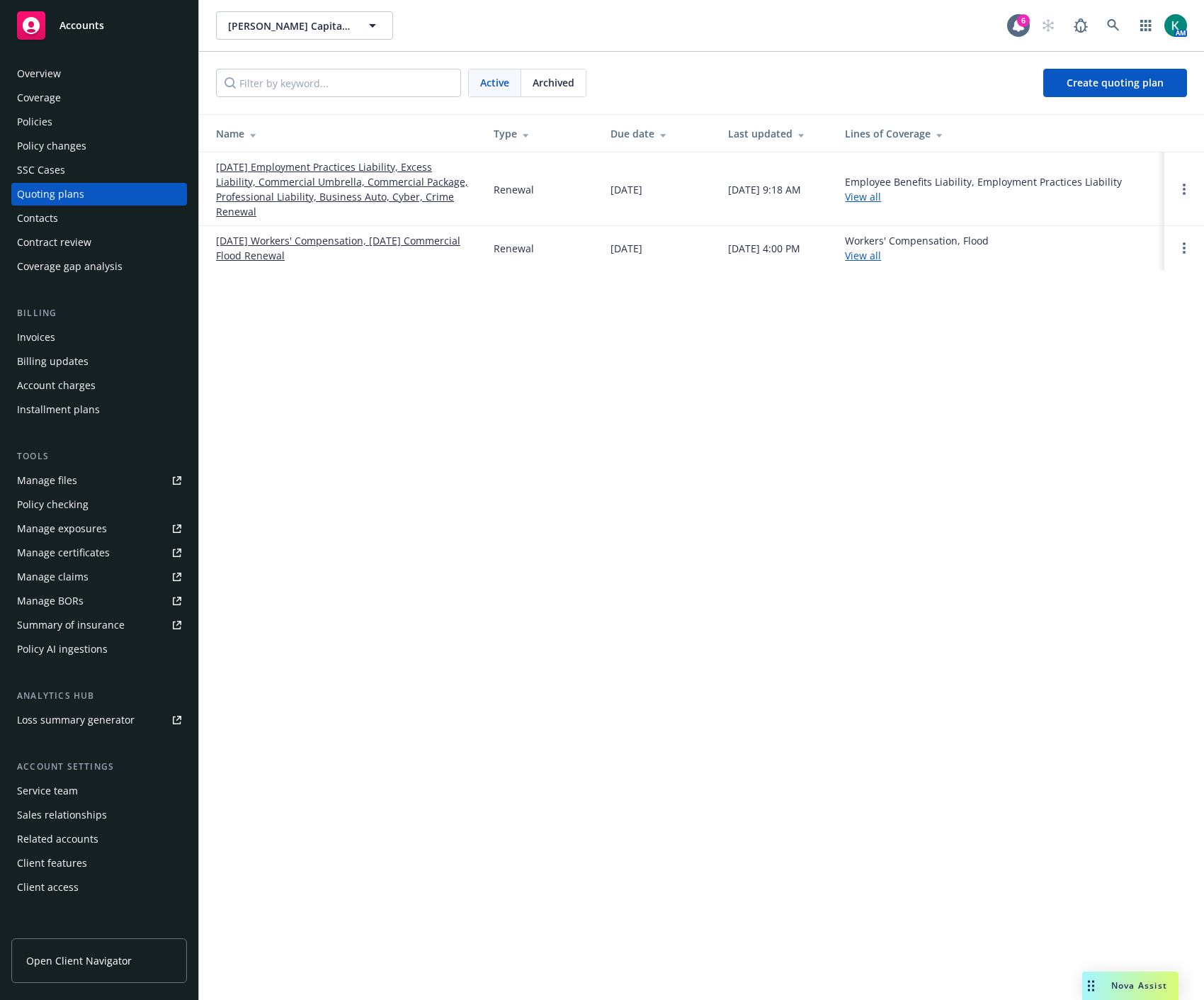
click at [353, 199] on link "[DATE] Employment Practices Liability, Excess Liability, Commercial Umbrella, C…" at bounding box center [343, 189] width 255 height 60
